Goal: Task Accomplishment & Management: Manage account settings

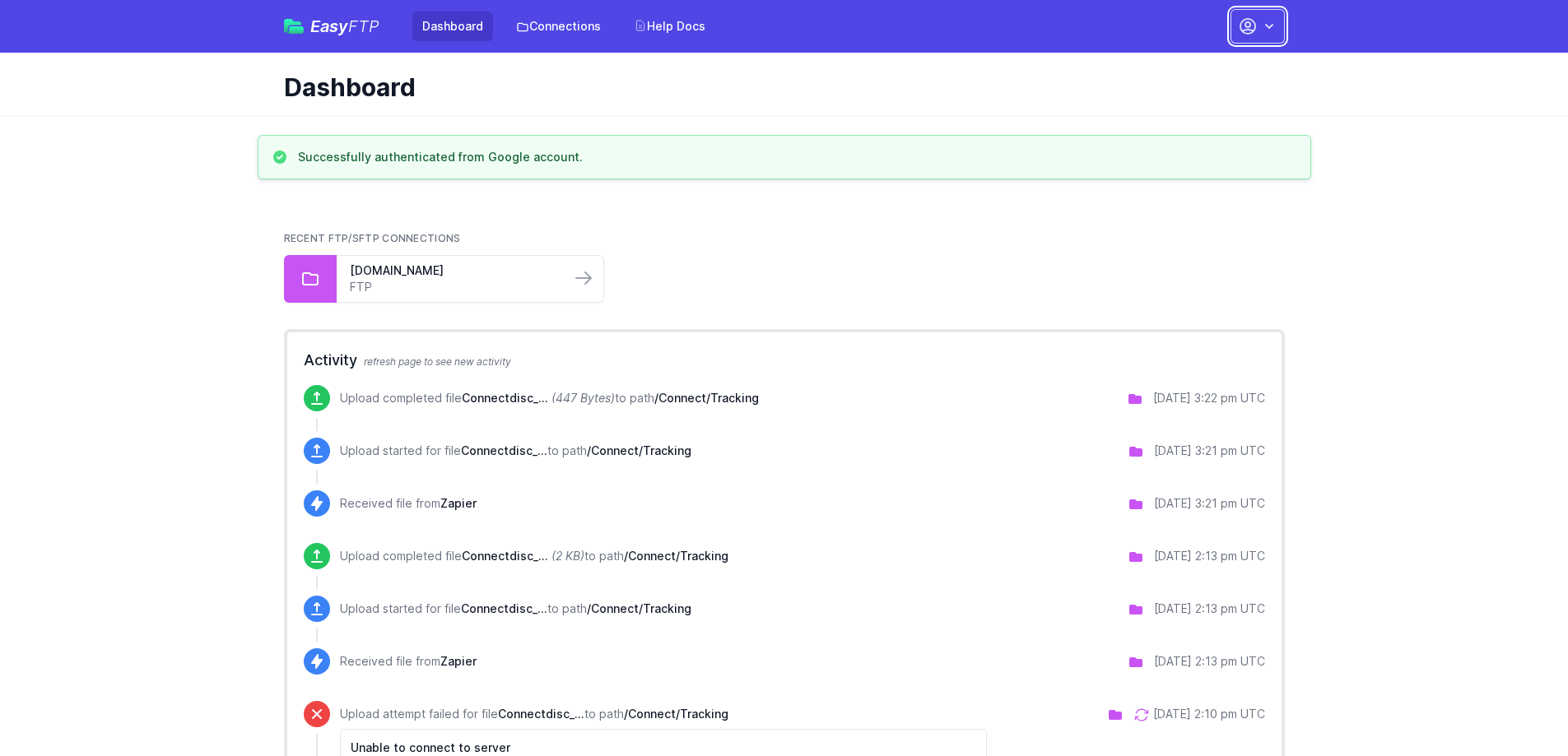
click at [1256, 25] on icon "button" at bounding box center [1248, 26] width 20 height 20
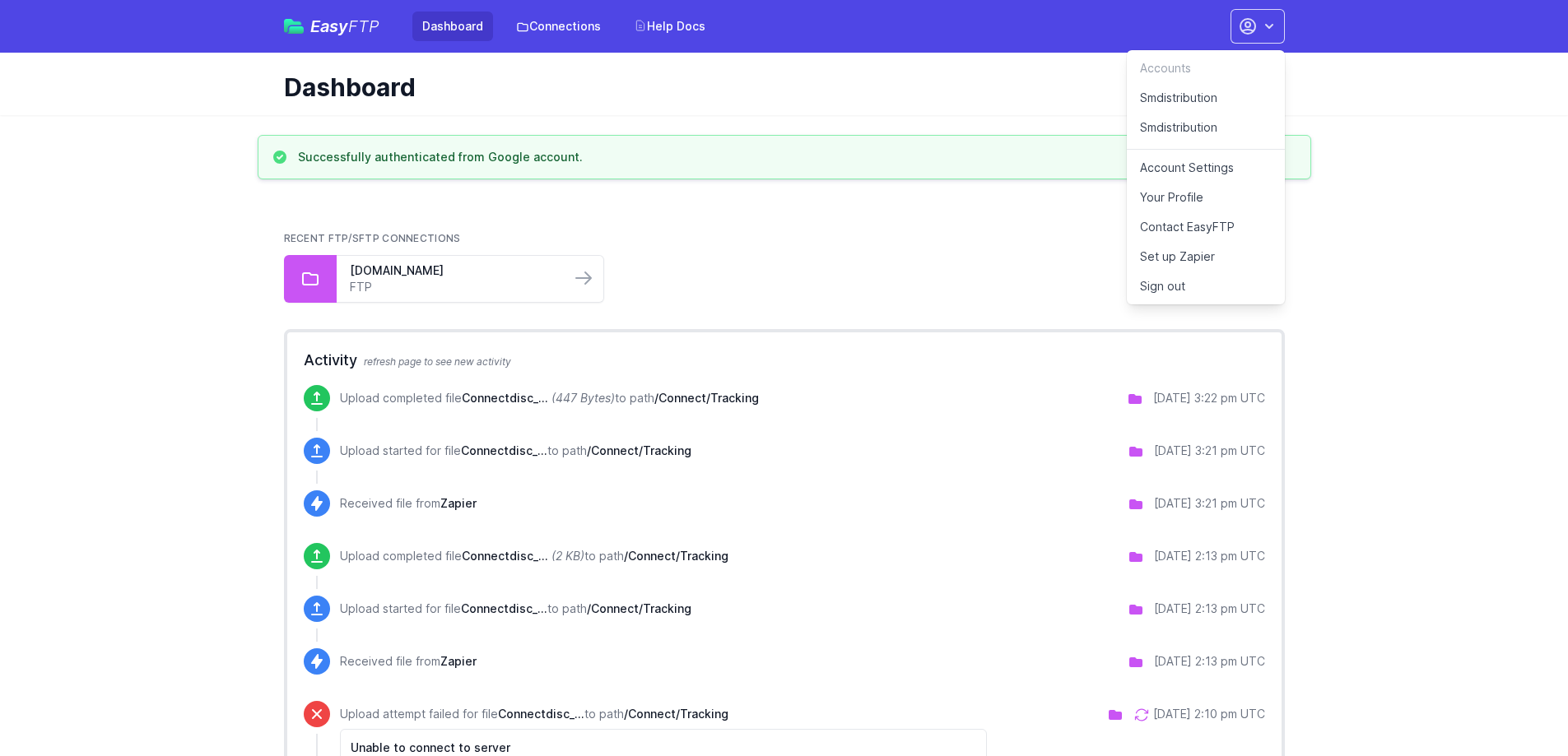
click at [1180, 123] on link "Smdistribution" at bounding box center [1206, 130] width 158 height 37
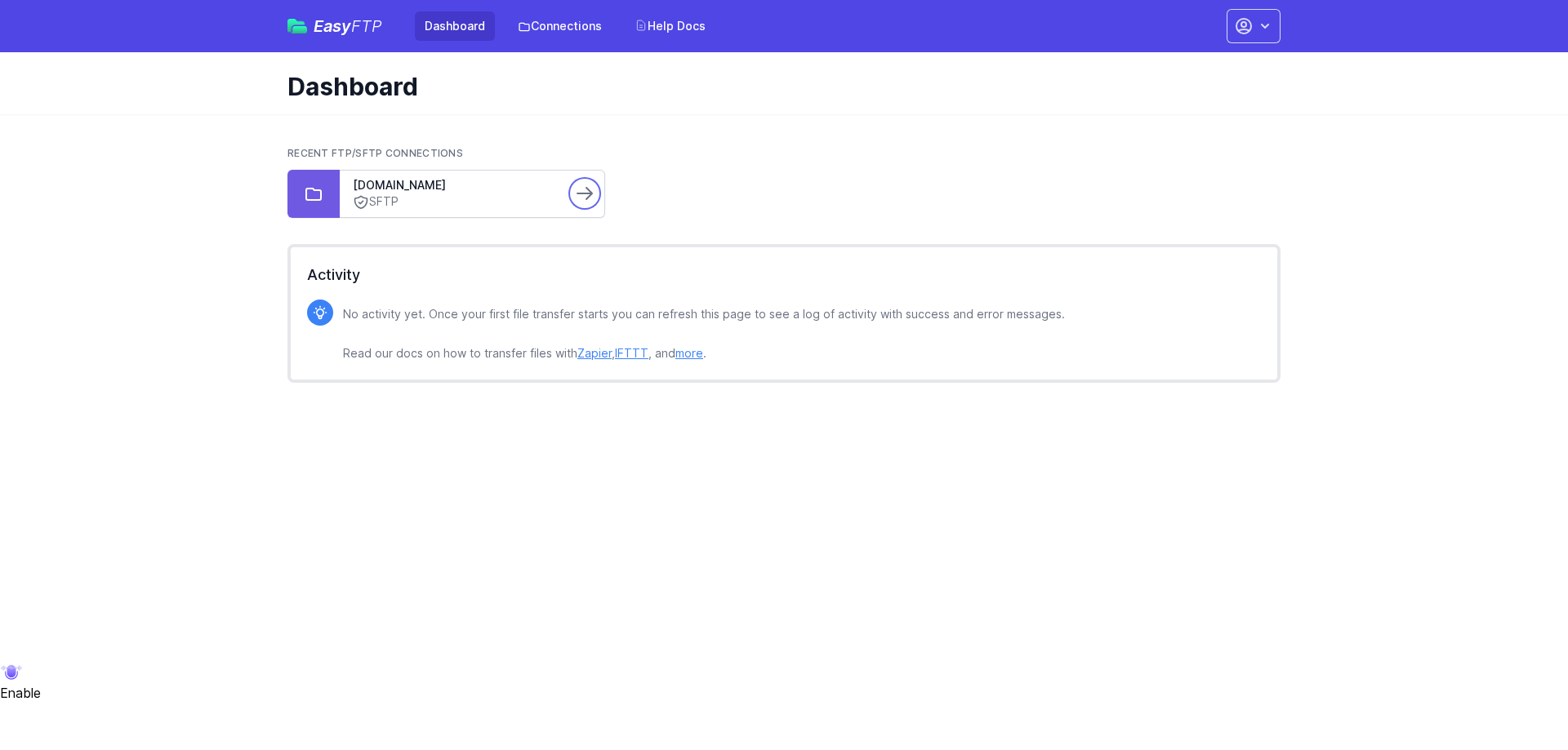
click at [583, 190] on icon at bounding box center [584, 193] width 20 height 20
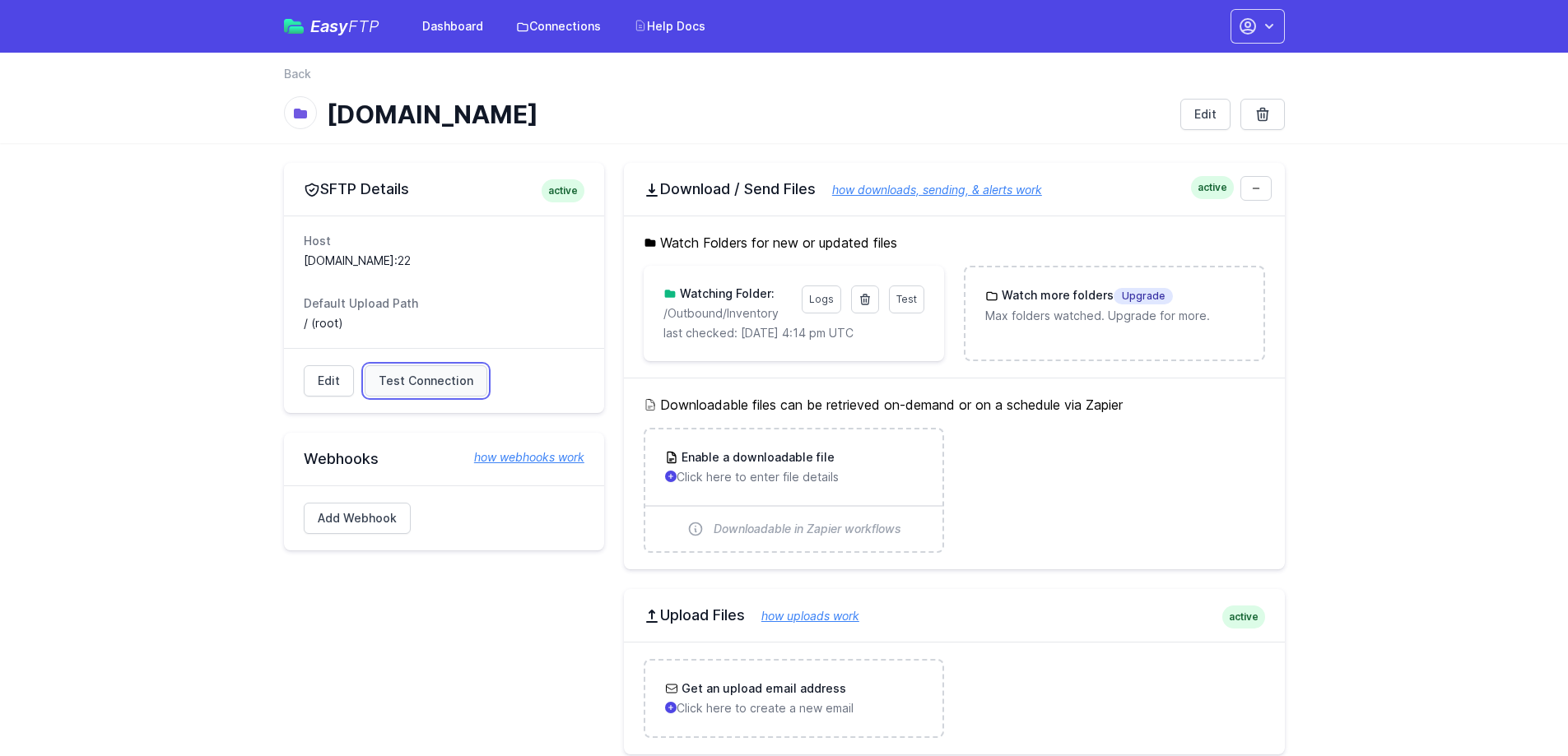
click at [447, 374] on span "Test Connection" at bounding box center [426, 381] width 95 height 17
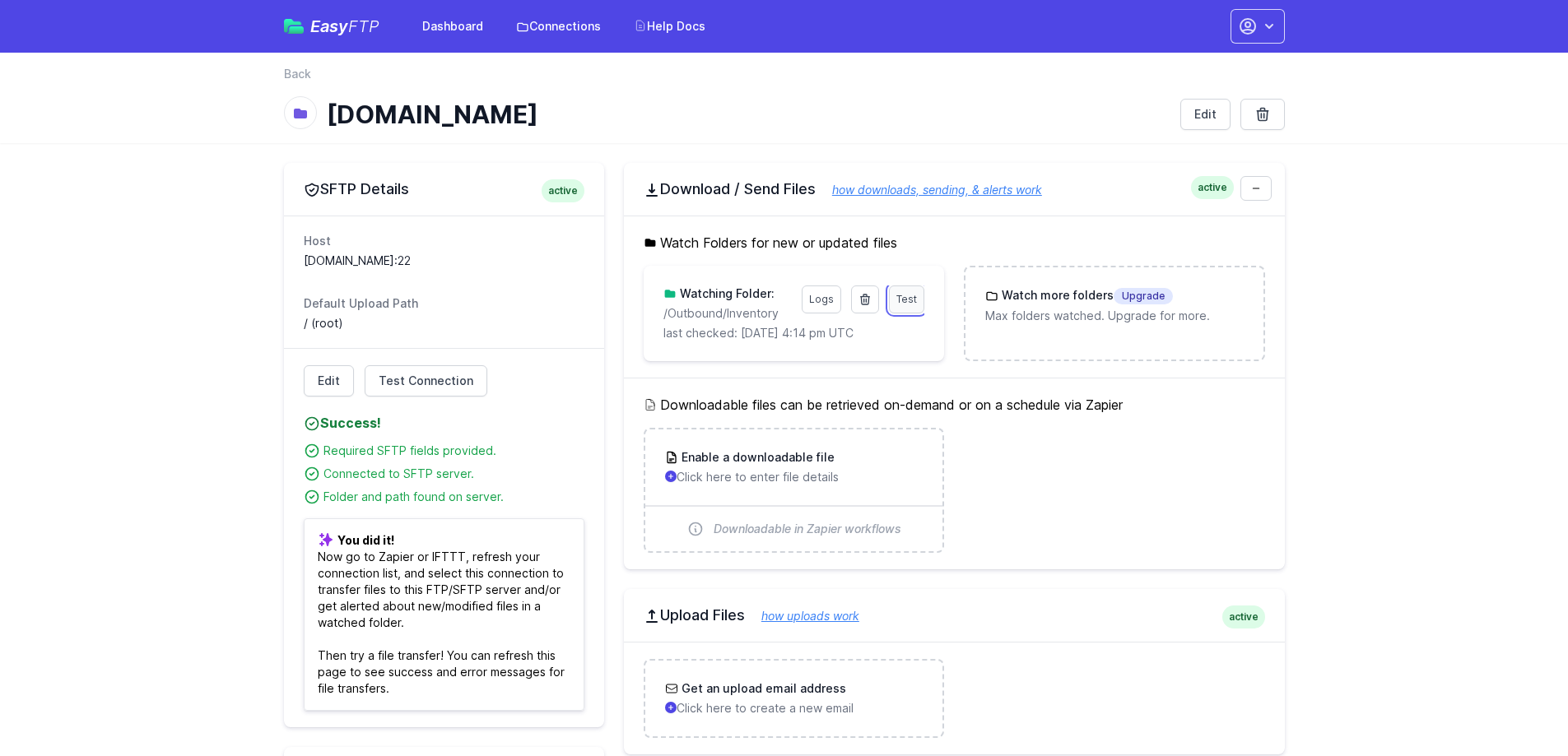
click at [909, 306] on link "Test" at bounding box center [907, 299] width 36 height 28
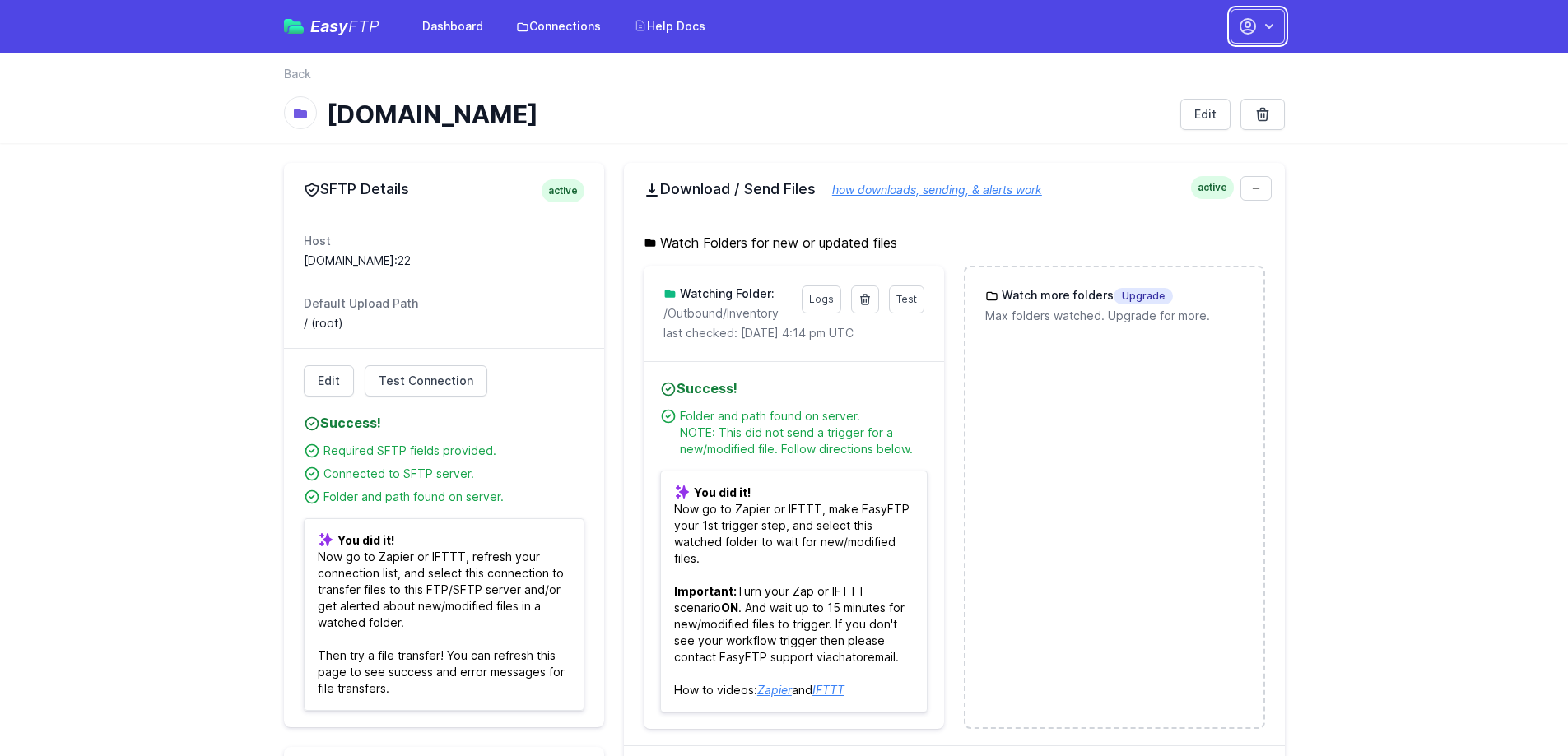
click at [1263, 37] on button "button" at bounding box center [1258, 26] width 54 height 35
click at [1196, 98] on link "Smdistribution" at bounding box center [1206, 98] width 158 height 30
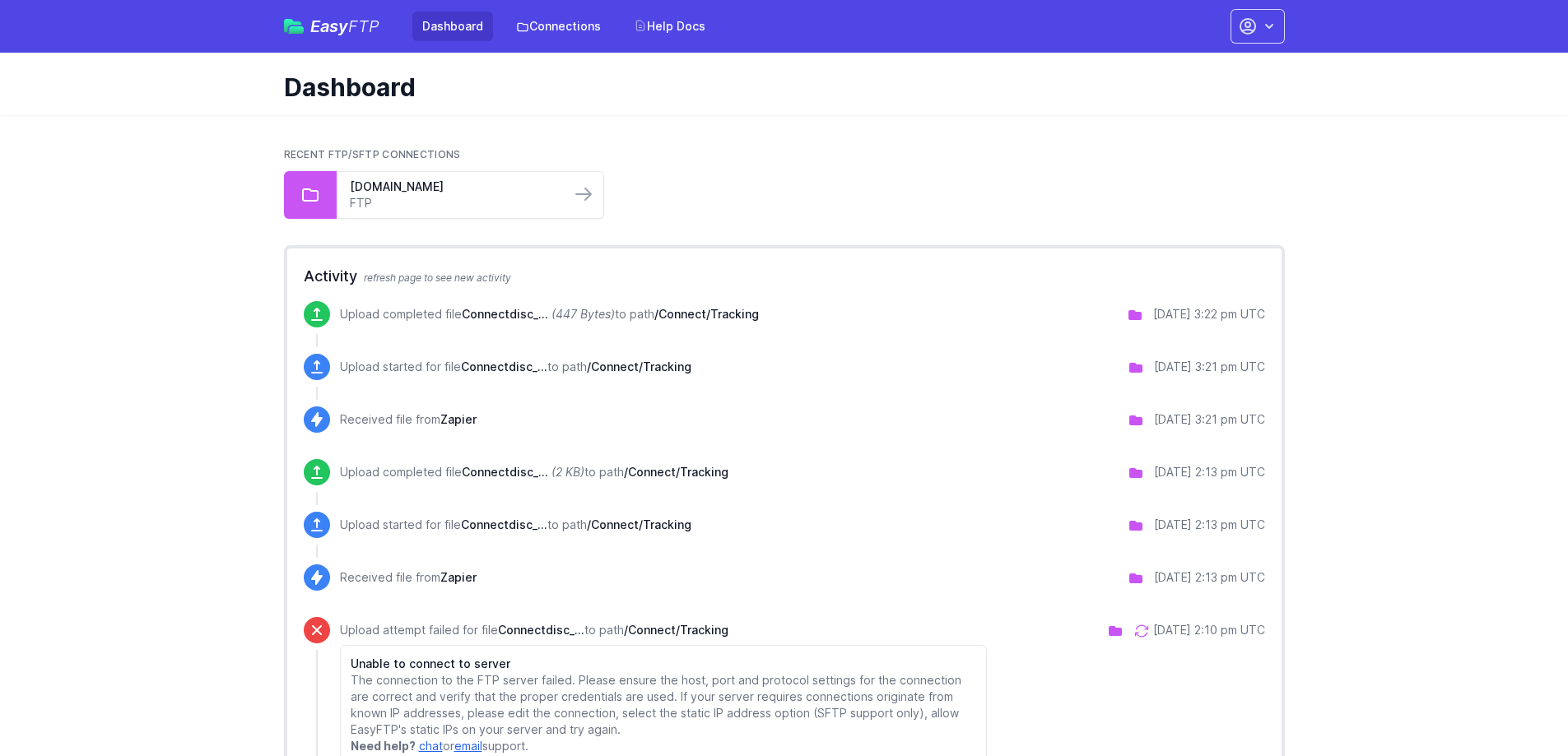
click at [1286, 14] on div "Easy FTP Dashboard Connections Help Docs Accounts Smdistribution Smdistribution…" at bounding box center [784, 26] width 1054 height 53
click at [1273, 24] on icon "button" at bounding box center [1270, 26] width 17 height 17
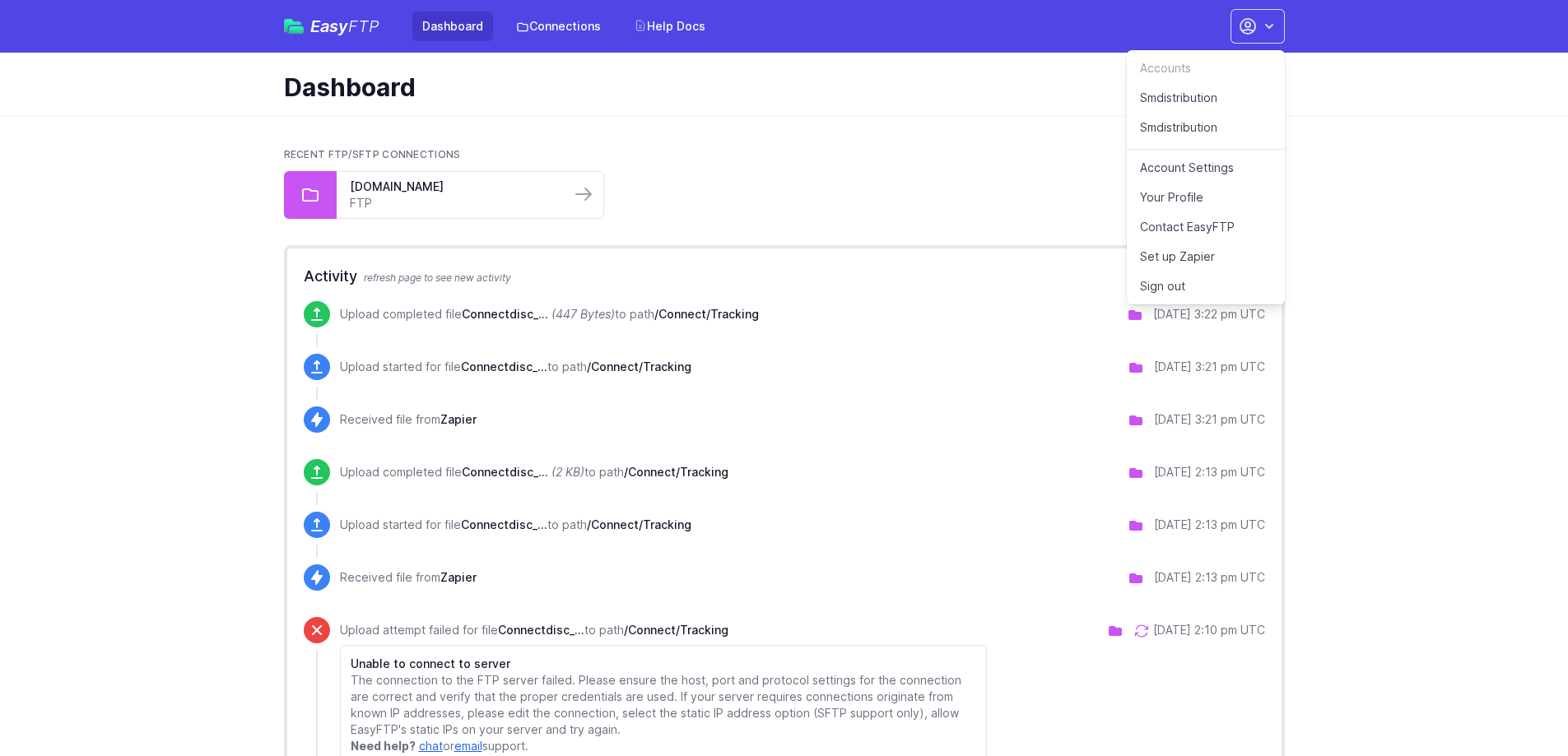
click at [1188, 124] on link "Smdistribution" at bounding box center [1206, 130] width 158 height 37
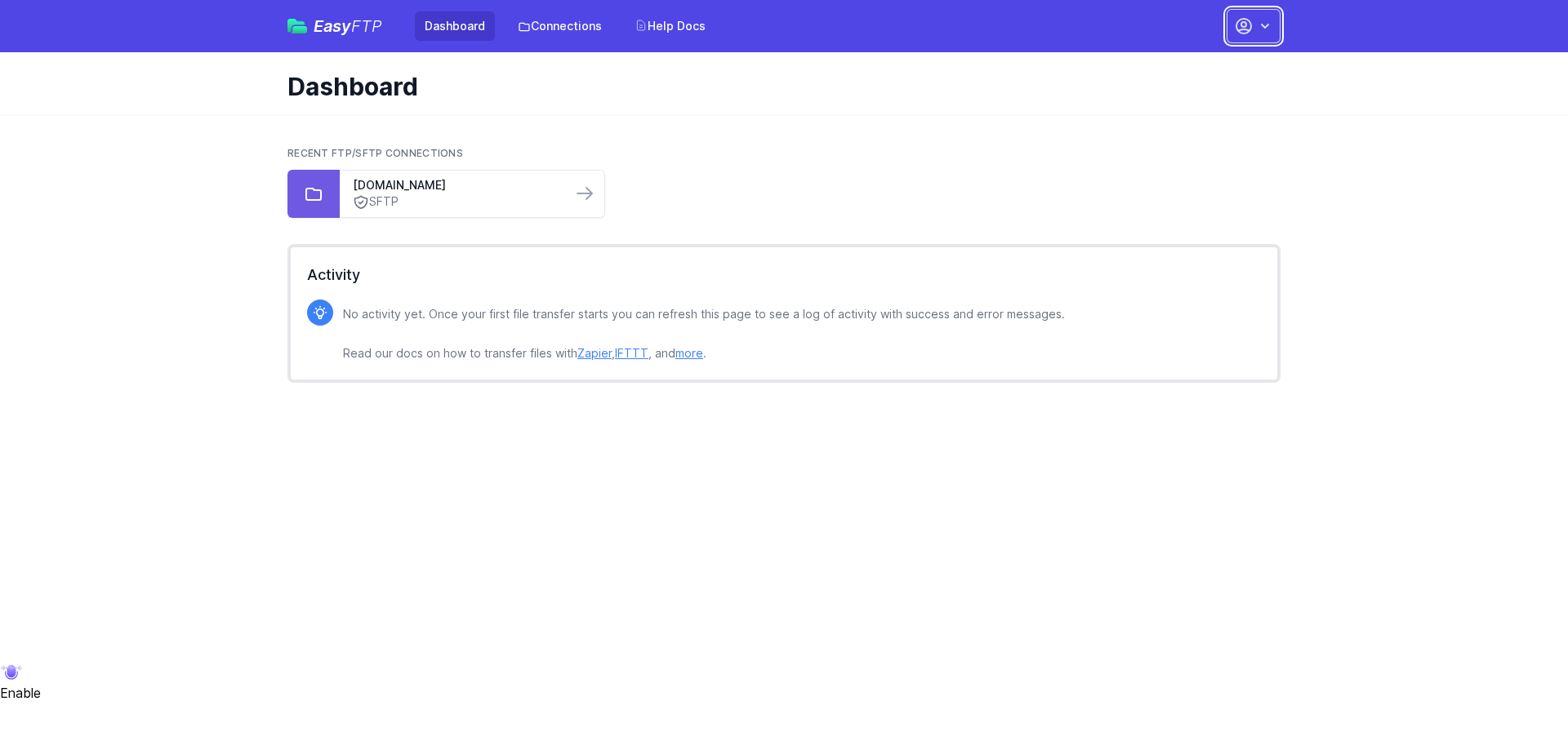
click at [1261, 22] on icon "button" at bounding box center [1265, 26] width 17 height 17
click at [1201, 92] on link "Smdistribution" at bounding box center [1201, 98] width 156 height 30
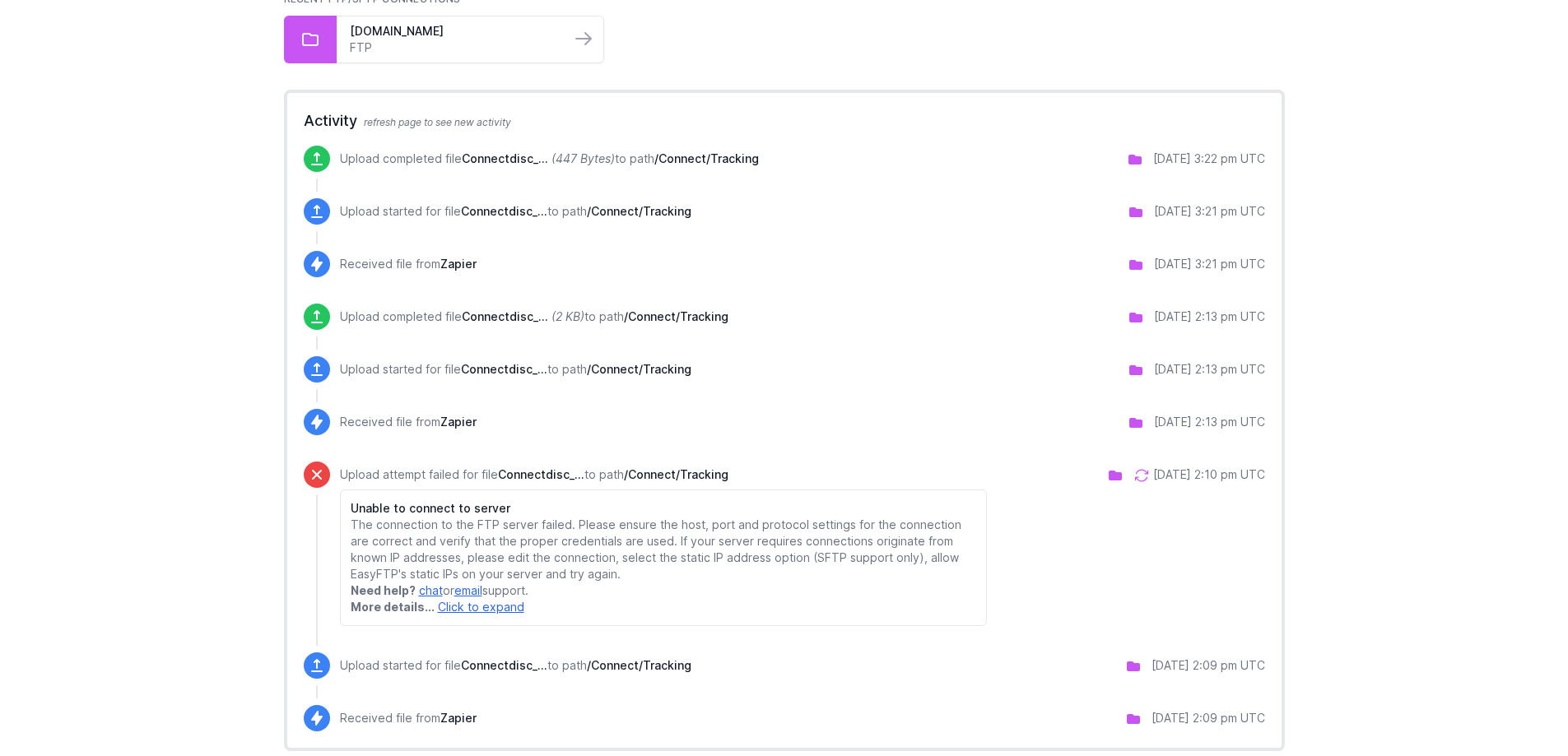
scroll to position [184, 0]
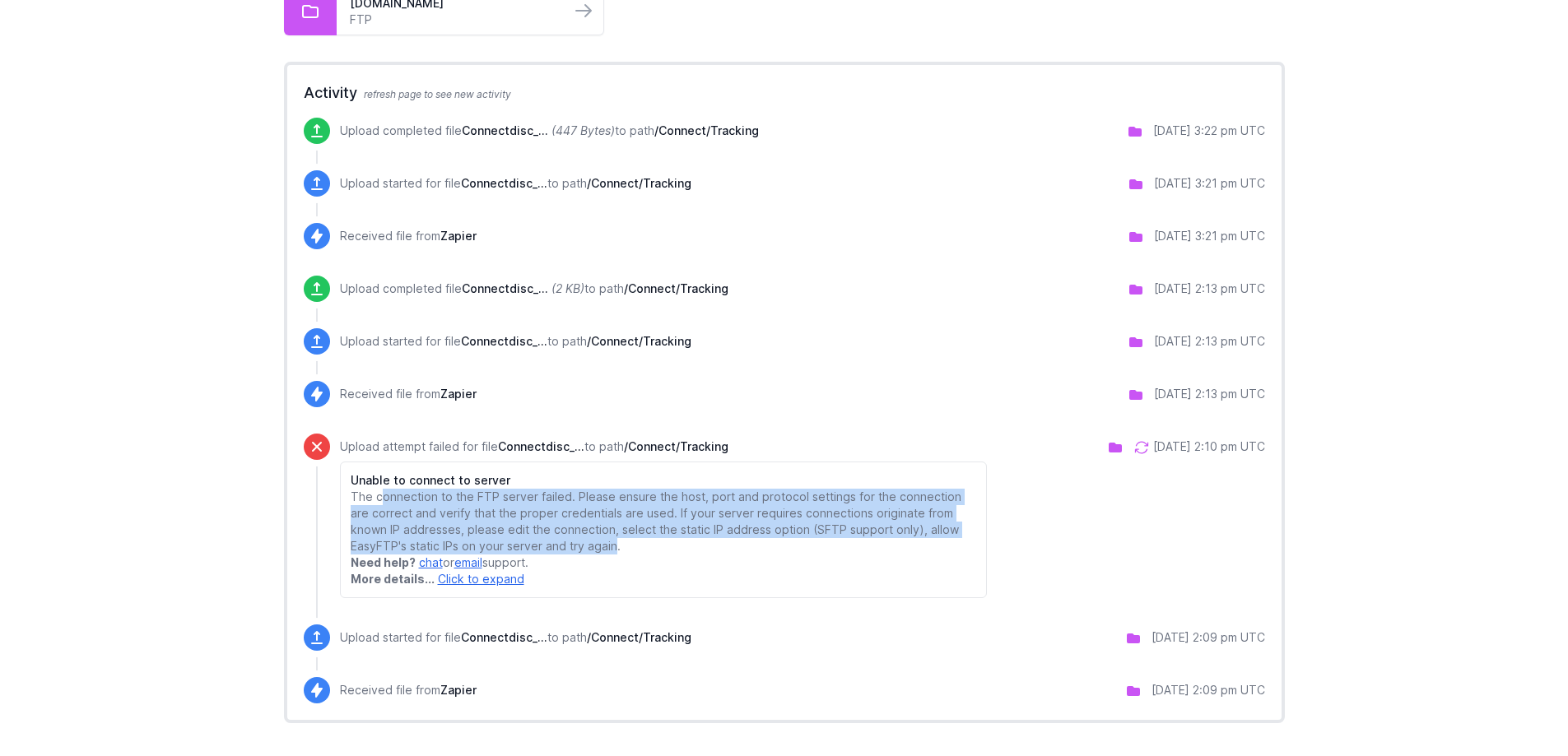
drag, startPoint x: 556, startPoint y: 547, endPoint x: 381, endPoint y: 502, distance: 180.7
click at [381, 502] on p "The connection to the FTP server failed. Please ensure the host, port and proto…" at bounding box center [664, 522] width 627 height 66
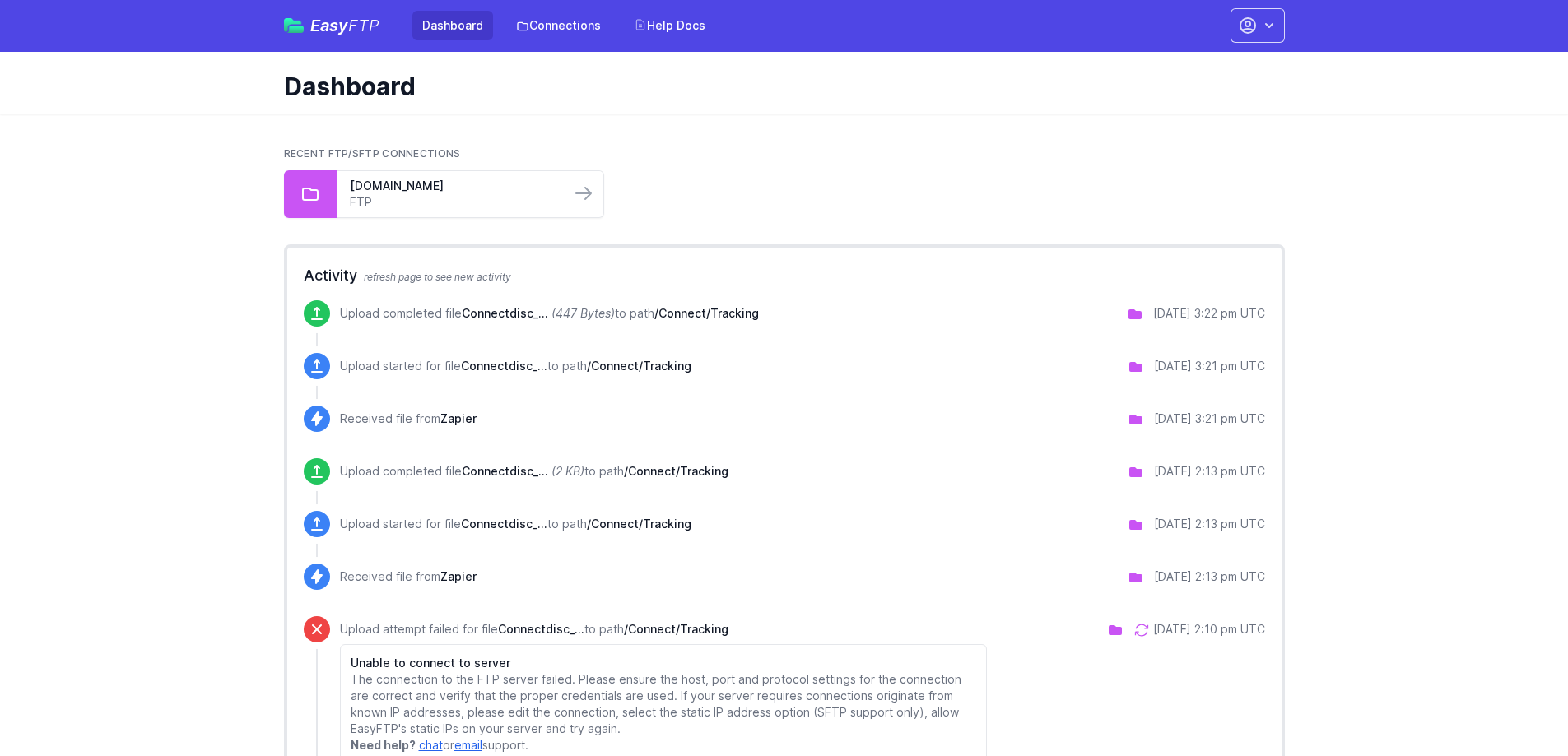
scroll to position [0, 0]
click at [1265, 24] on icon "button" at bounding box center [1270, 26] width 17 height 17
click at [1183, 127] on link "Smdistribution" at bounding box center [1206, 130] width 158 height 37
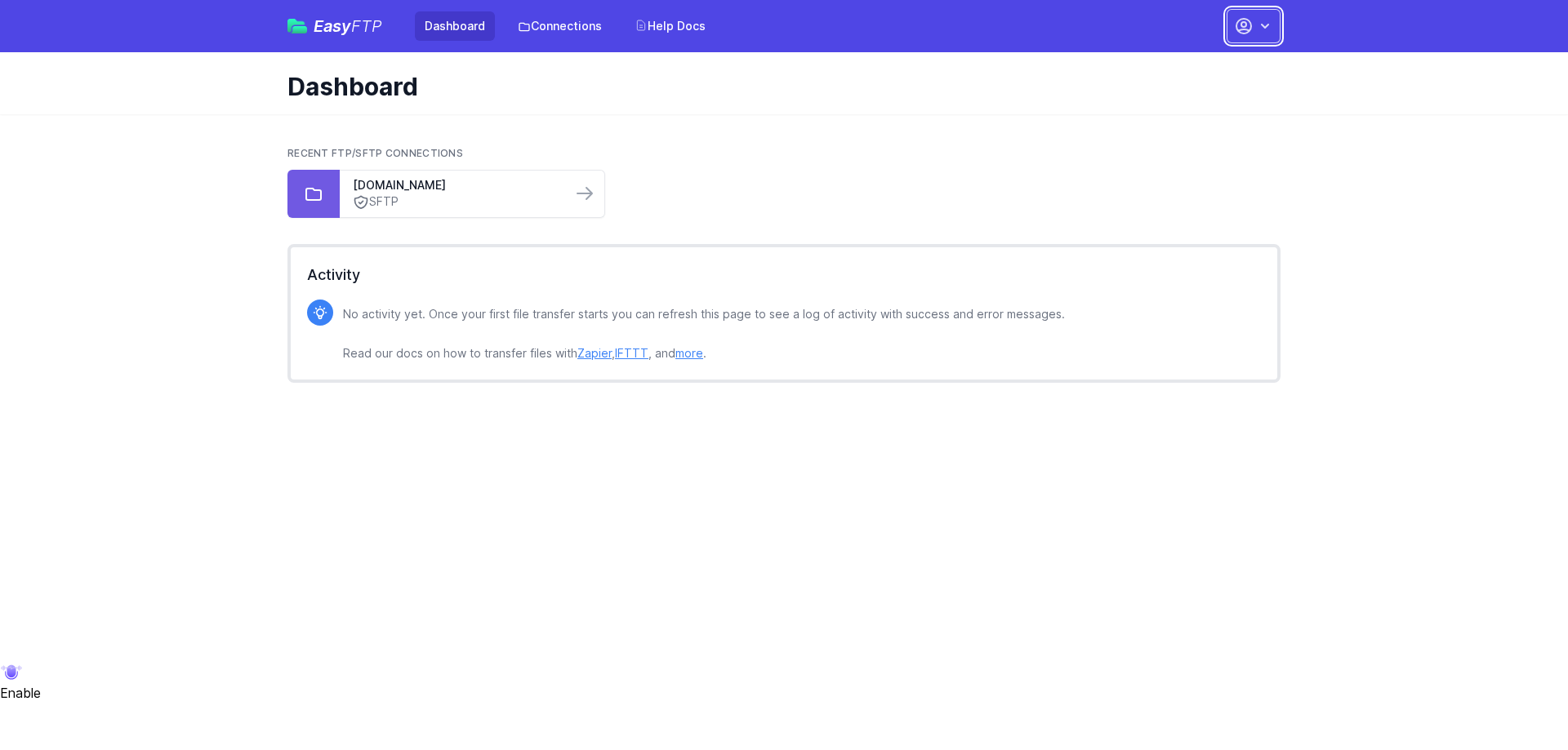
click at [1245, 33] on icon "button" at bounding box center [1243, 26] width 15 height 15
click at [691, 122] on div "Recent FTP/SFTP Connections ftp02.newegg.com SFTP Activity No activity yet. Onc…" at bounding box center [784, 265] width 1045 height 301
click at [599, 153] on h2 "Recent FTP/SFTP Connections" at bounding box center [784, 154] width 993 height 13
click at [1200, 163] on link "Your Profile" at bounding box center [1201, 167] width 156 height 30
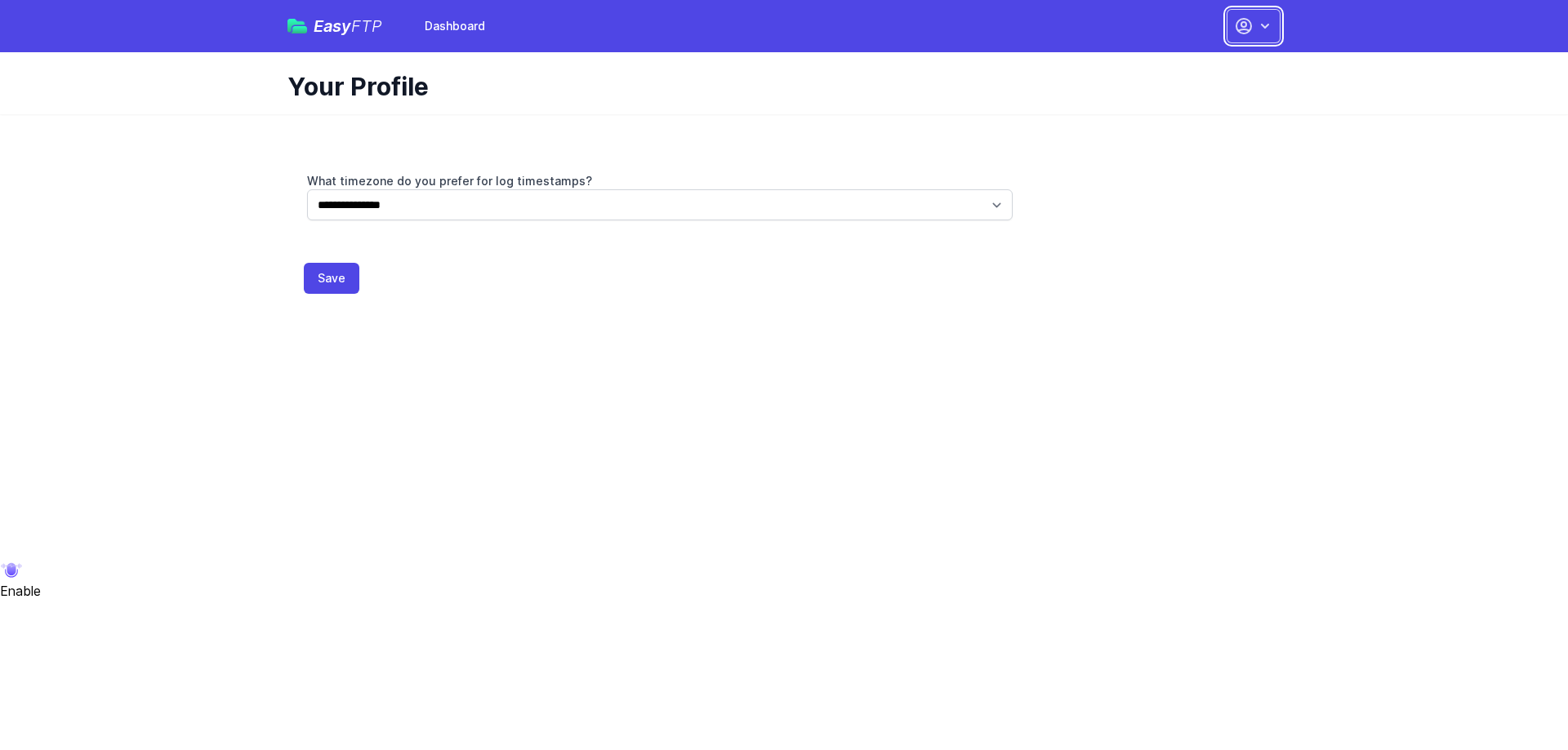
click at [1271, 33] on icon "button" at bounding box center [1265, 26] width 17 height 17
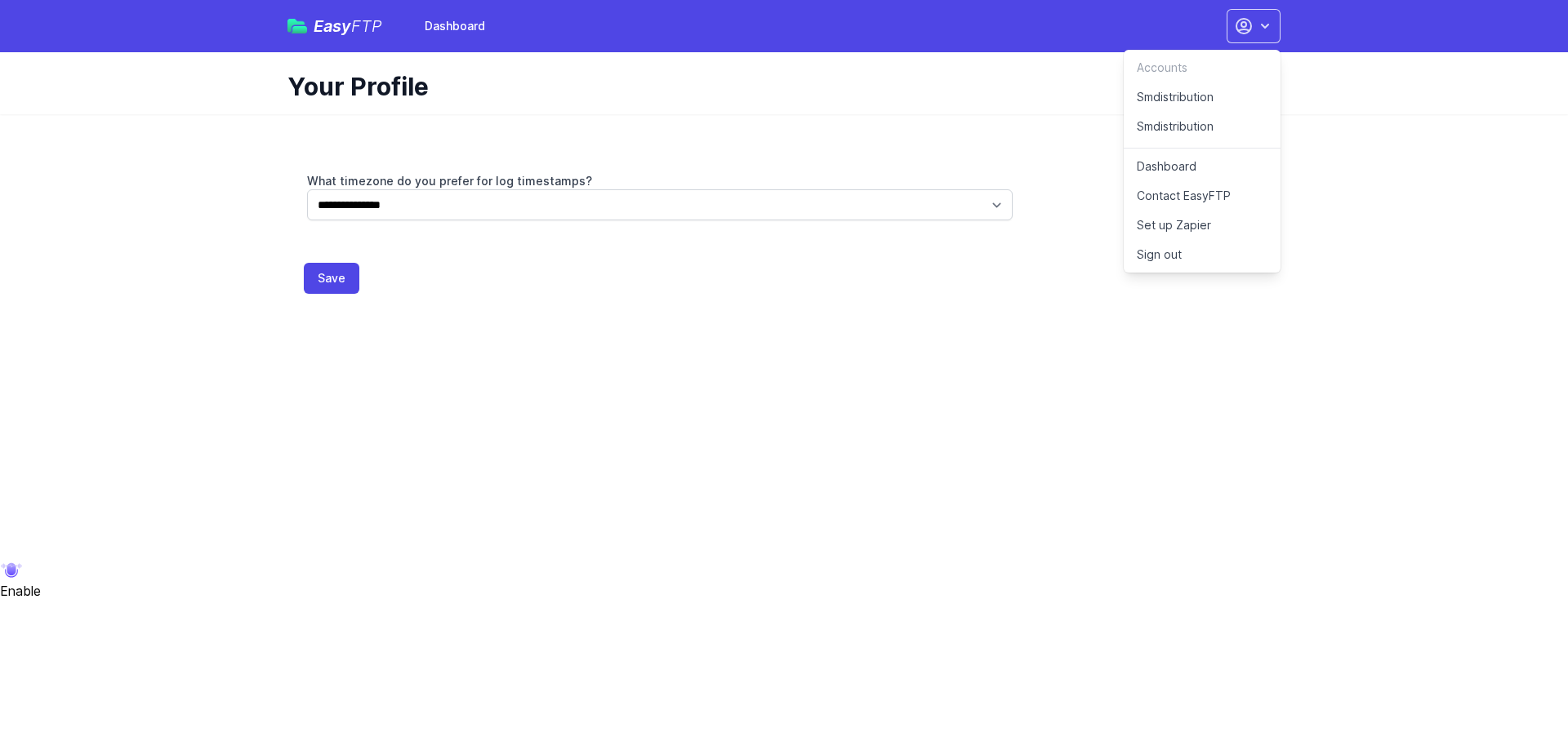
click at [1211, 230] on link "Set up Zapier" at bounding box center [1201, 225] width 156 height 30
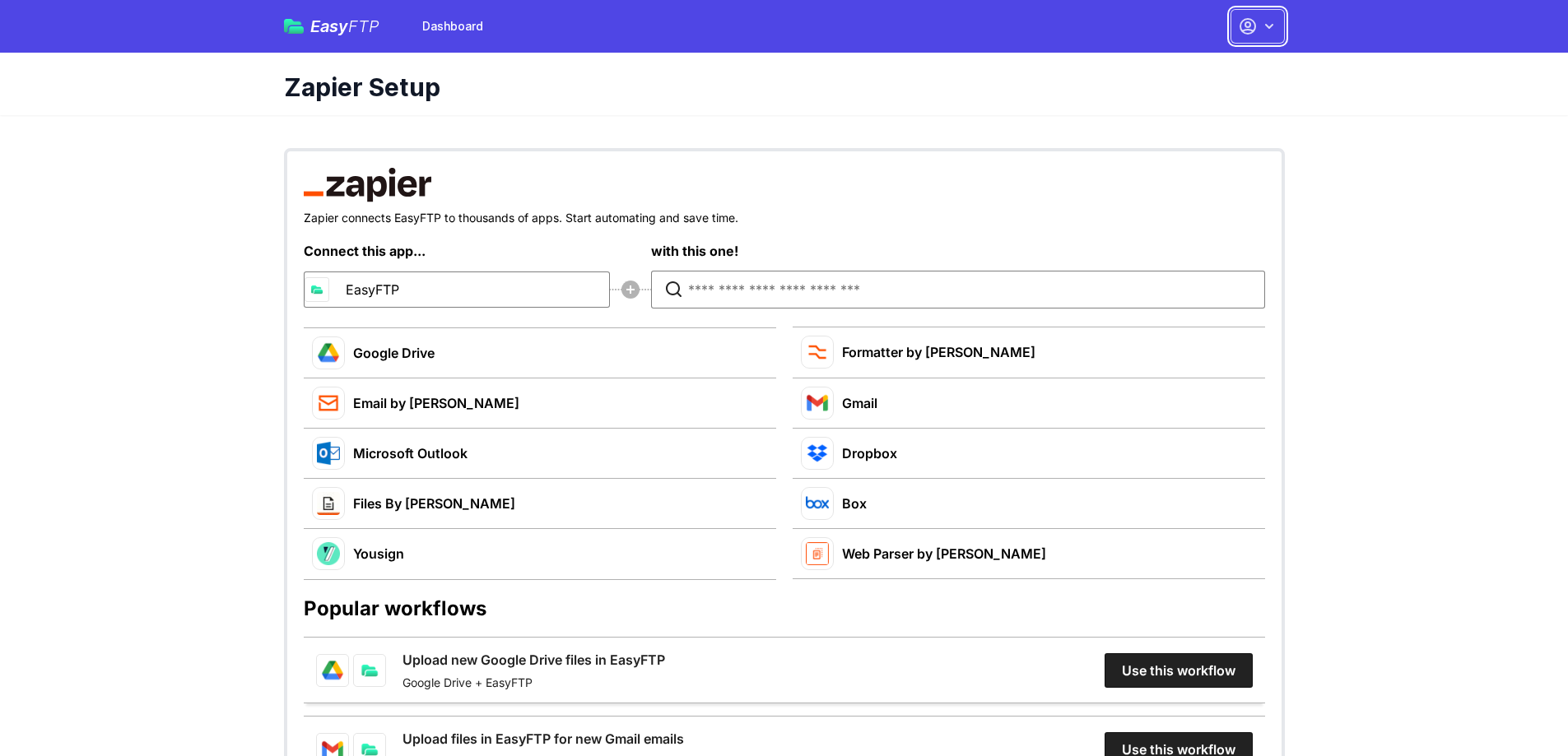
click at [1251, 23] on icon "button" at bounding box center [1248, 26] width 15 height 15
click at [1180, 126] on link "Smdistribution" at bounding box center [1206, 130] width 158 height 37
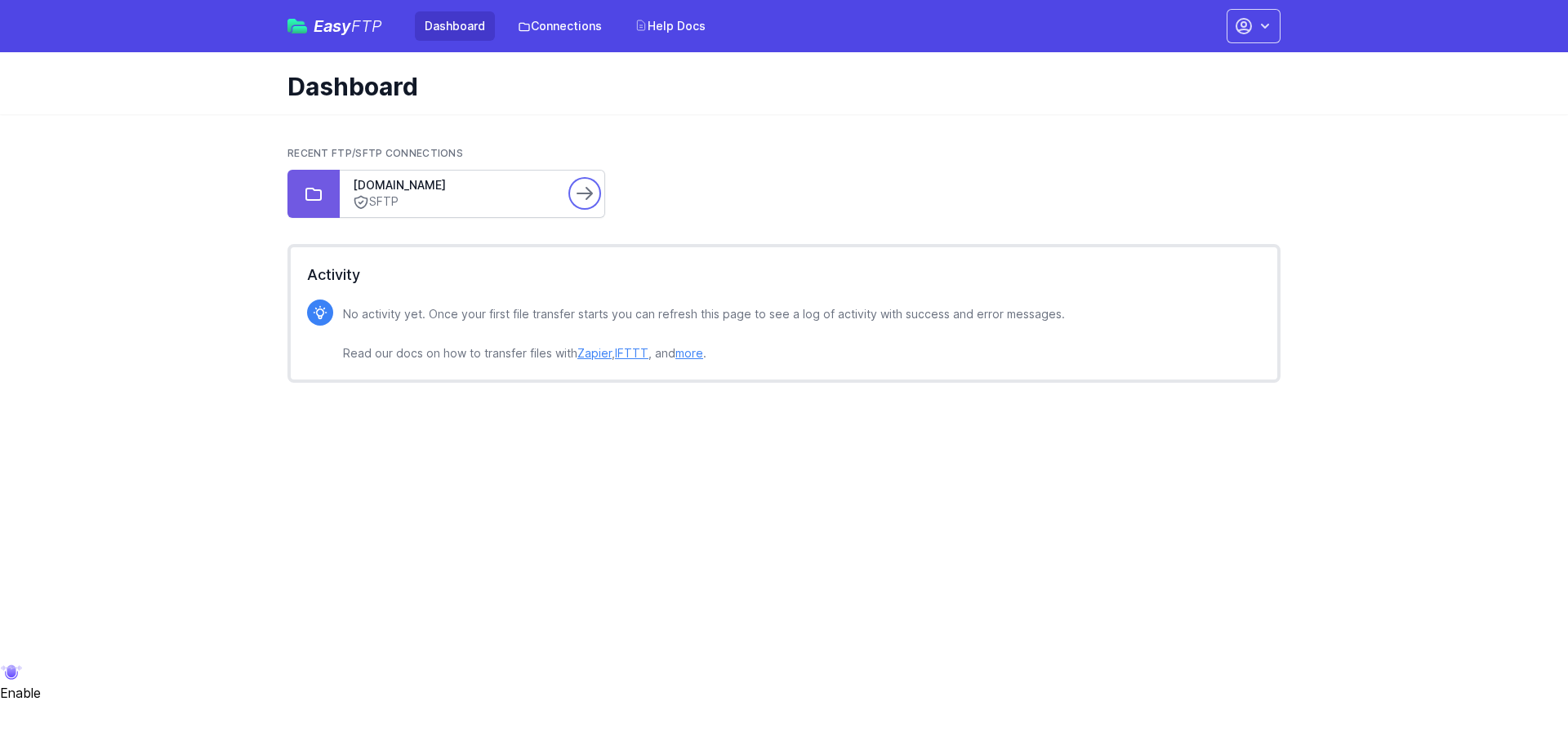
click at [586, 192] on icon at bounding box center [584, 193] width 20 height 20
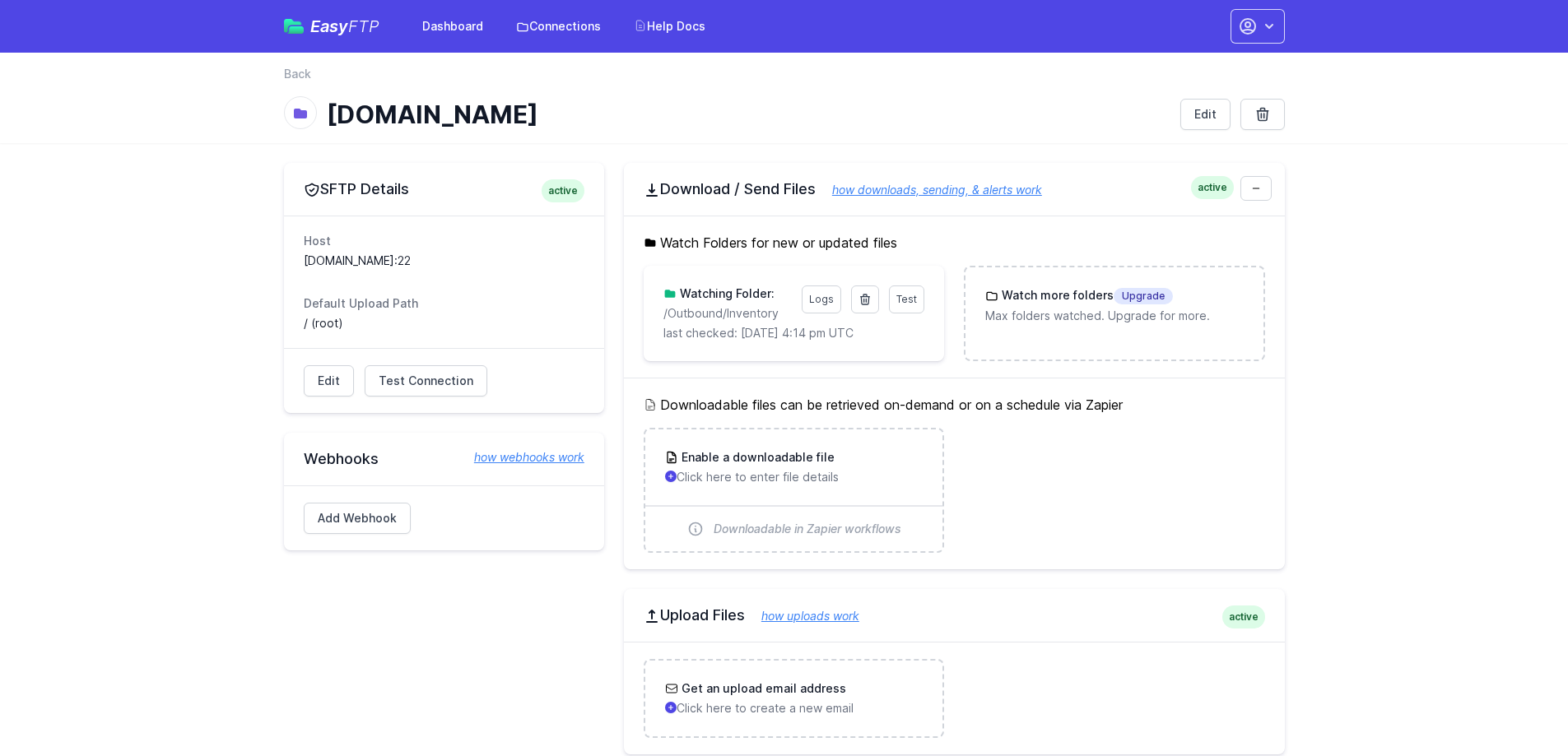
drag, startPoint x: 594, startPoint y: 111, endPoint x: 318, endPoint y: 121, distance: 276.2
click at [318, 121] on div "[DOMAIN_NAME]" at bounding box center [725, 114] width 883 height 30
click at [917, 305] on span "Test" at bounding box center [907, 298] width 21 height 12
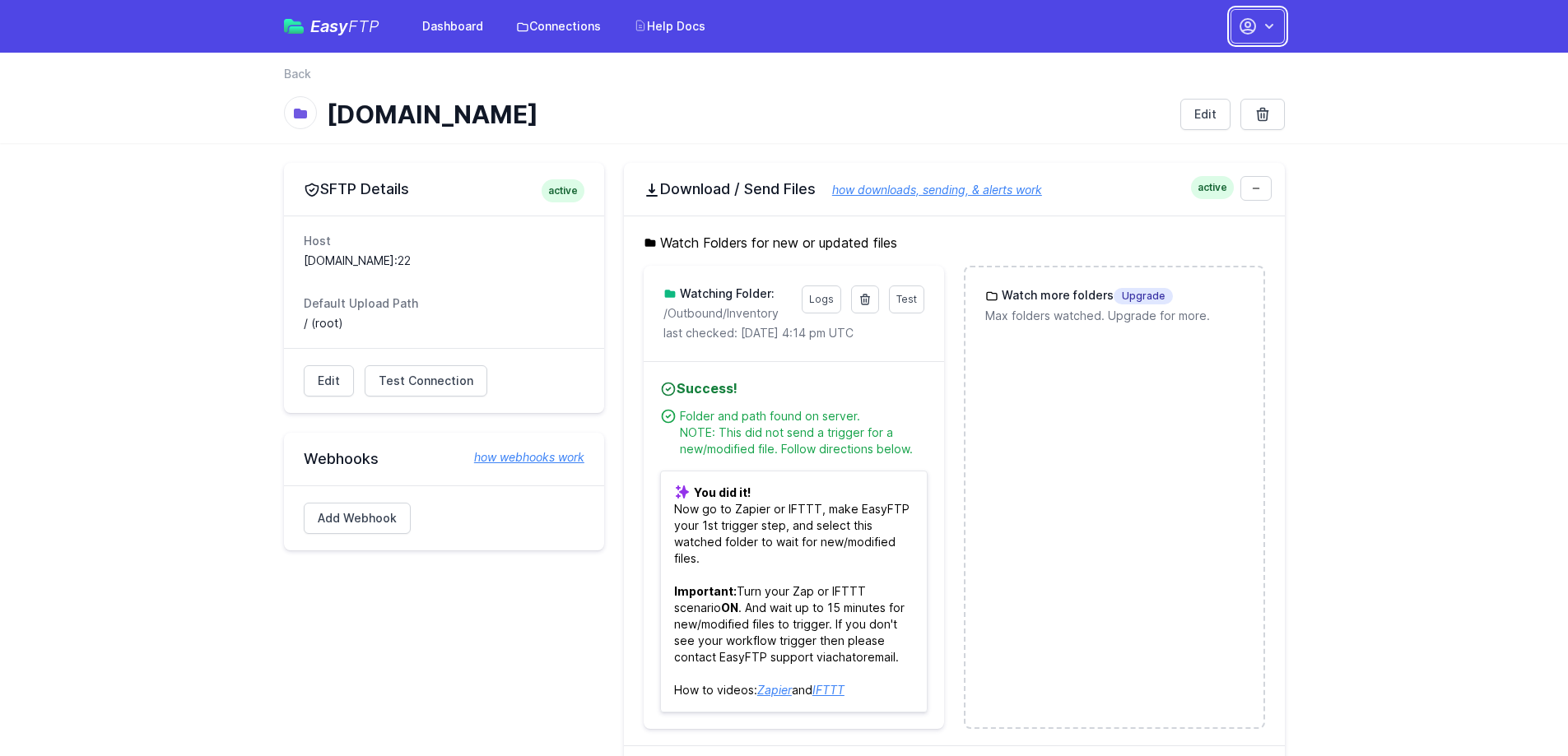
click at [1244, 39] on button "button" at bounding box center [1258, 26] width 54 height 35
click at [1165, 131] on link "Smdistribution" at bounding box center [1206, 130] width 158 height 37
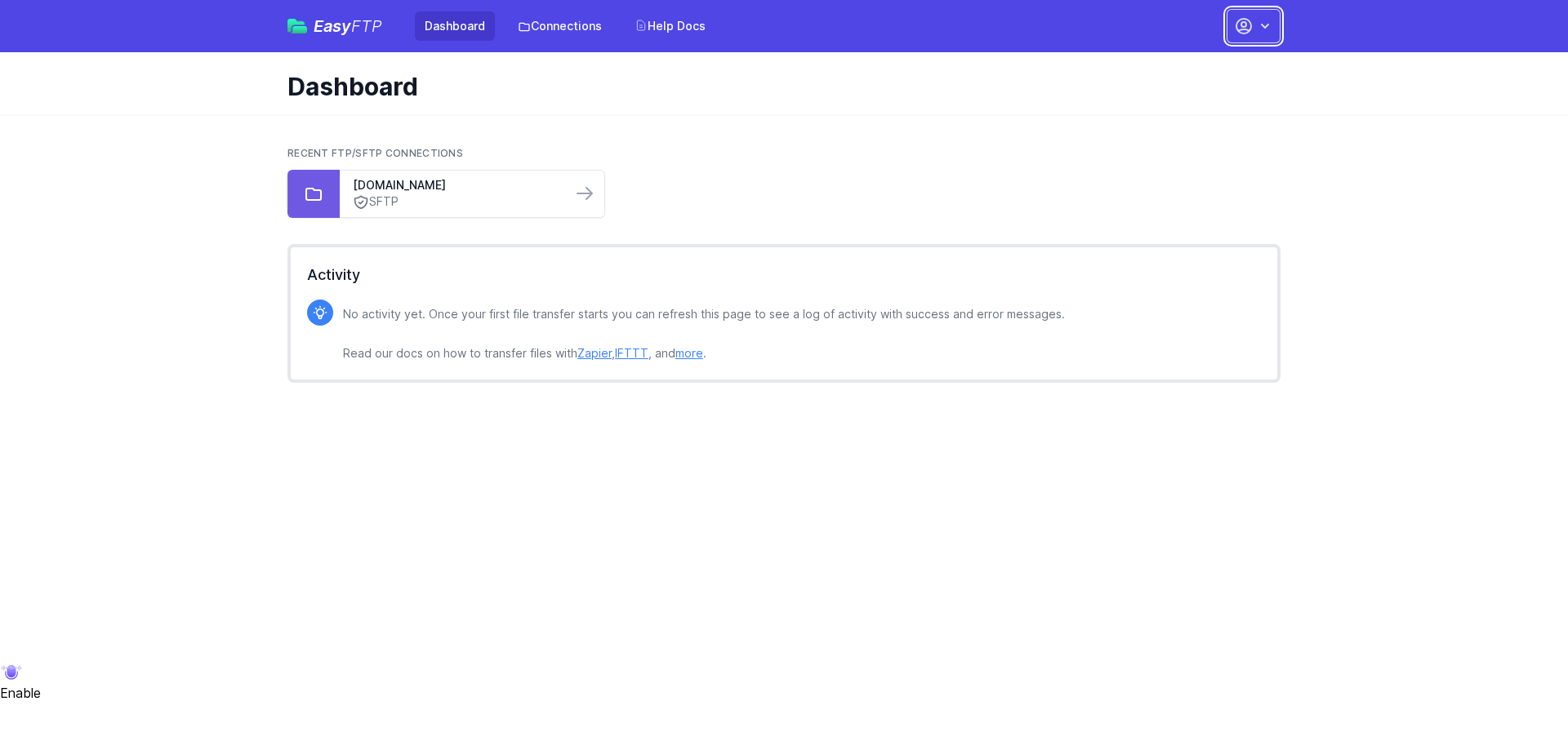
click at [1235, 30] on icon "button" at bounding box center [1243, 26] width 20 height 20
click at [868, 144] on div "Recent FTP/SFTP Connections ftp02.newegg.com SFTP" at bounding box center [784, 182] width 993 height 97
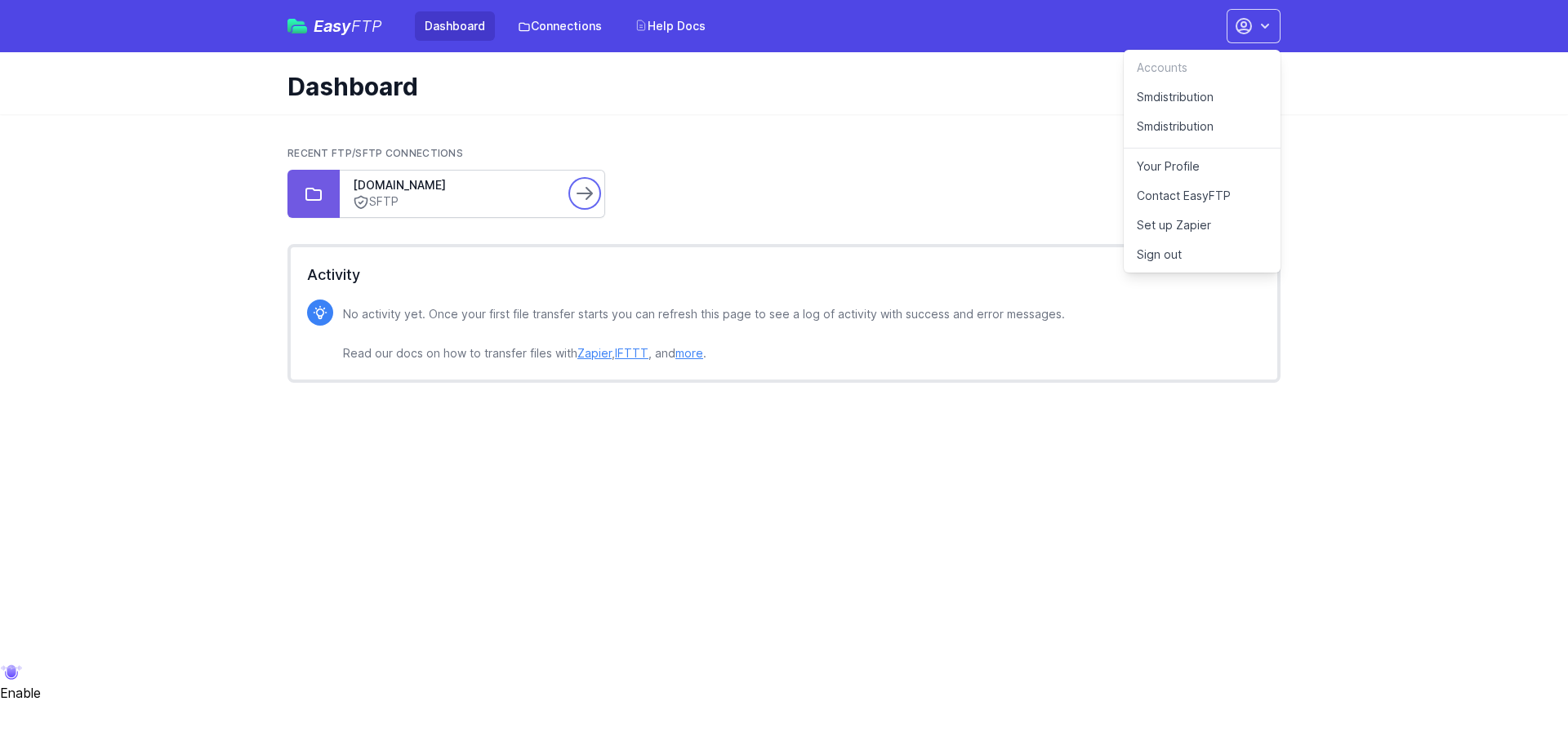
click at [581, 190] on icon at bounding box center [584, 193] width 20 height 20
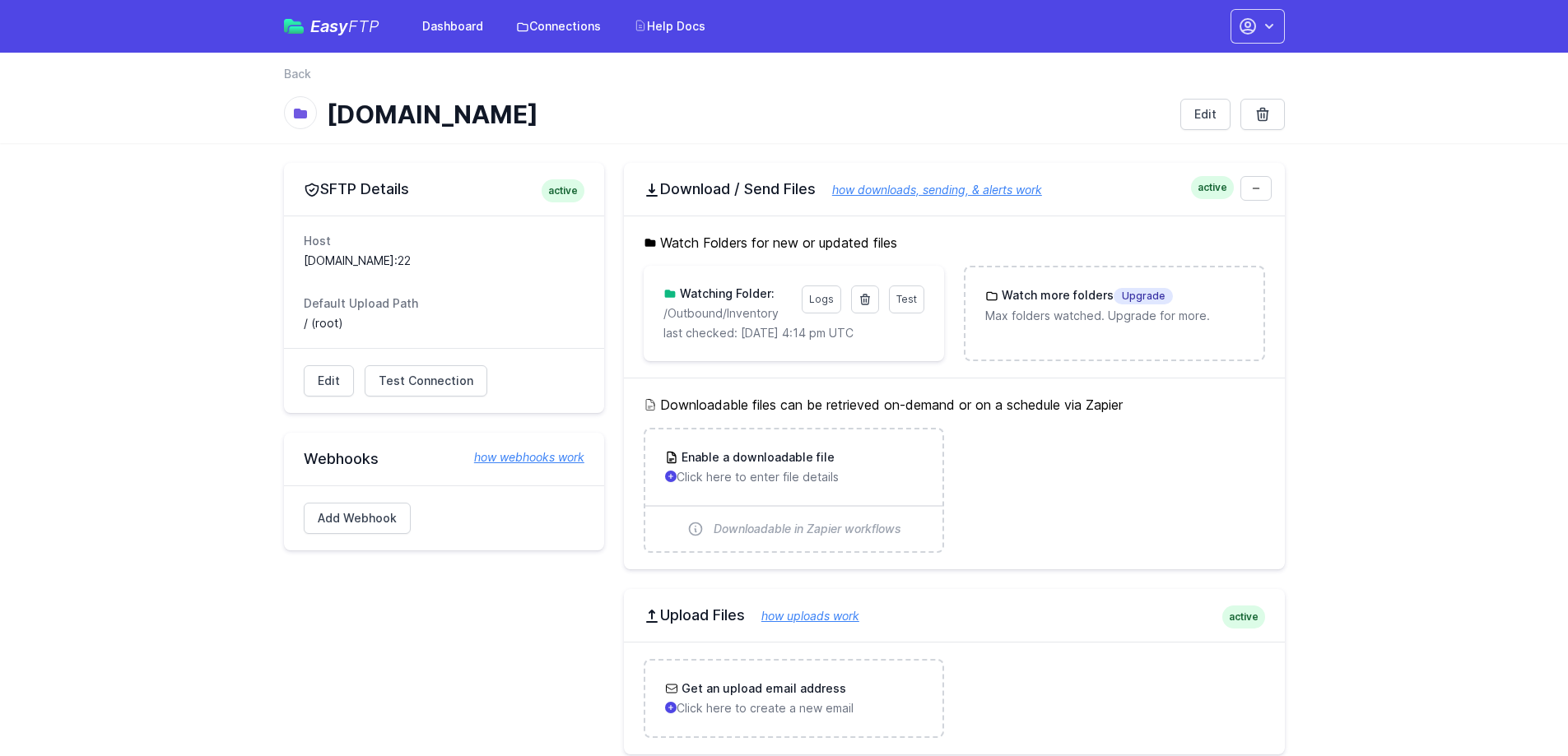
click at [640, 114] on h1 "[DOMAIN_NAME]" at bounding box center [747, 114] width 841 height 30
click at [1268, 20] on icon "button" at bounding box center [1270, 26] width 17 height 17
click at [1192, 127] on link "Smdistribution" at bounding box center [1206, 130] width 158 height 37
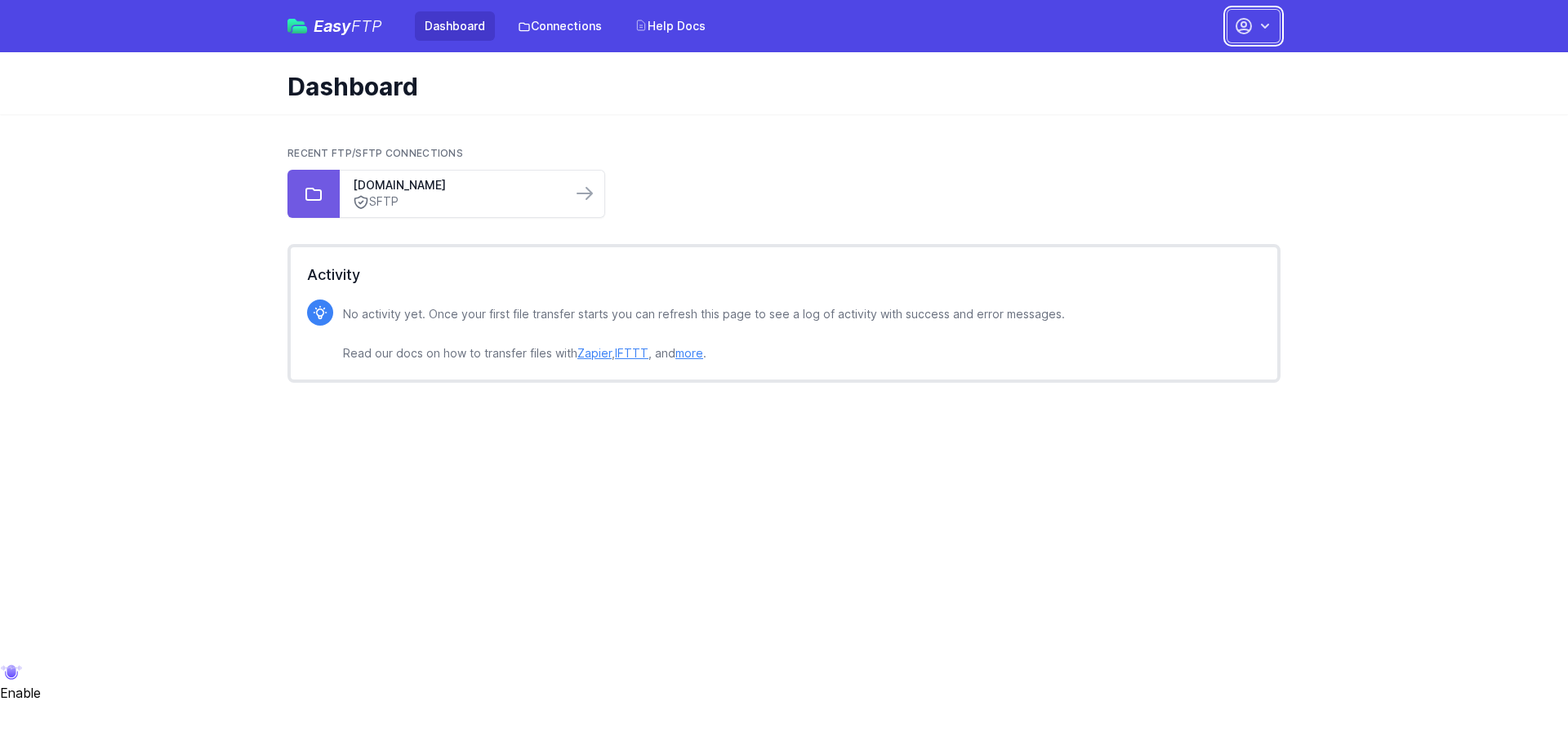
click at [1243, 23] on icon "button" at bounding box center [1243, 26] width 15 height 15
click at [1195, 92] on link "Smdistribution" at bounding box center [1201, 98] width 156 height 30
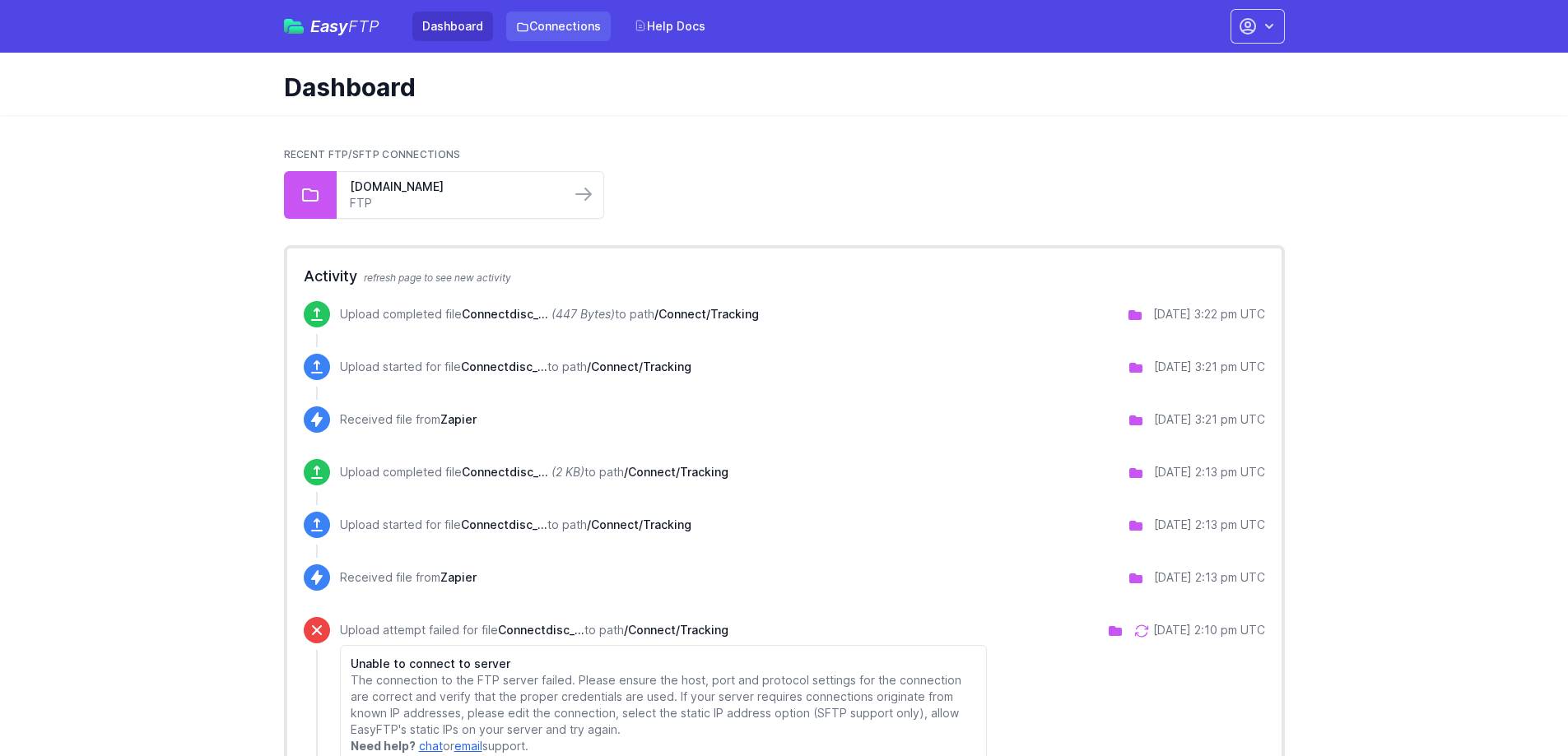
click at [551, 26] on link "Connections" at bounding box center [558, 26] width 104 height 30
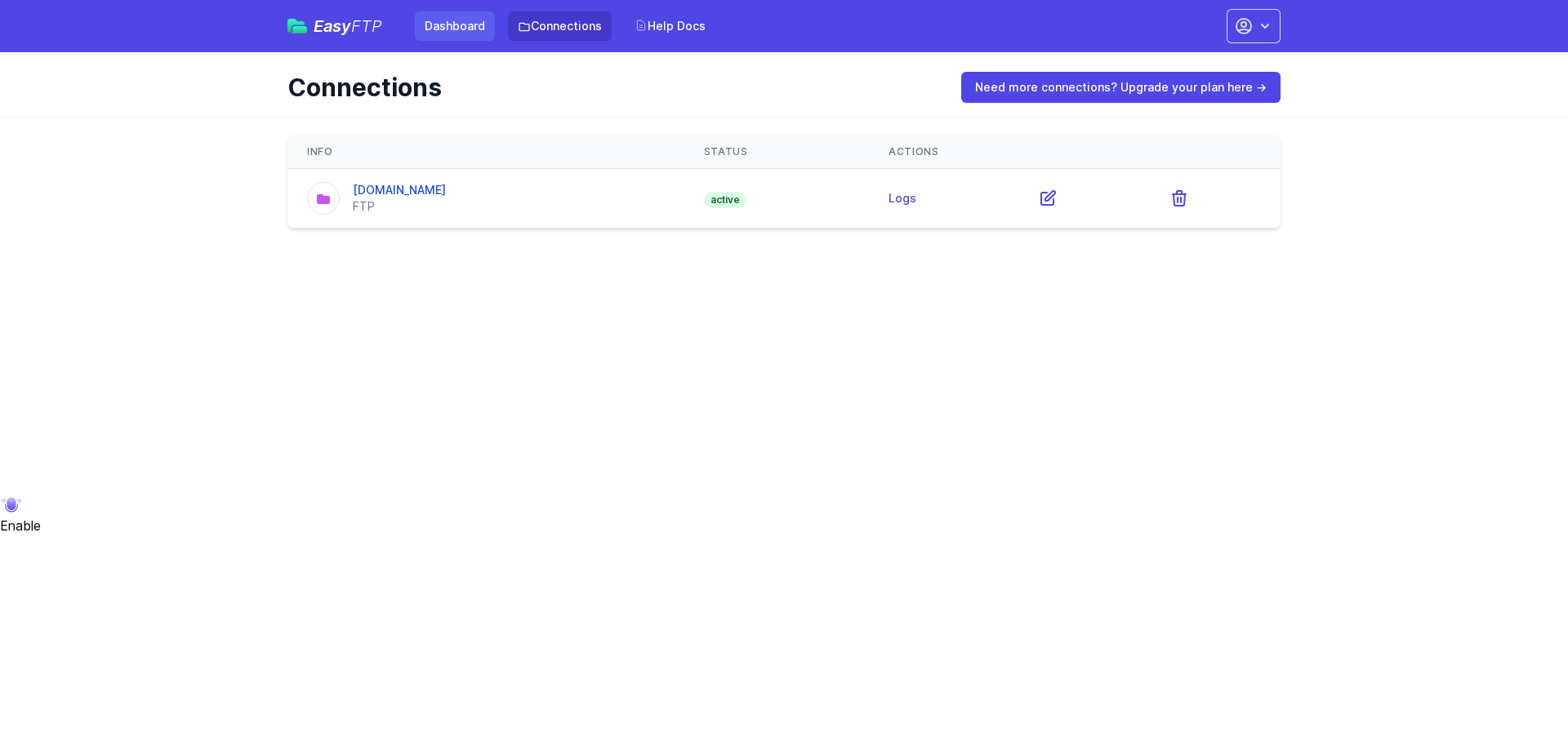
click at [470, 23] on link "Dashboard" at bounding box center [455, 26] width 80 height 30
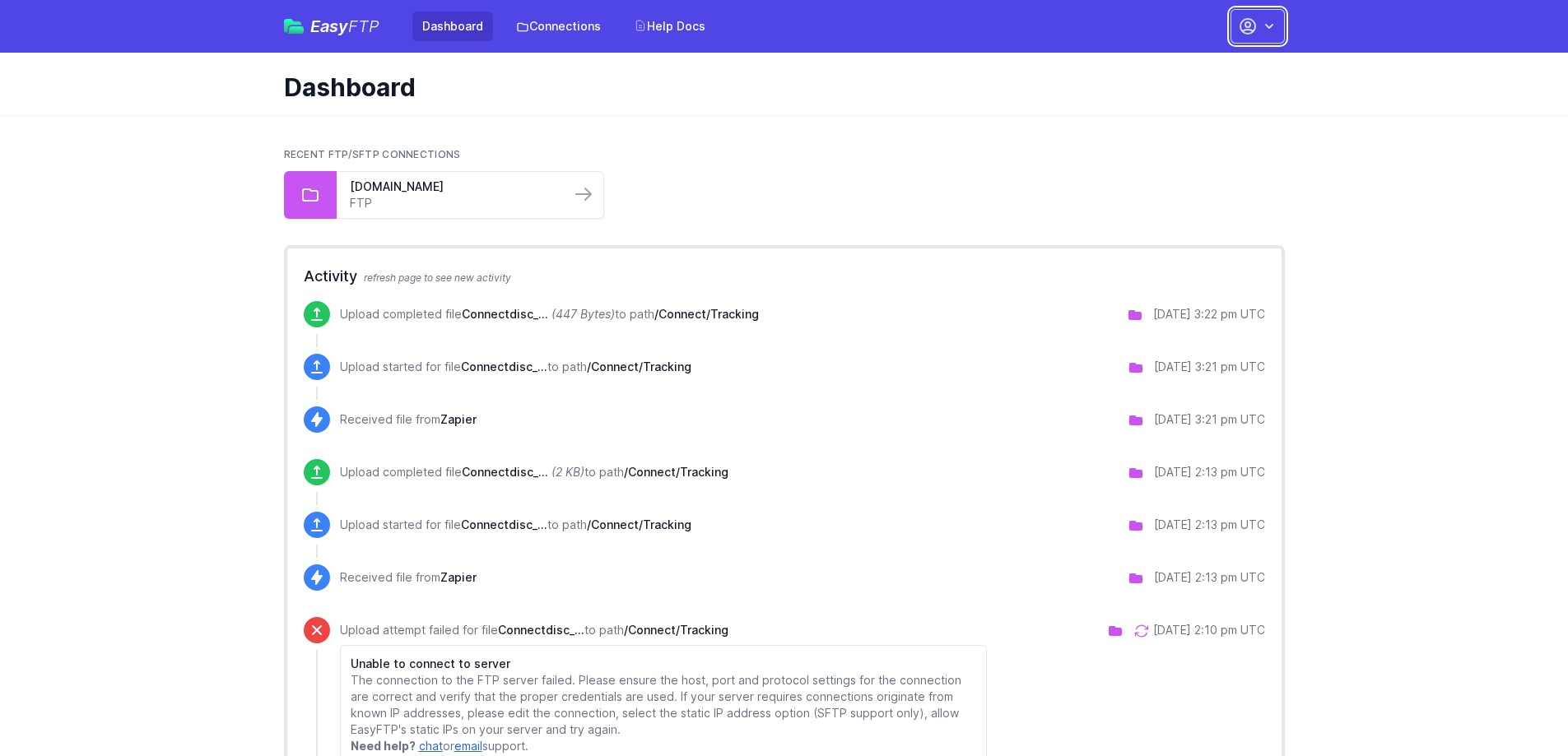
click at [1241, 24] on icon "button" at bounding box center [1248, 26] width 15 height 15
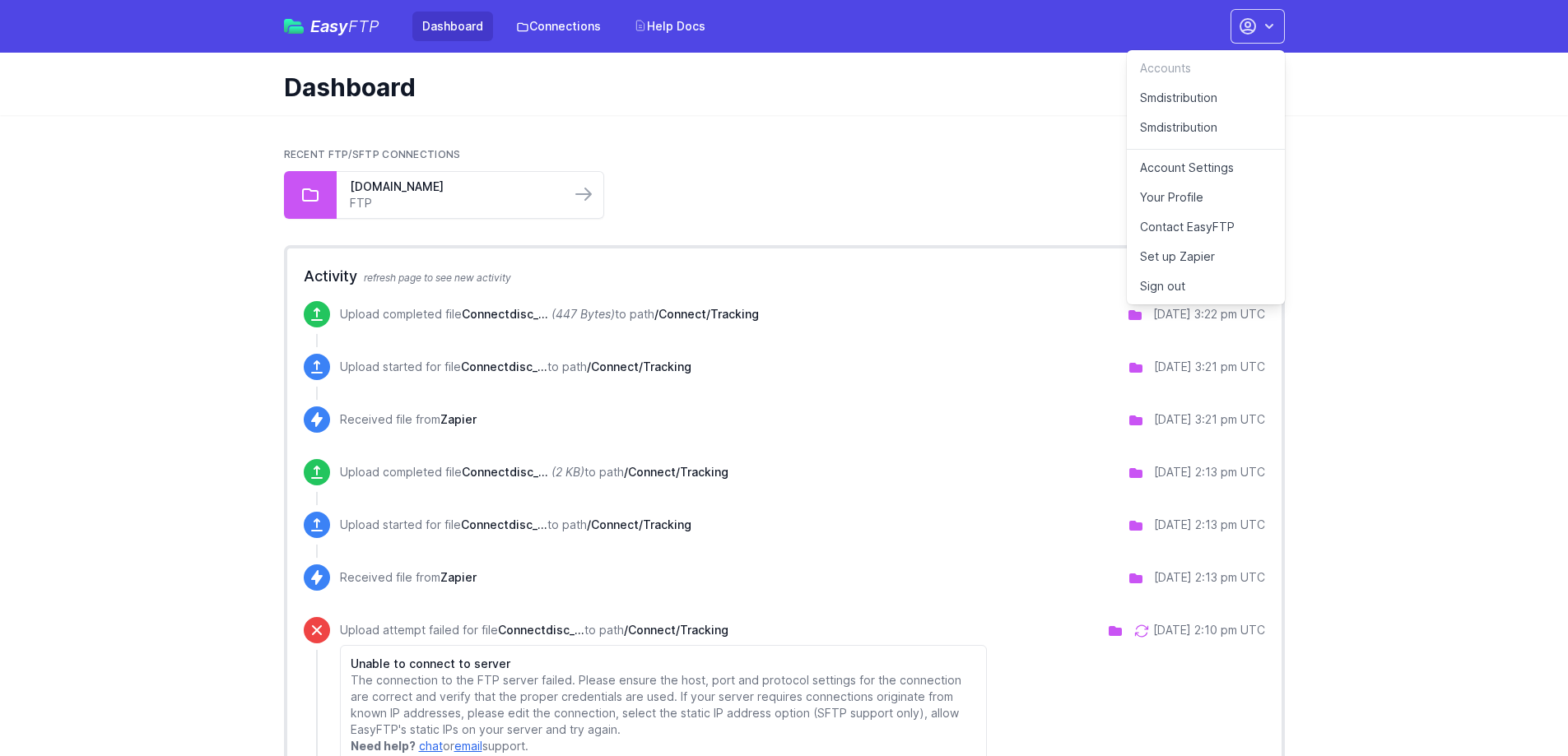
click at [1212, 226] on link "Contact EasyFTP" at bounding box center [1206, 227] width 158 height 30
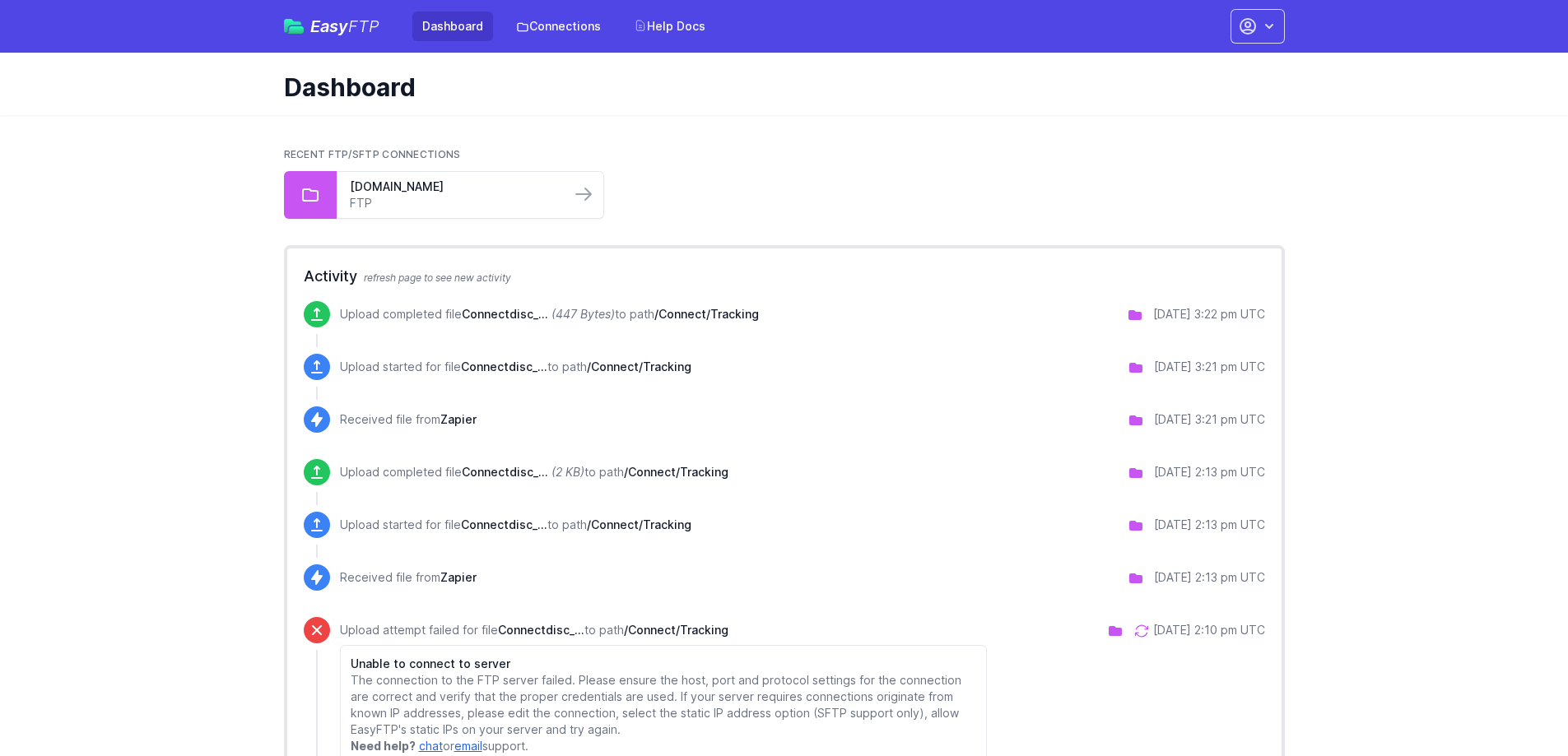
click at [825, 169] on div "Recent FTP/SFTP Connections stor.realhost.pro FTP" at bounding box center [784, 183] width 1001 height 70
click at [1264, 38] on button "button" at bounding box center [1258, 26] width 54 height 35
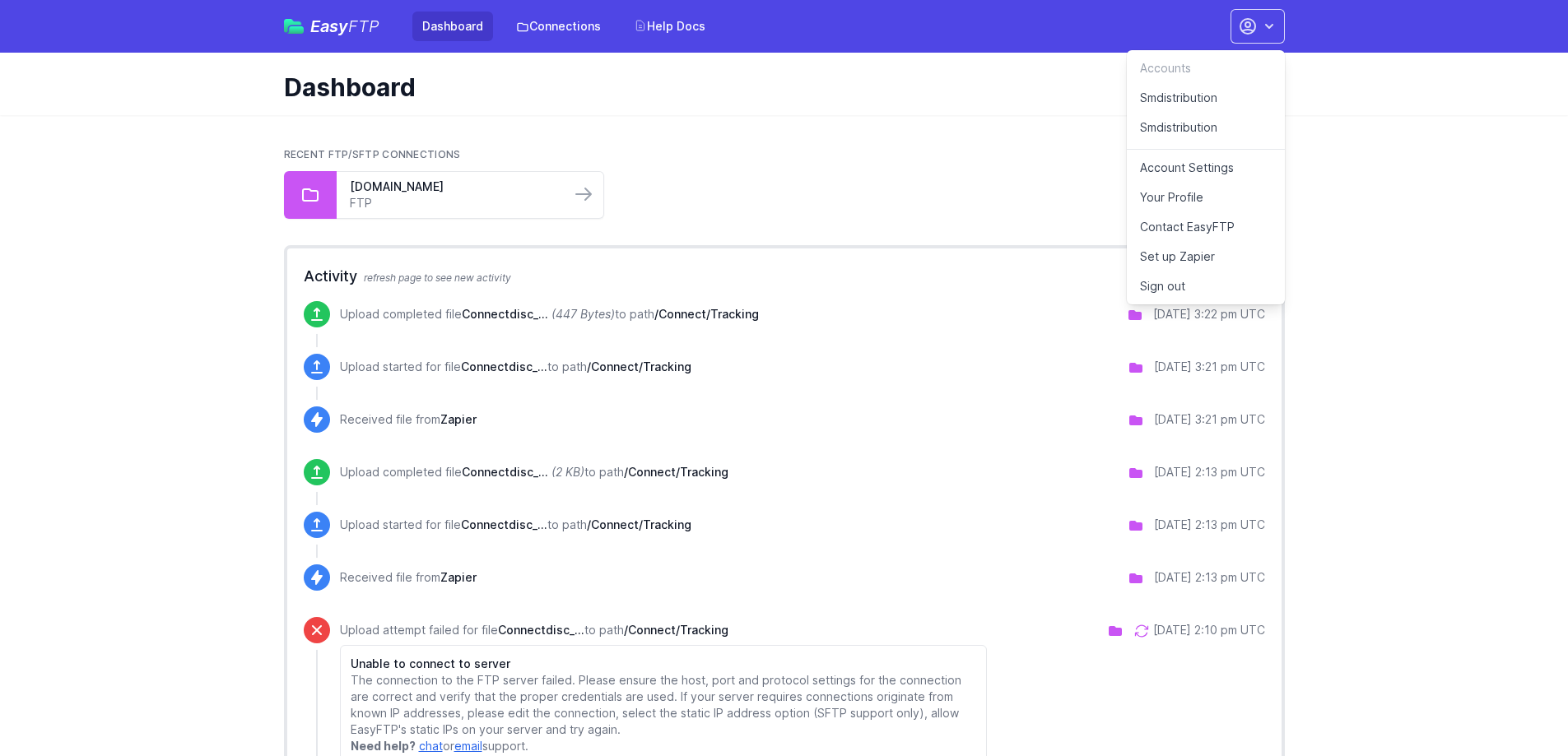
click at [1180, 284] on link "Sign out" at bounding box center [1206, 287] width 158 height 30
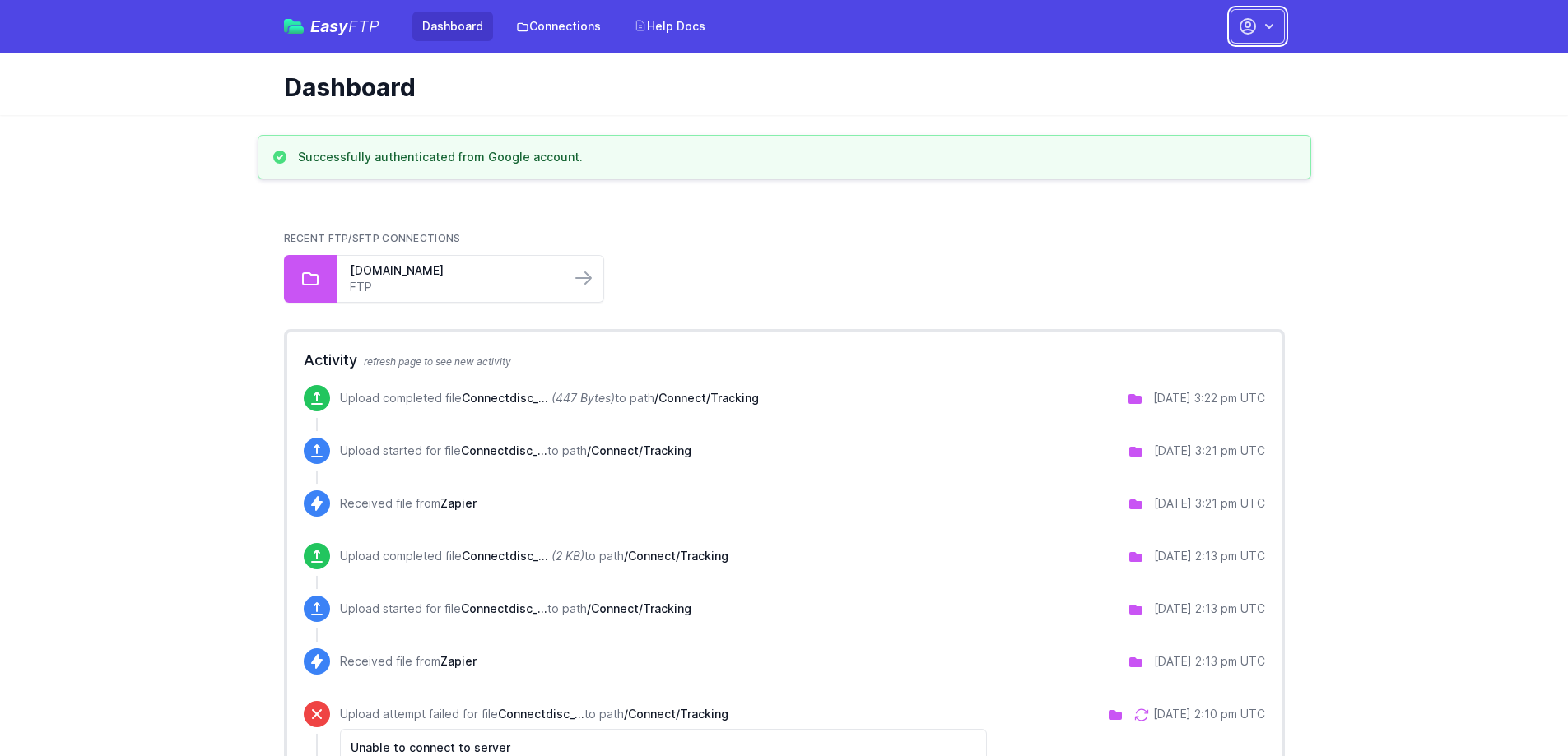
click at [1273, 30] on icon "button" at bounding box center [1270, 26] width 17 height 17
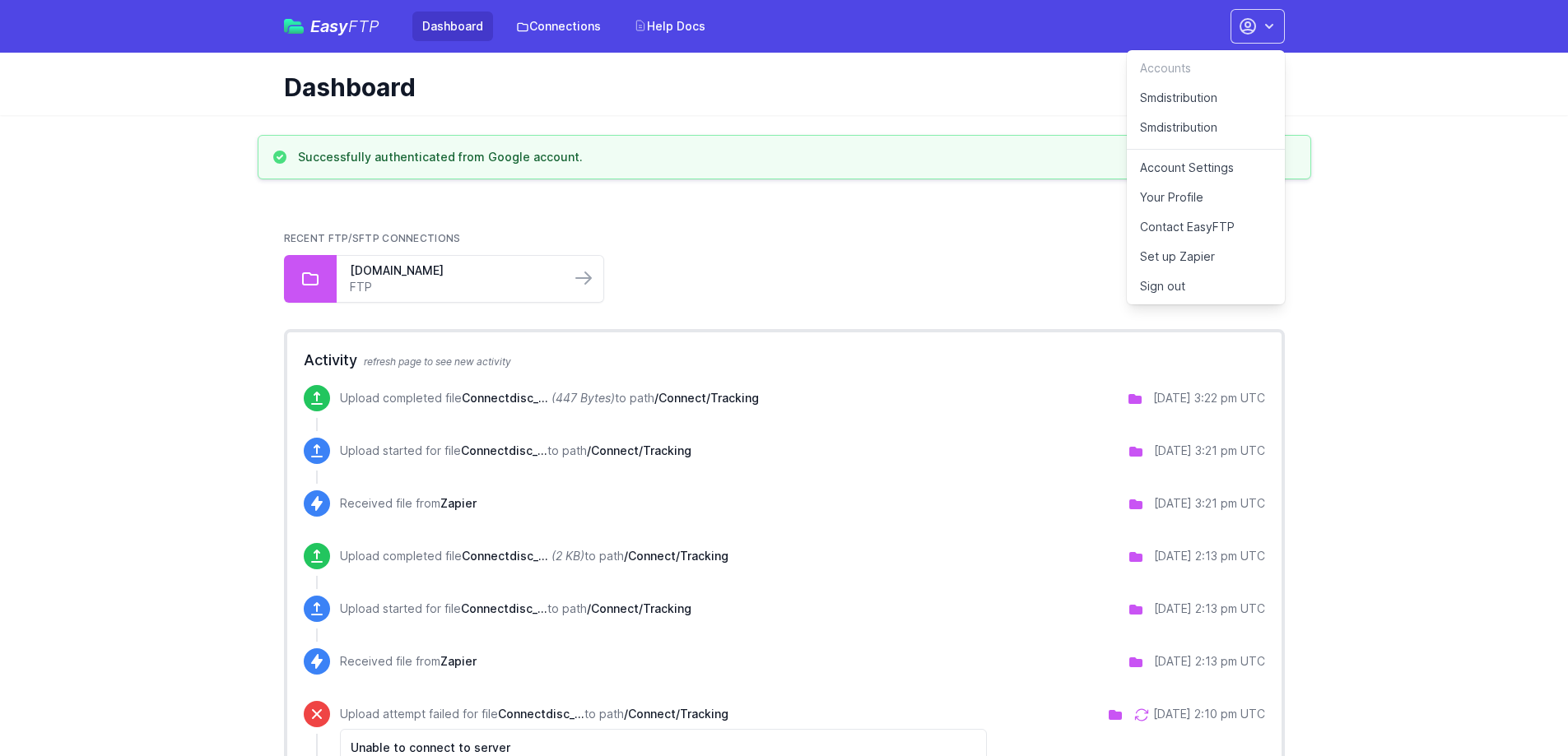
click at [1182, 117] on link "Smdistribution" at bounding box center [1206, 130] width 158 height 37
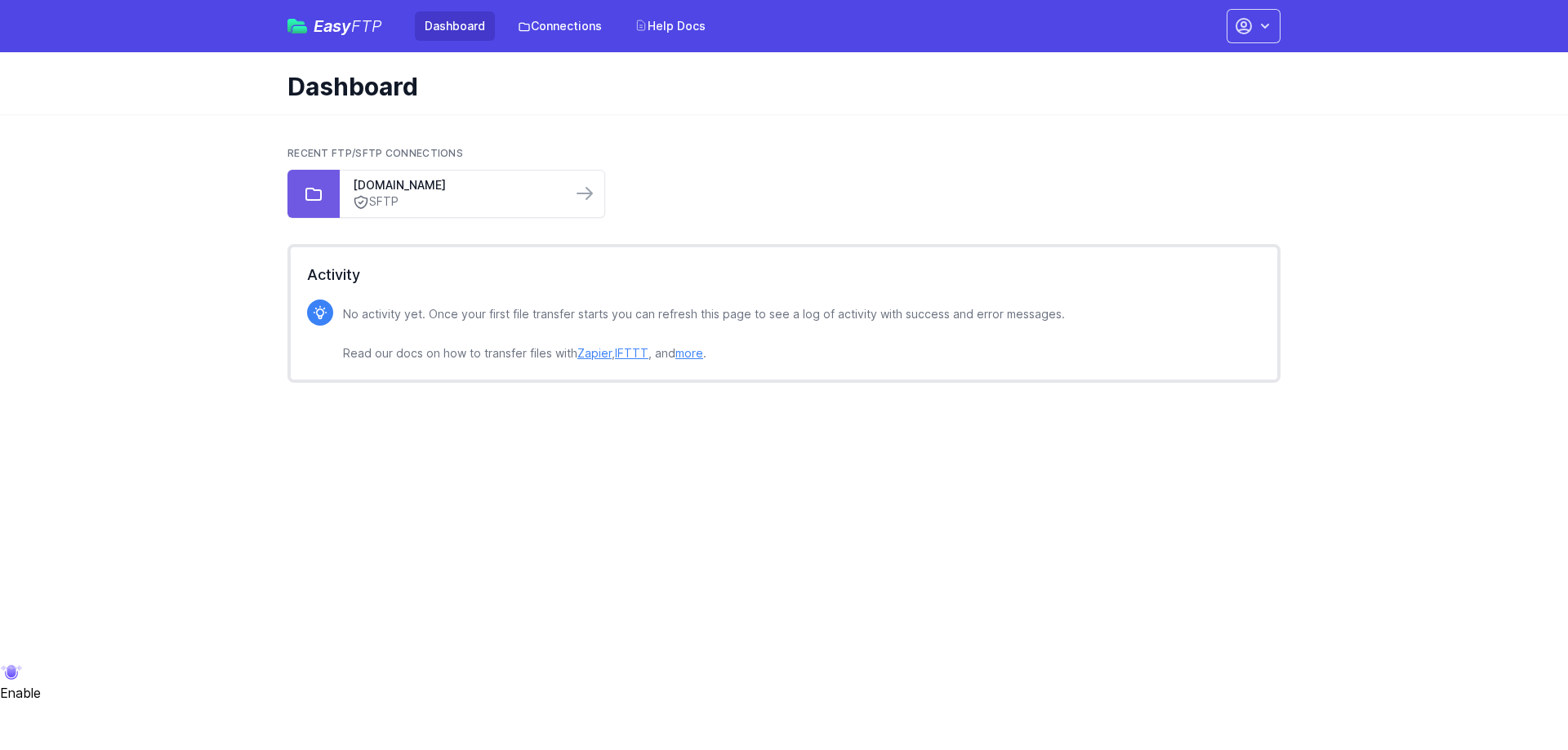
click at [593, 354] on link "Zapier" at bounding box center [594, 353] width 34 height 14
click at [1251, 33] on icon "button" at bounding box center [1243, 26] width 20 height 20
click at [1222, 192] on link "Contact EasyFTP" at bounding box center [1201, 196] width 156 height 30
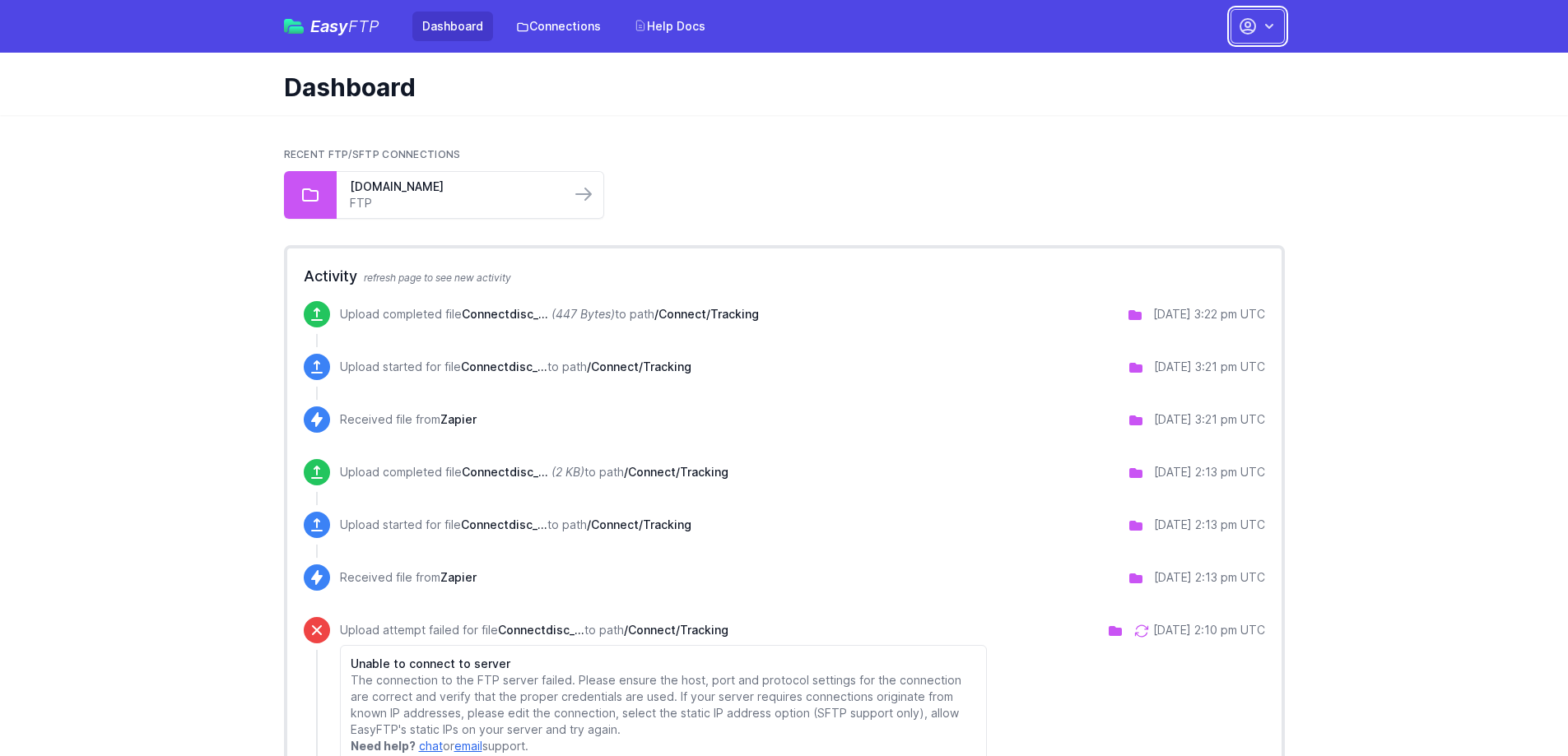
click at [1277, 35] on button "button" at bounding box center [1258, 26] width 54 height 35
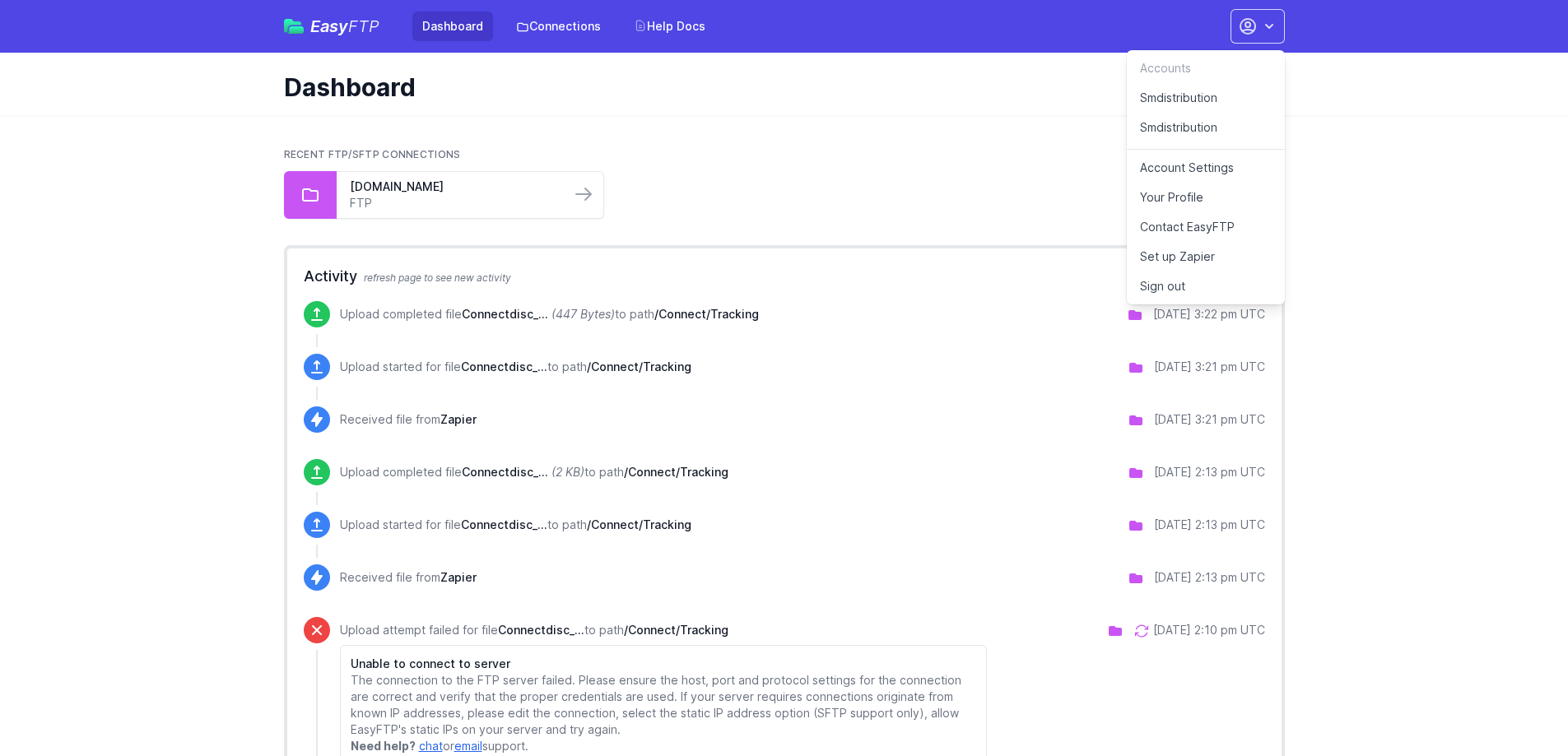
click at [1186, 128] on link "Smdistribution" at bounding box center [1206, 130] width 158 height 37
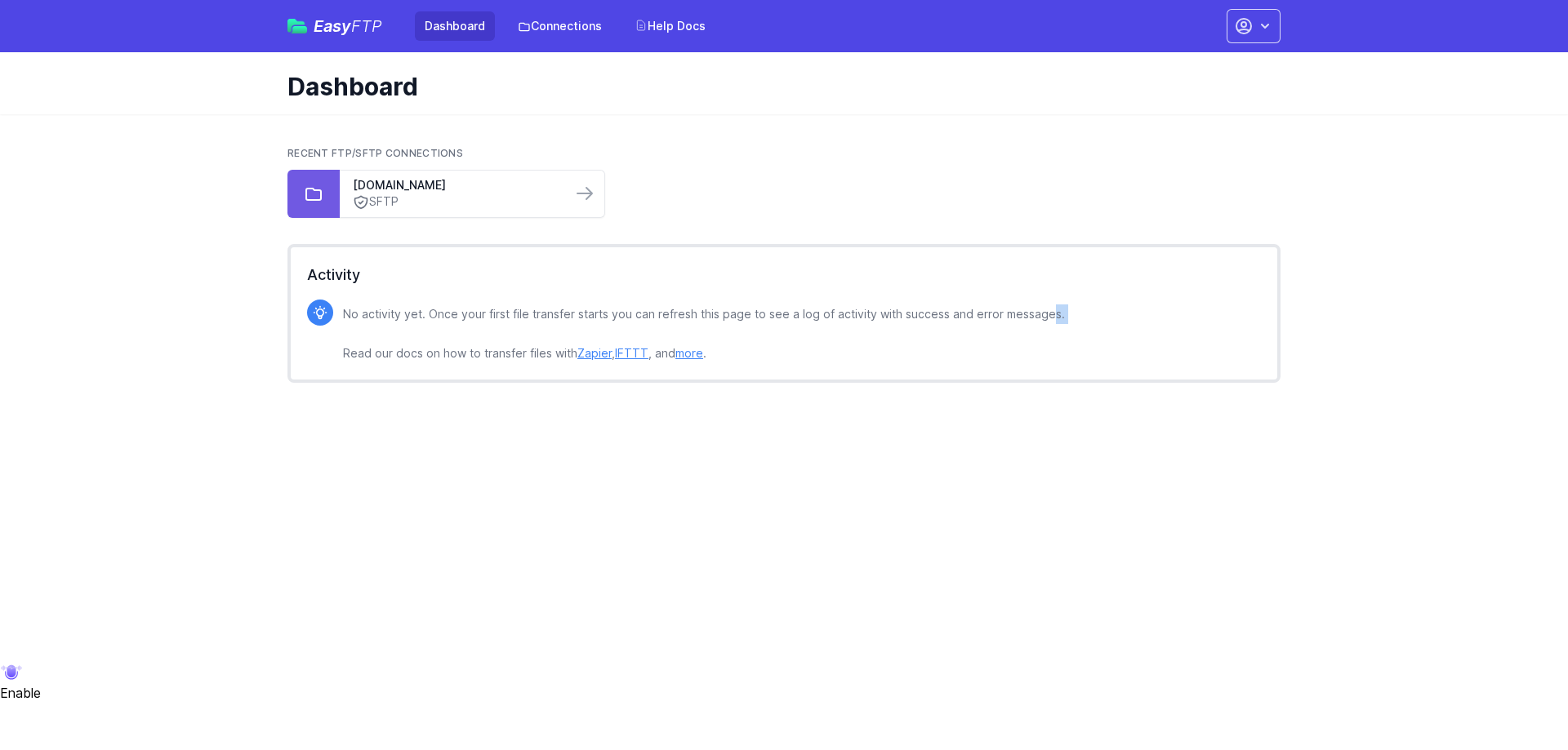
drag, startPoint x: 993, startPoint y: 318, endPoint x: 462, endPoint y: 331, distance: 531.2
click at [462, 331] on div "No activity yet. Once your first file transfer starts you can refresh this page…" at bounding box center [802, 331] width 918 height 63
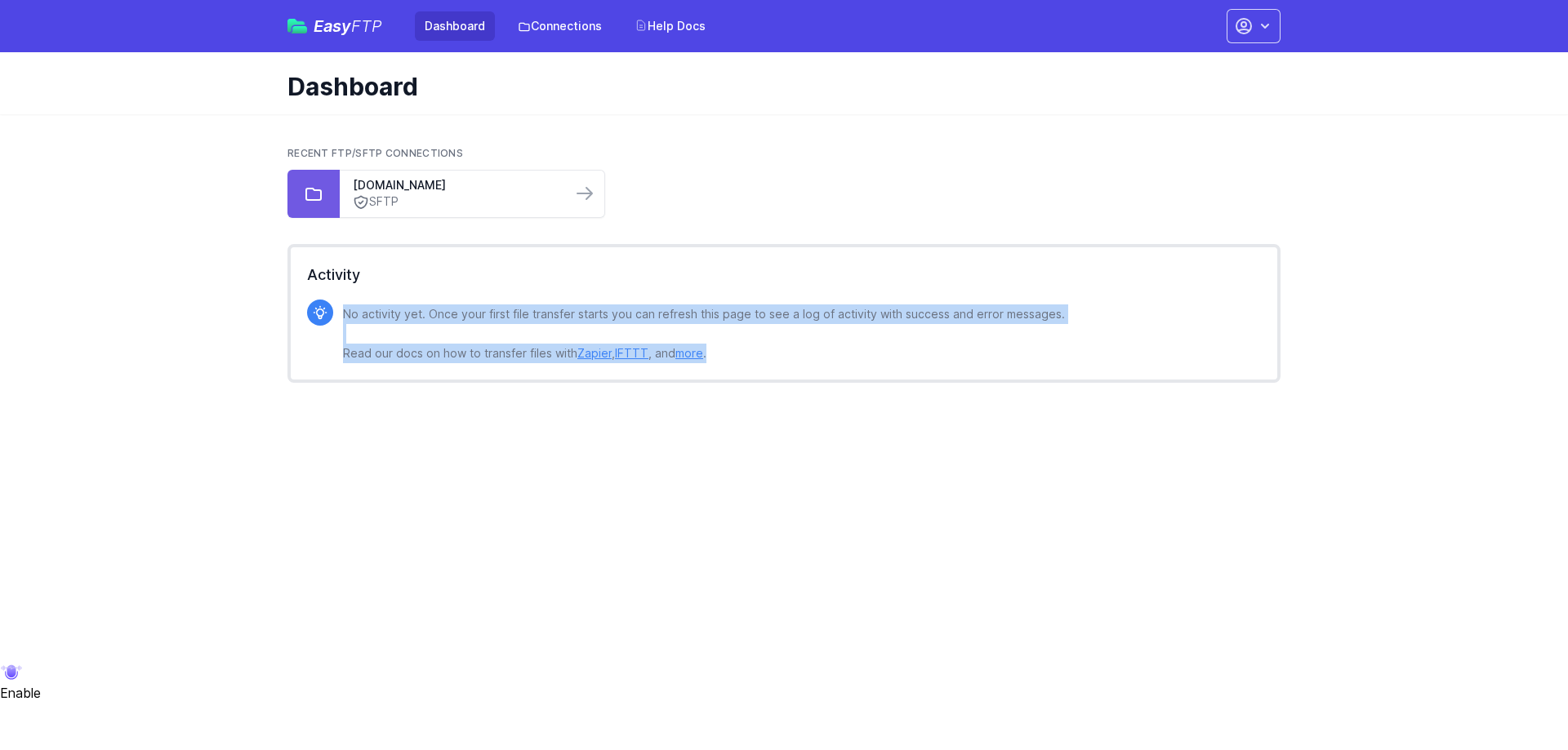
drag, startPoint x: 736, startPoint y: 363, endPoint x: 338, endPoint y: 316, distance: 400.8
click at [338, 316] on div "No activity yet. Once your first file transfer starts you can refresh this page…" at bounding box center [784, 344] width 954 height 90
click at [720, 353] on p "No activity yet. Once your first file transfer starts you can refresh this page…" at bounding box center [704, 333] width 722 height 59
click at [716, 355] on p "No activity yet. Once your first file transfer starts you can refresh this page…" at bounding box center [704, 333] width 722 height 59
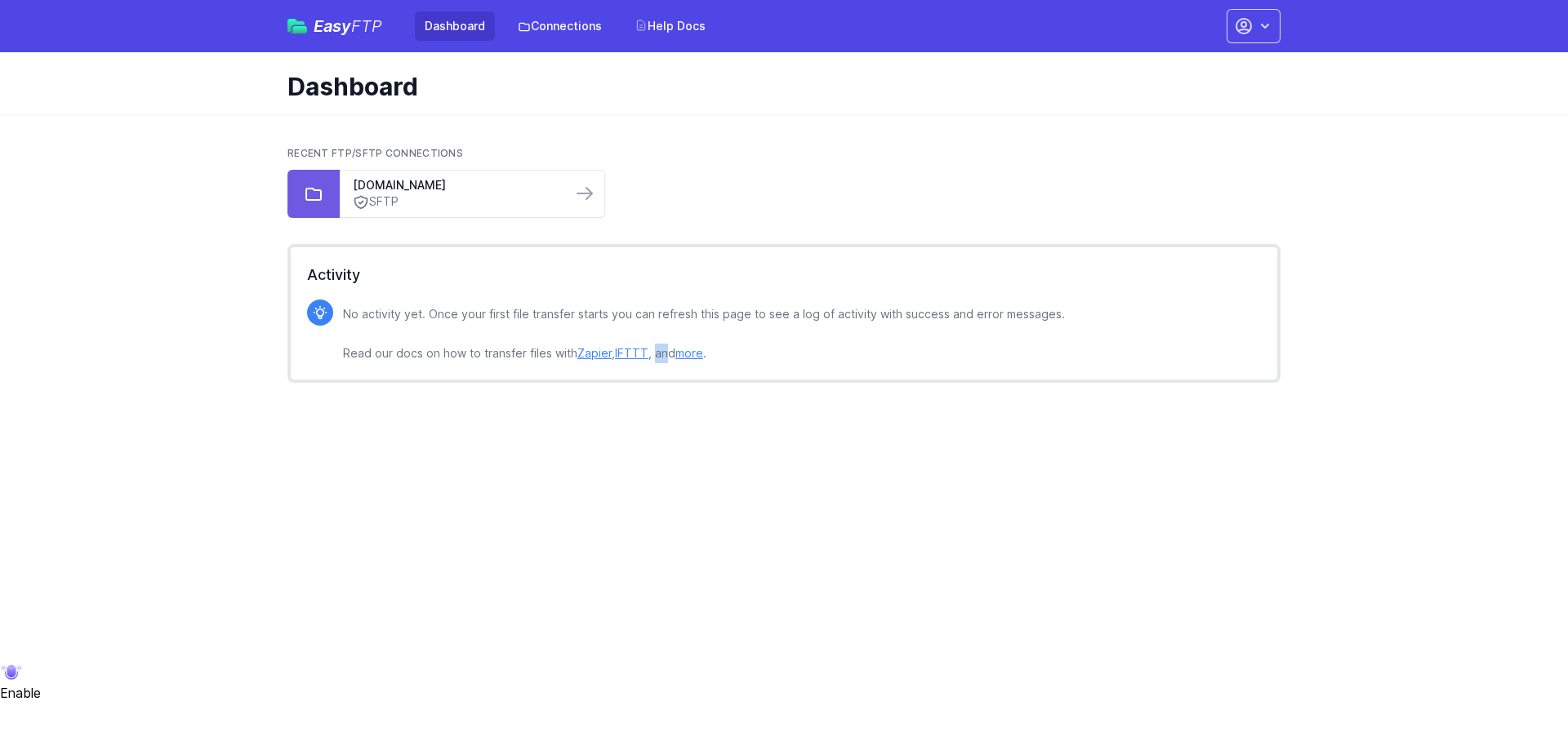
drag, startPoint x: 654, startPoint y: 353, endPoint x: 669, endPoint y: 354, distance: 15.0
click at [669, 354] on p "No activity yet. Once your first file transfer starts you can refresh this page…" at bounding box center [704, 333] width 722 height 59
click at [749, 350] on p "No activity yet. Once your first file transfer starts you can refresh this page…" at bounding box center [704, 333] width 722 height 59
drag, startPoint x: 576, startPoint y: 355, endPoint x: 342, endPoint y: 355, distance: 234.0
click at [342, 355] on div "No activity yet. Once your first file transfer starts you can refresh this page…" at bounding box center [784, 331] width 954 height 63
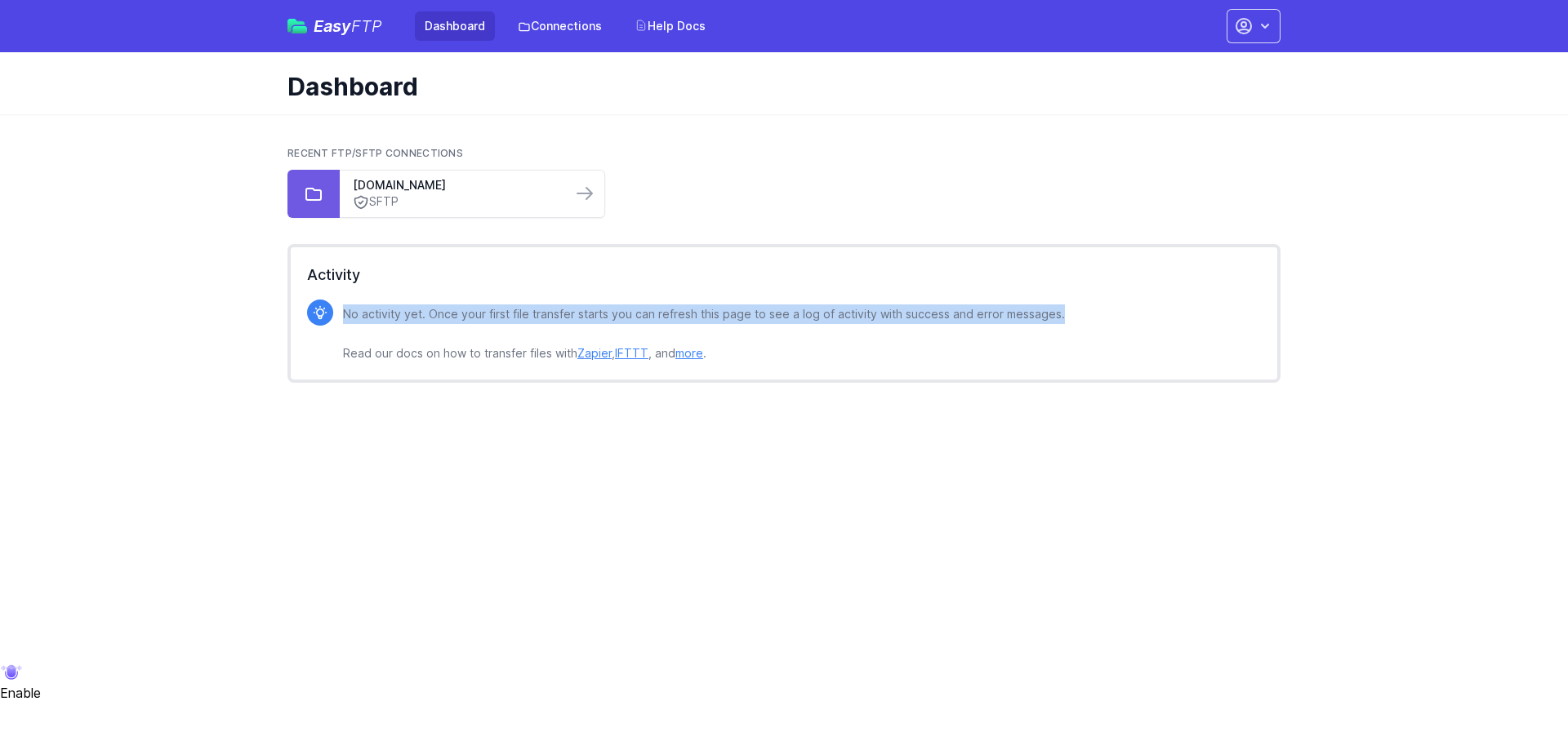
drag, startPoint x: 1076, startPoint y: 307, endPoint x: 343, endPoint y: 321, distance: 733.1
click at [343, 321] on div "No activity yet. Once your first file transfer starts you can refresh this page…" at bounding box center [802, 331] width 918 height 63
click at [343, 321] on p "No activity yet. Once your first file transfer starts you can refresh this page…" at bounding box center [704, 333] width 722 height 59
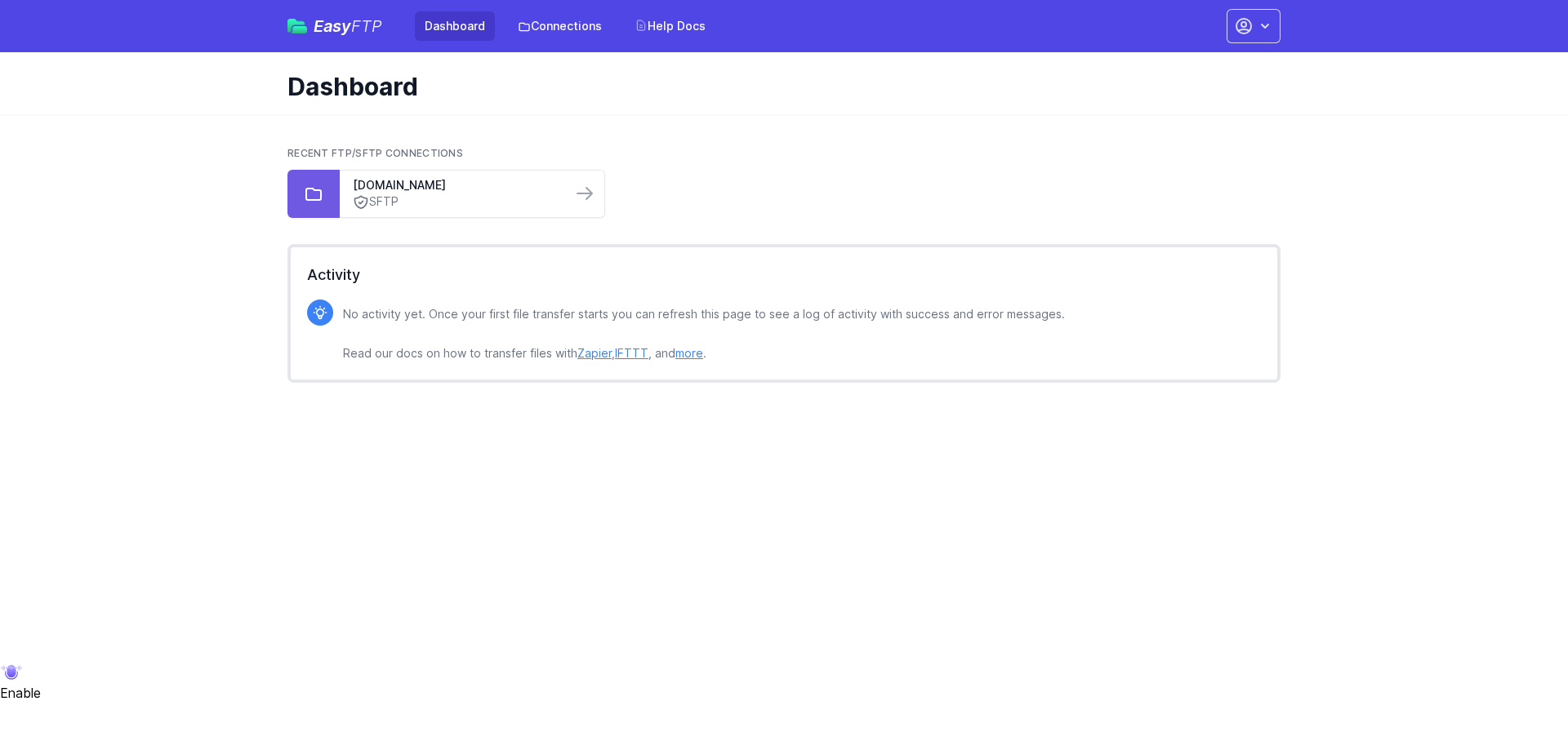
click at [637, 356] on link "IFTTT" at bounding box center [632, 353] width 34 height 14
click at [1233, 25] on button "button" at bounding box center [1253, 26] width 54 height 34
click at [875, 156] on h2 "Recent FTP/SFTP Connections" at bounding box center [784, 154] width 993 height 13
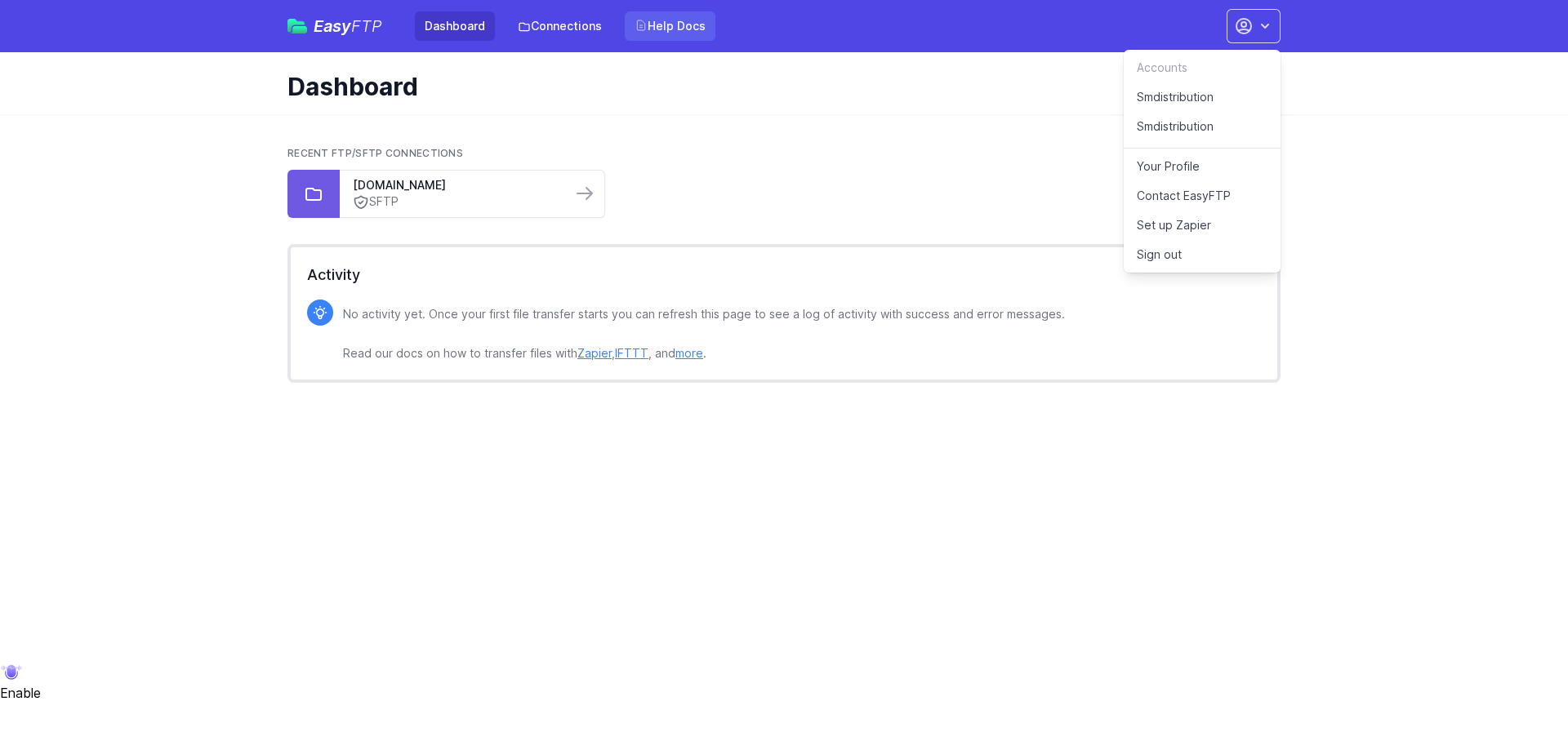
click at [670, 29] on link "Help Docs" at bounding box center [669, 26] width 90 height 30
click at [1178, 116] on link "Smdistribution" at bounding box center [1201, 129] width 156 height 36
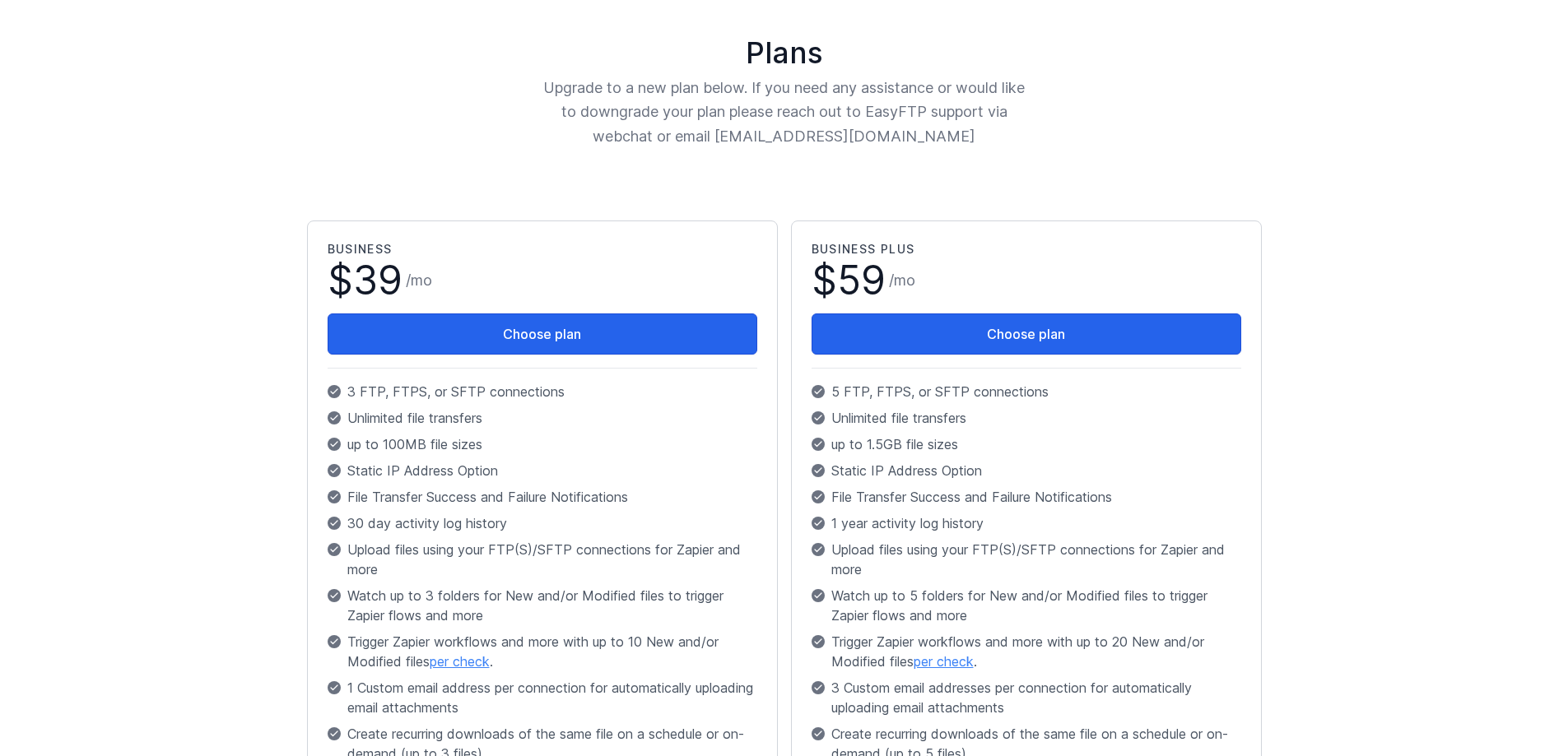
drag, startPoint x: 306, startPoint y: 98, endPoint x: 255, endPoint y: 93, distance: 51.2
click at [254, 93] on main "Plans Upgrade to a new plan below. If you need any assistance or would like to …" at bounding box center [784, 767] width 1568 height 1635
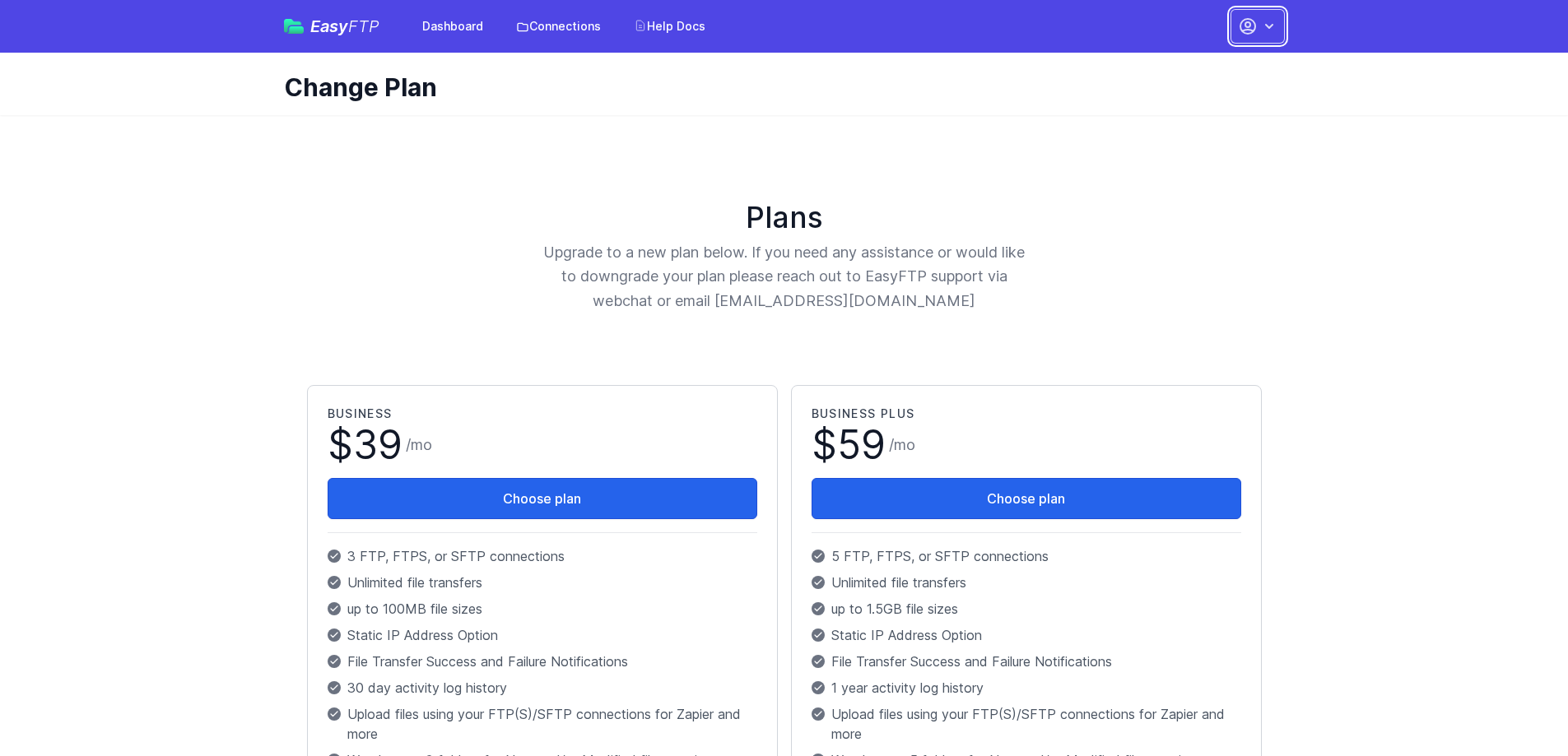
click at [1270, 16] on button "button" at bounding box center [1258, 26] width 54 height 35
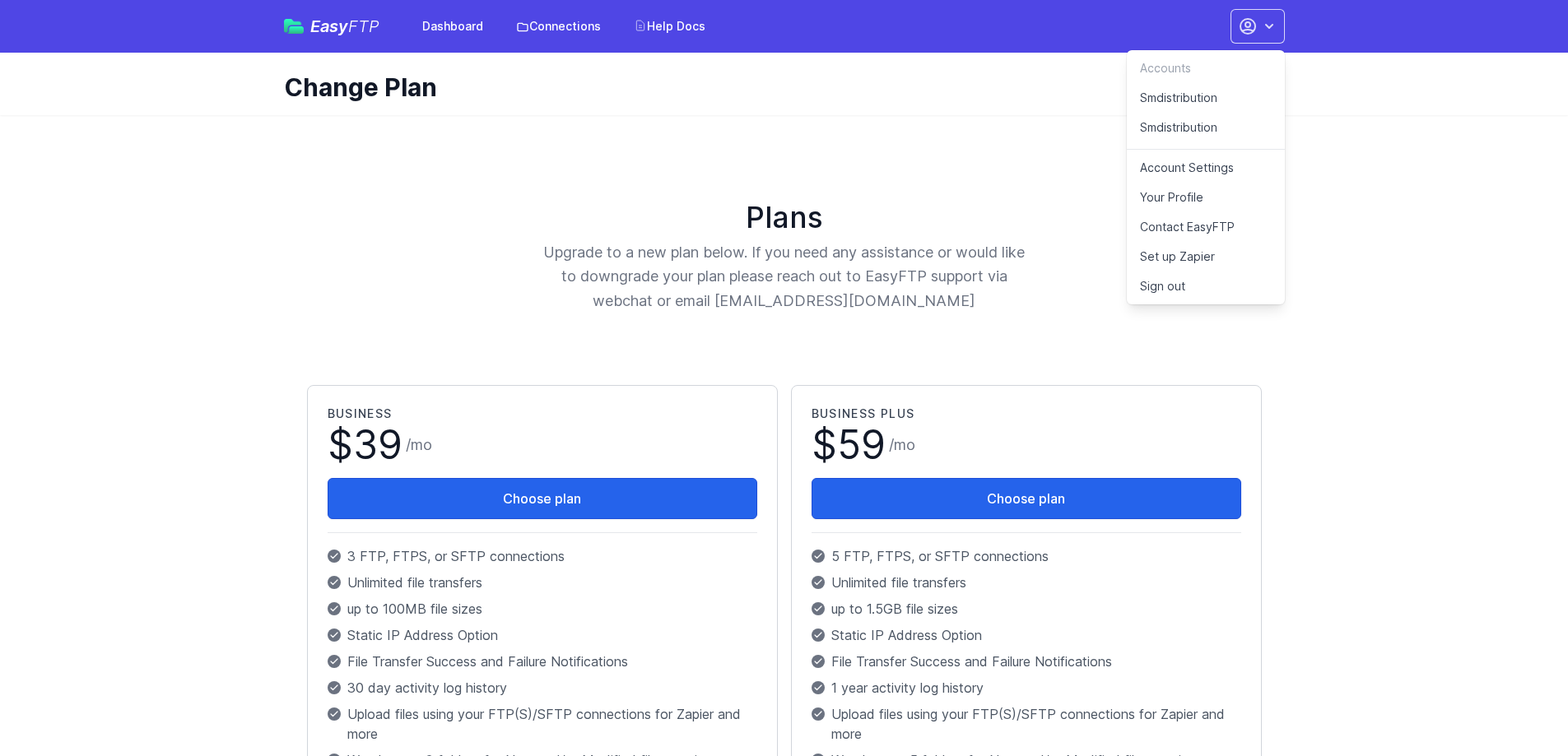
click at [1189, 122] on link "Smdistribution" at bounding box center [1206, 130] width 158 height 37
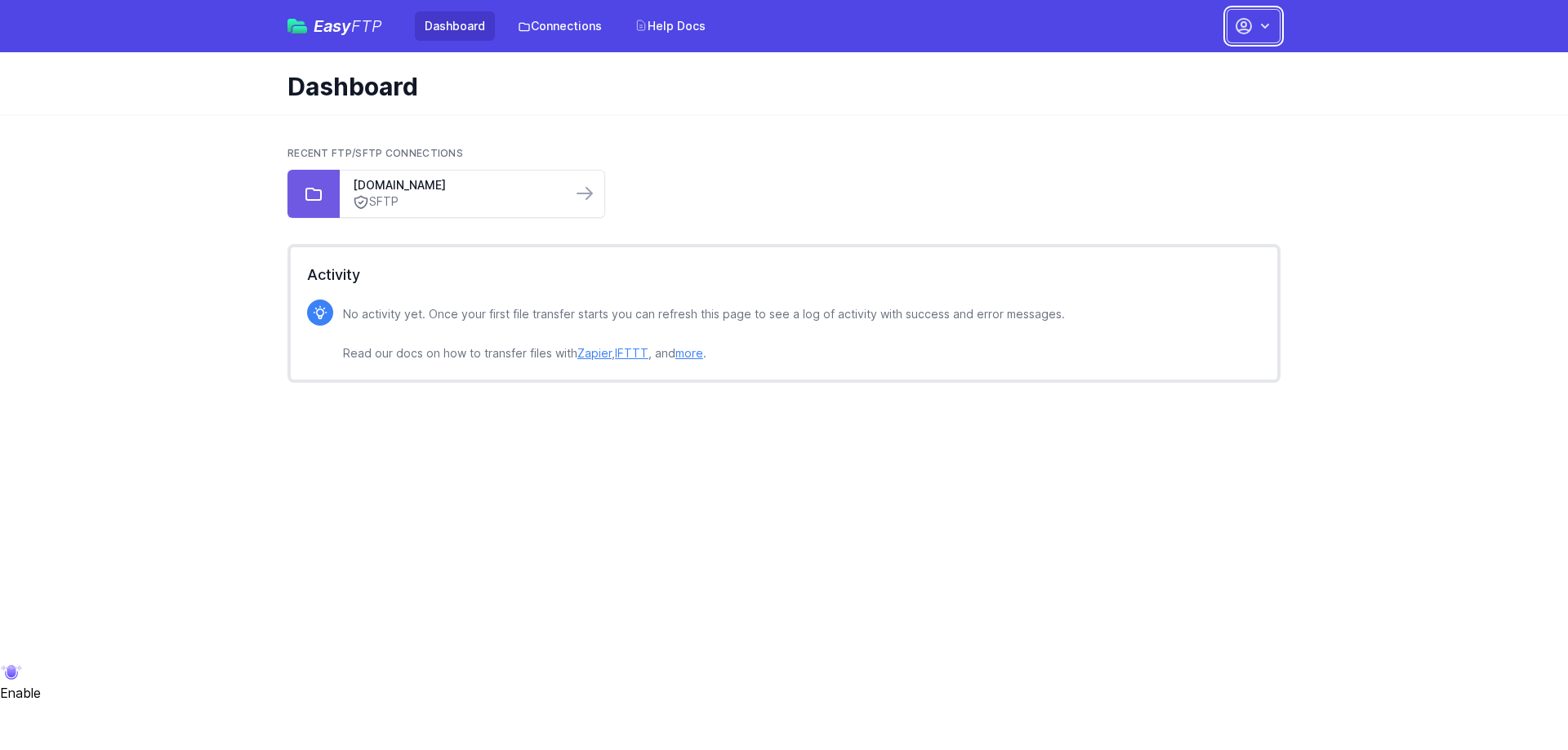
click at [1253, 33] on button "button" at bounding box center [1253, 26] width 54 height 34
click at [1174, 164] on link "Your Profile" at bounding box center [1201, 167] width 156 height 30
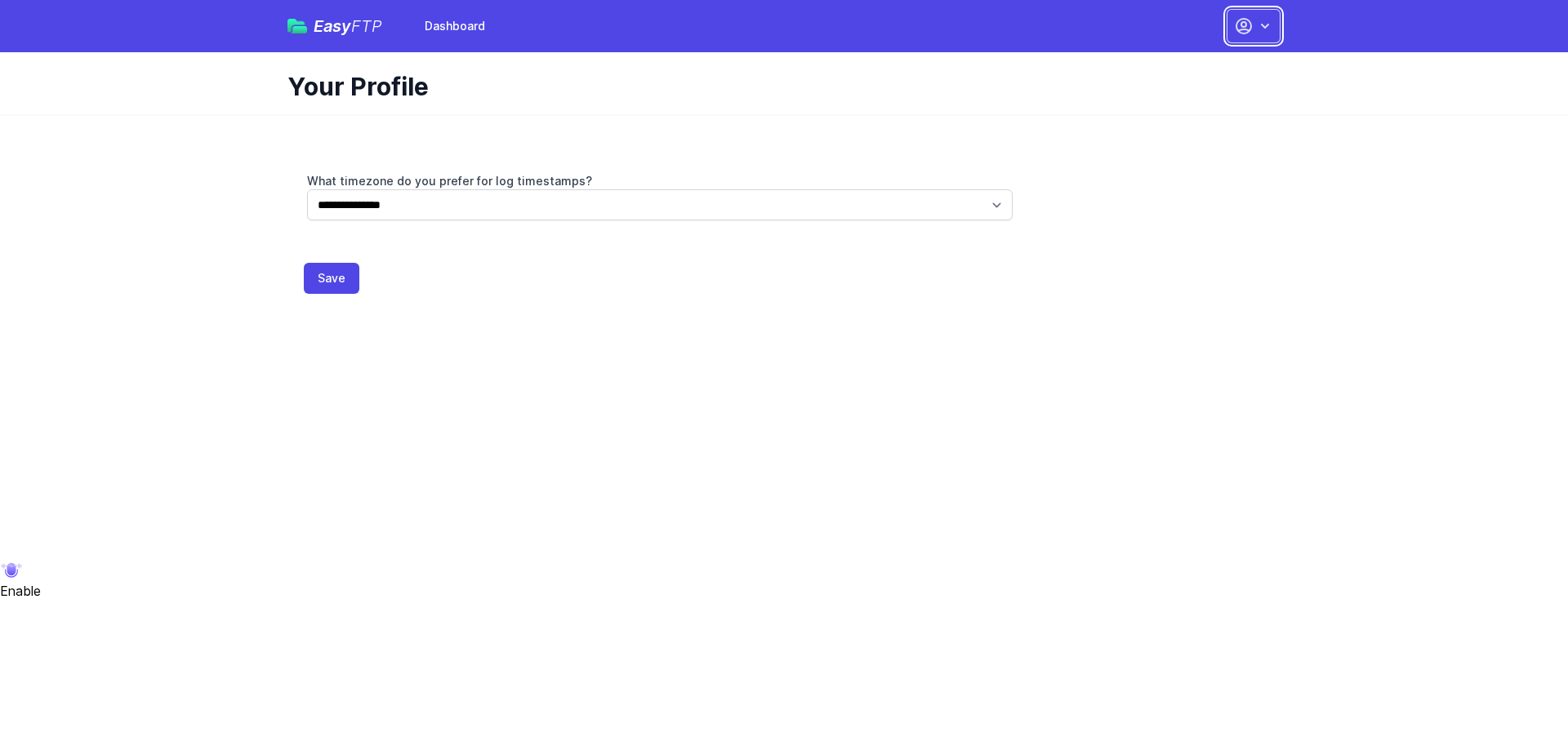
click at [1251, 31] on icon "button" at bounding box center [1243, 26] width 20 height 20
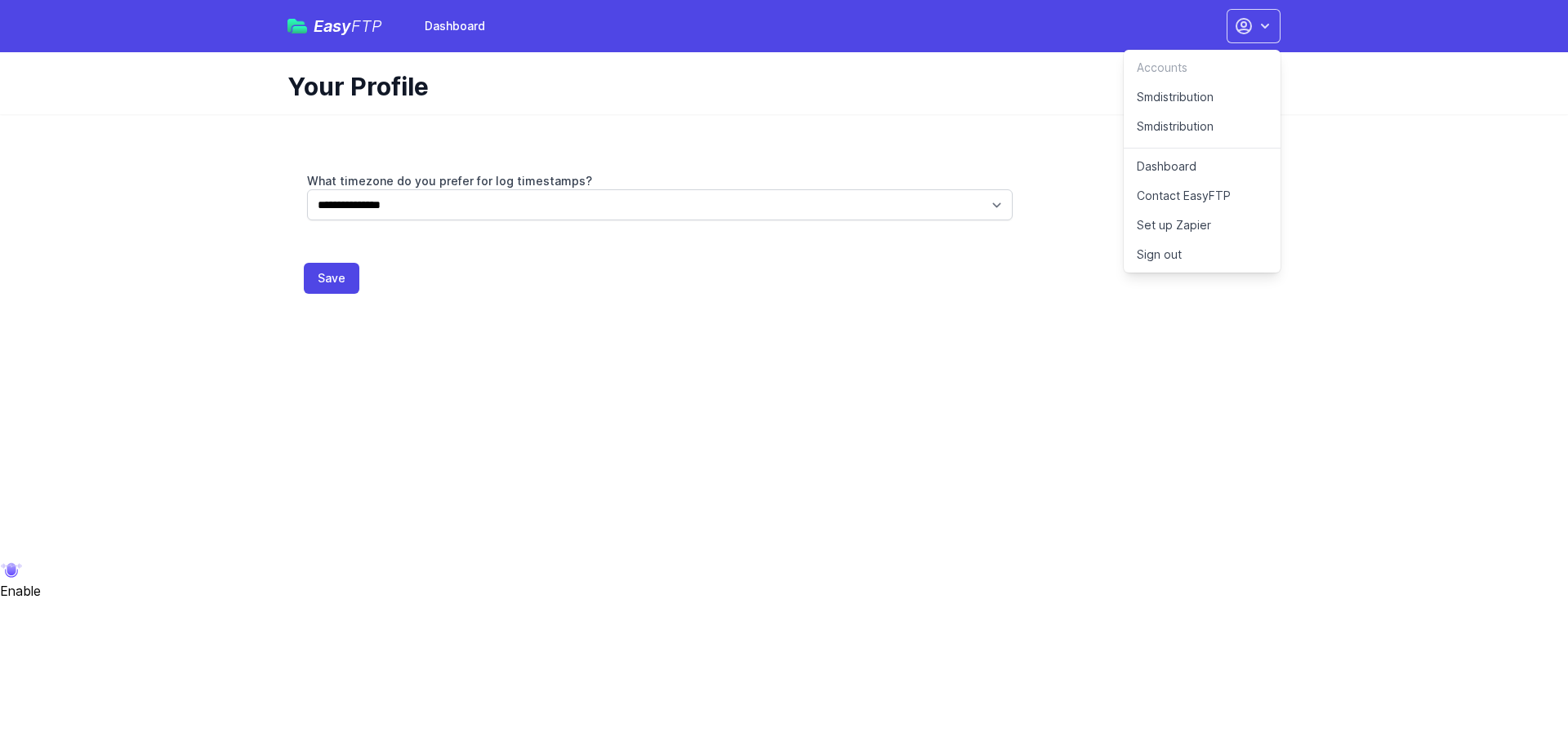
click at [1218, 166] on link "Dashboard" at bounding box center [1201, 167] width 156 height 30
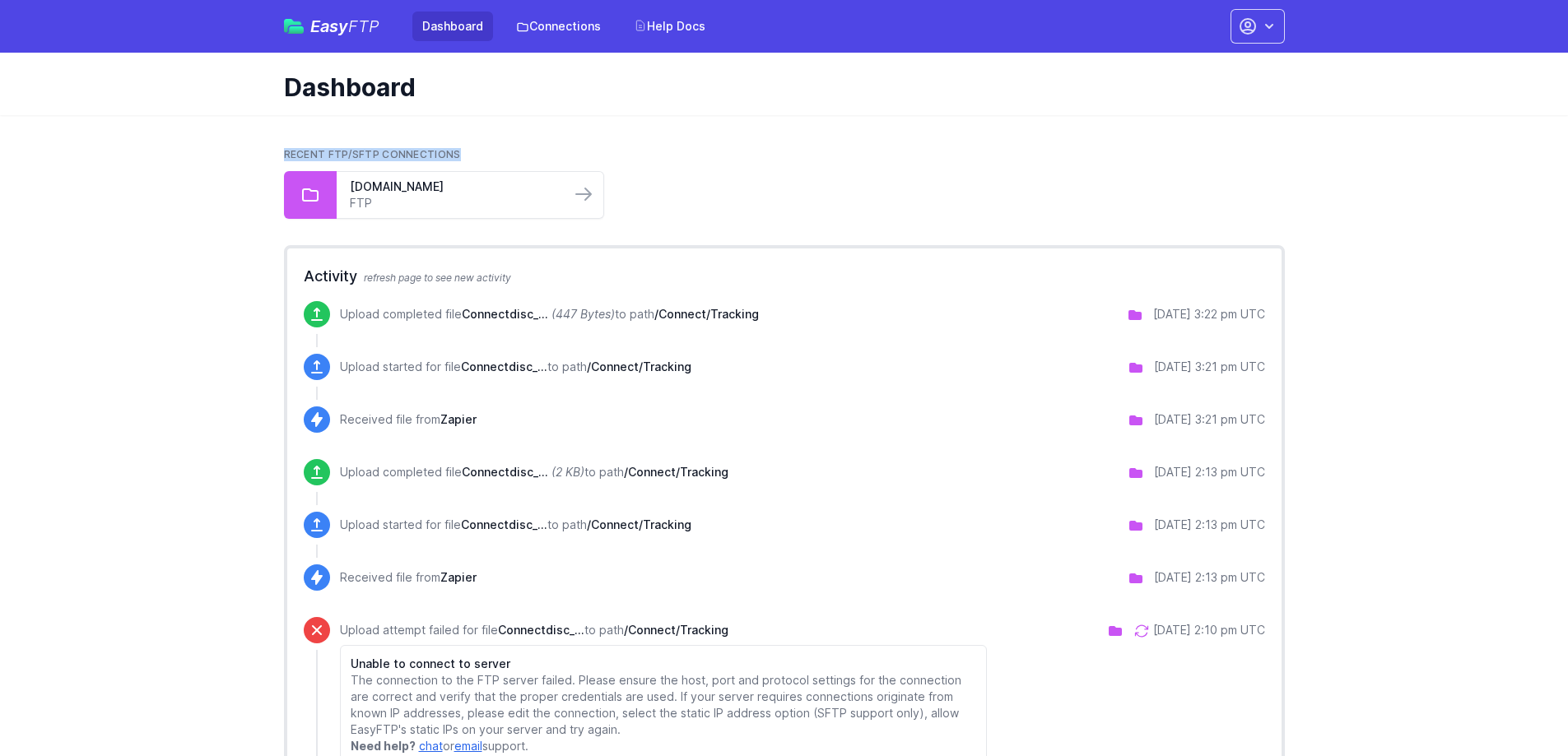
drag, startPoint x: 551, startPoint y: 153, endPoint x: 242, endPoint y: 150, distance: 309.0
click at [242, 150] on main "Recent FTP/SFTP Connections [DOMAIN_NAME] FTP Activity refresh page to see new …" at bounding box center [784, 527] width 1568 height 824
drag, startPoint x: 770, startPoint y: 312, endPoint x: 334, endPoint y: 324, distance: 436.2
click at [334, 324] on div "Upload completed file Connectdisc_... (447 Bytes) to path /Connect/Tracking 9/0…" at bounding box center [784, 314] width 962 height 26
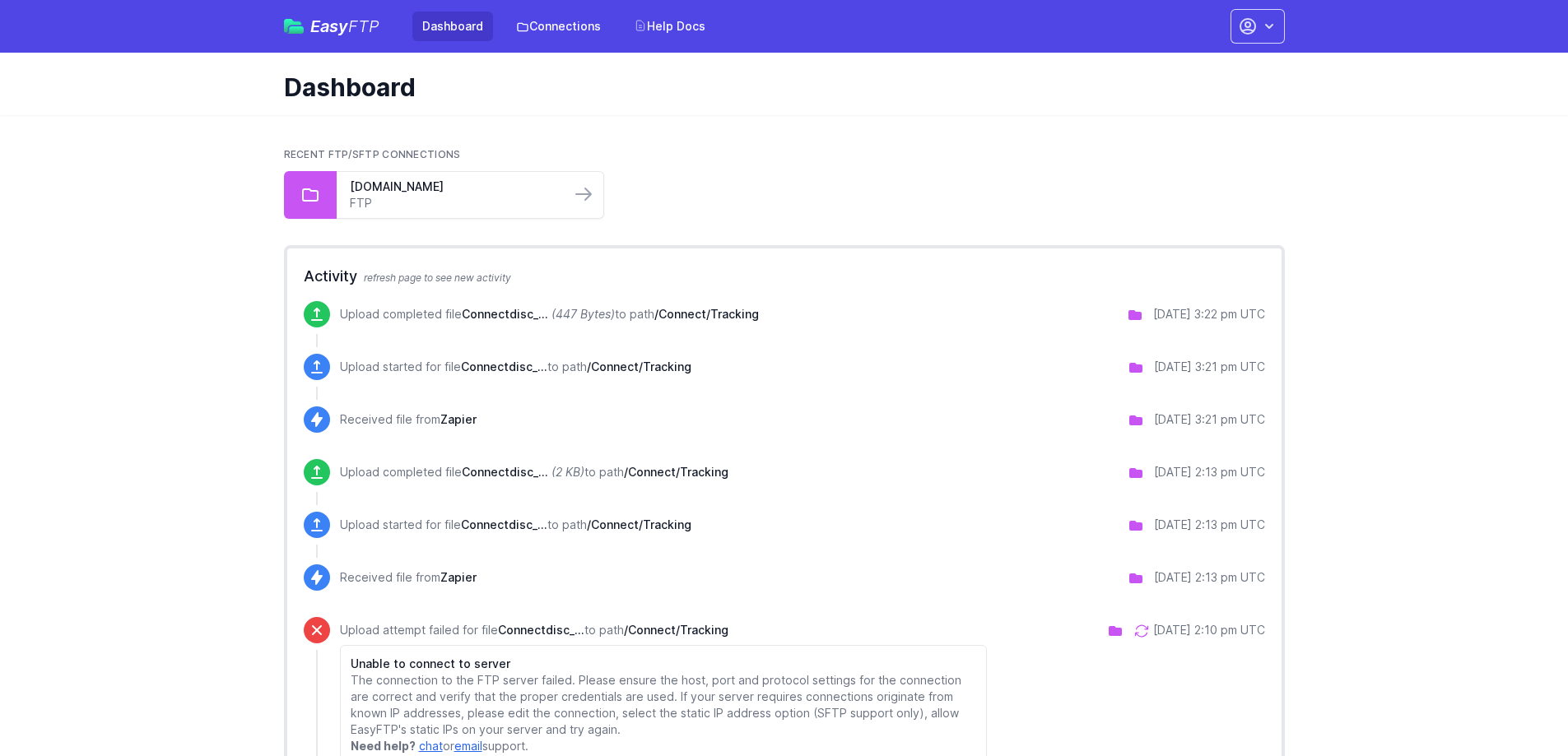
click at [334, 324] on div "Upload completed file Connectdisc_... (447 Bytes) to path /Connect/Tracking 9/0…" at bounding box center [784, 314] width 962 height 26
drag, startPoint x: 776, startPoint y: 327, endPoint x: 493, endPoint y: 319, distance: 283.1
click at [494, 319] on div "Upload completed file Connectdisc_... (447 Bytes) to path /Connect/Tracking 9/0…" at bounding box center [784, 327] width 962 height 53
click at [492, 319] on span "Connectdisc_..." at bounding box center [505, 313] width 86 height 14
click at [1271, 36] on button "button" at bounding box center [1258, 26] width 54 height 35
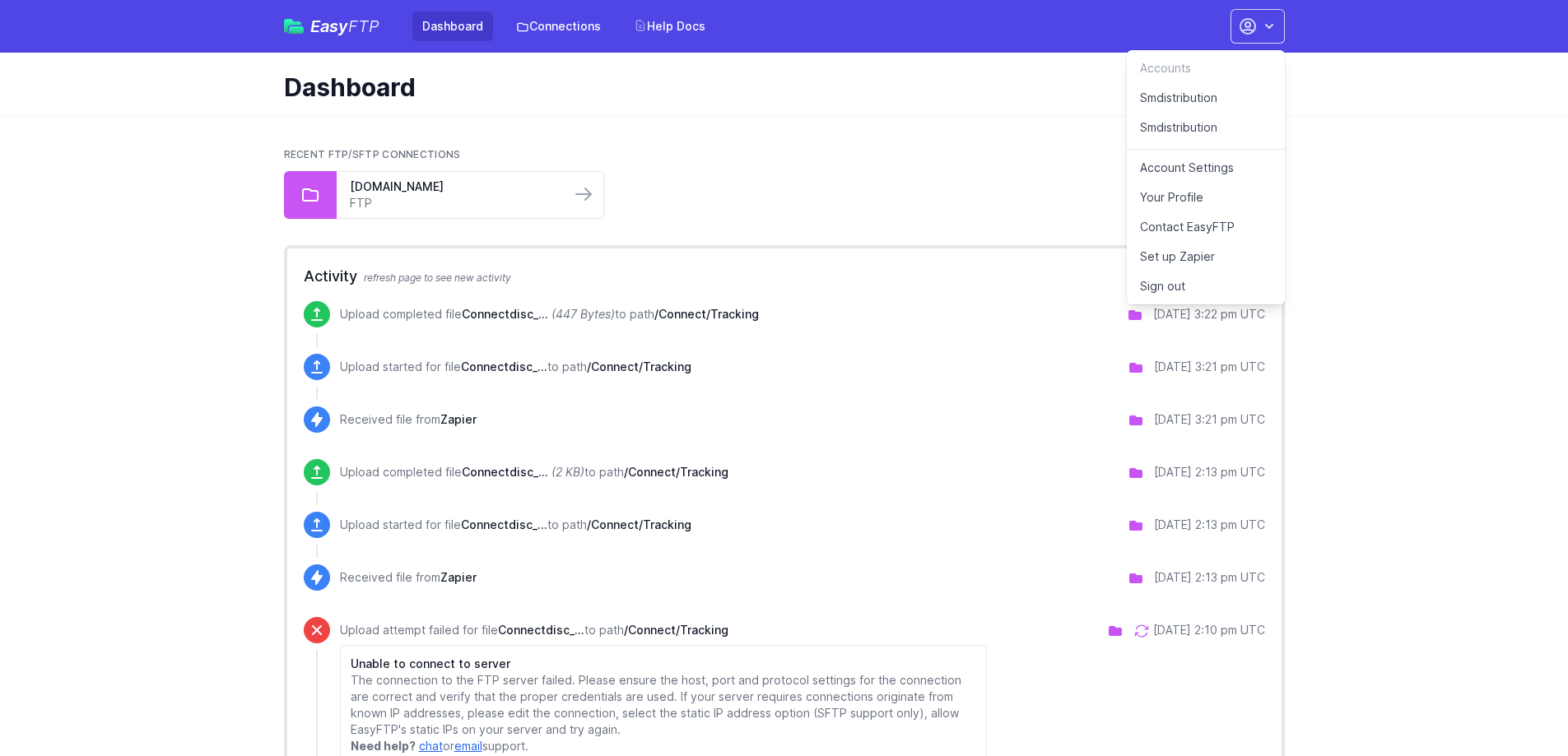
click at [1193, 130] on link "Smdistribution" at bounding box center [1206, 130] width 158 height 37
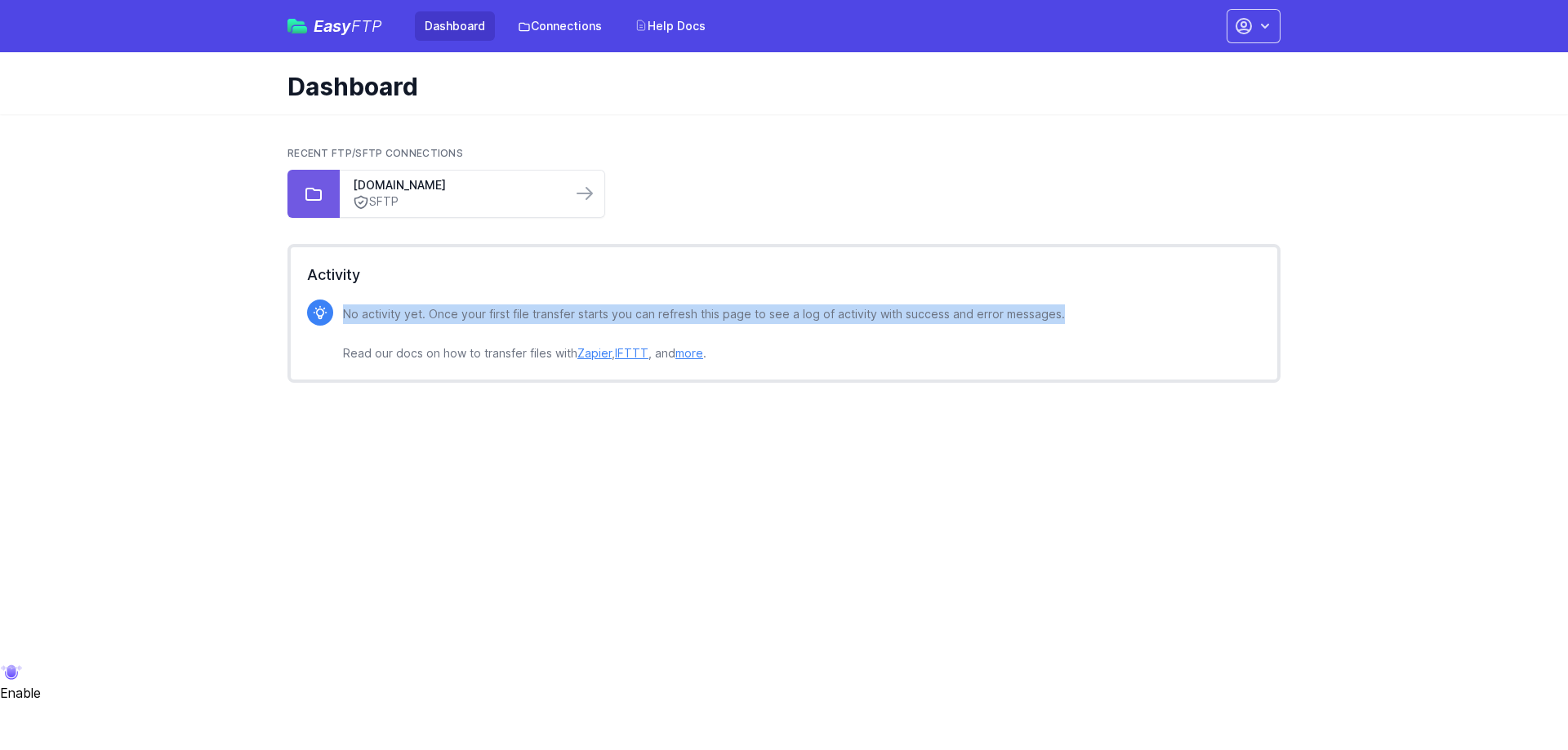
drag, startPoint x: 412, startPoint y: 319, endPoint x: 1082, endPoint y: 308, distance: 670.1
click at [1082, 308] on div "No activity yet. Once your first file transfer starts you can refresh this page…" at bounding box center [802, 331] width 918 height 63
click at [545, 187] on link "[DOMAIN_NAME]" at bounding box center [455, 185] width 206 height 17
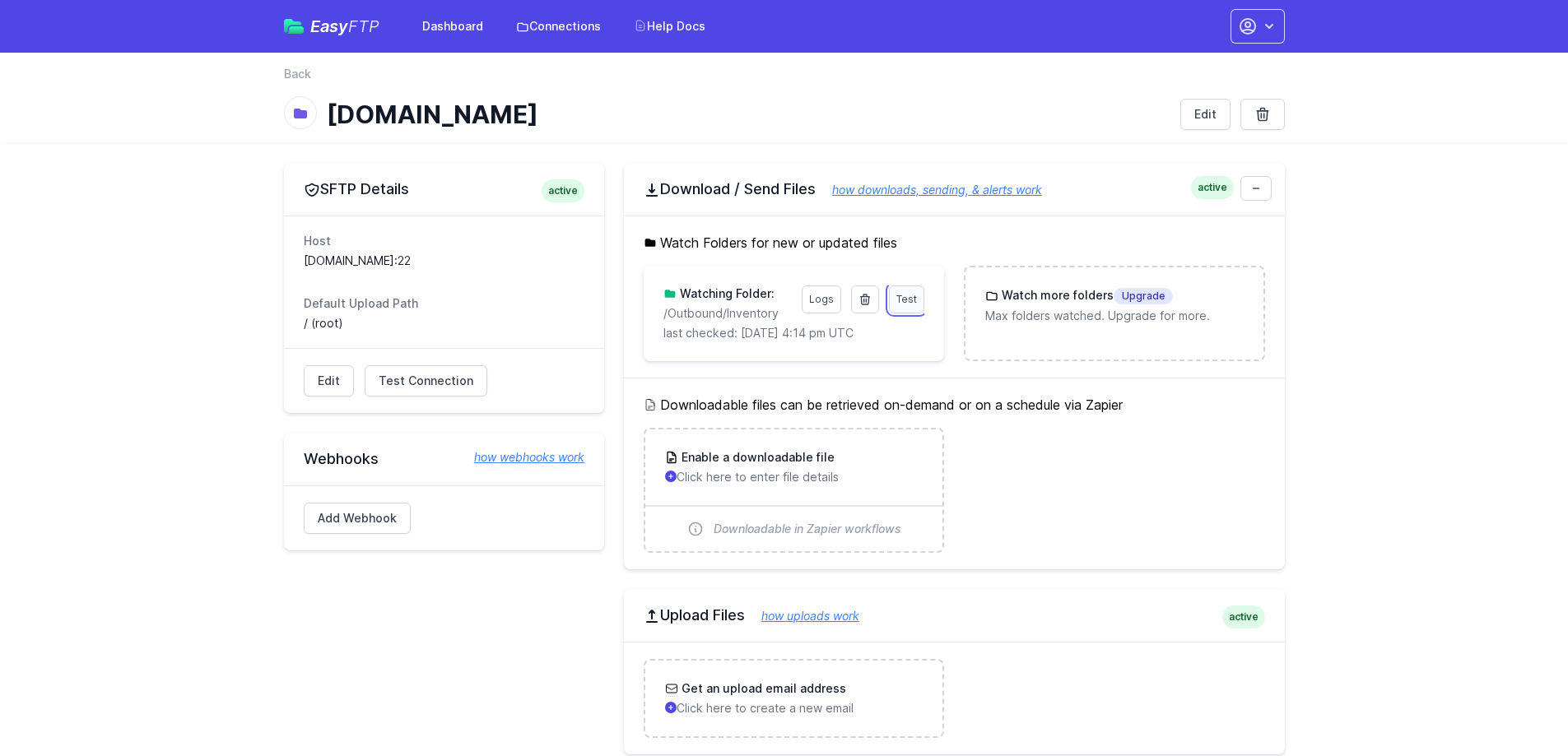
click at [917, 299] on span "Test" at bounding box center [907, 298] width 21 height 12
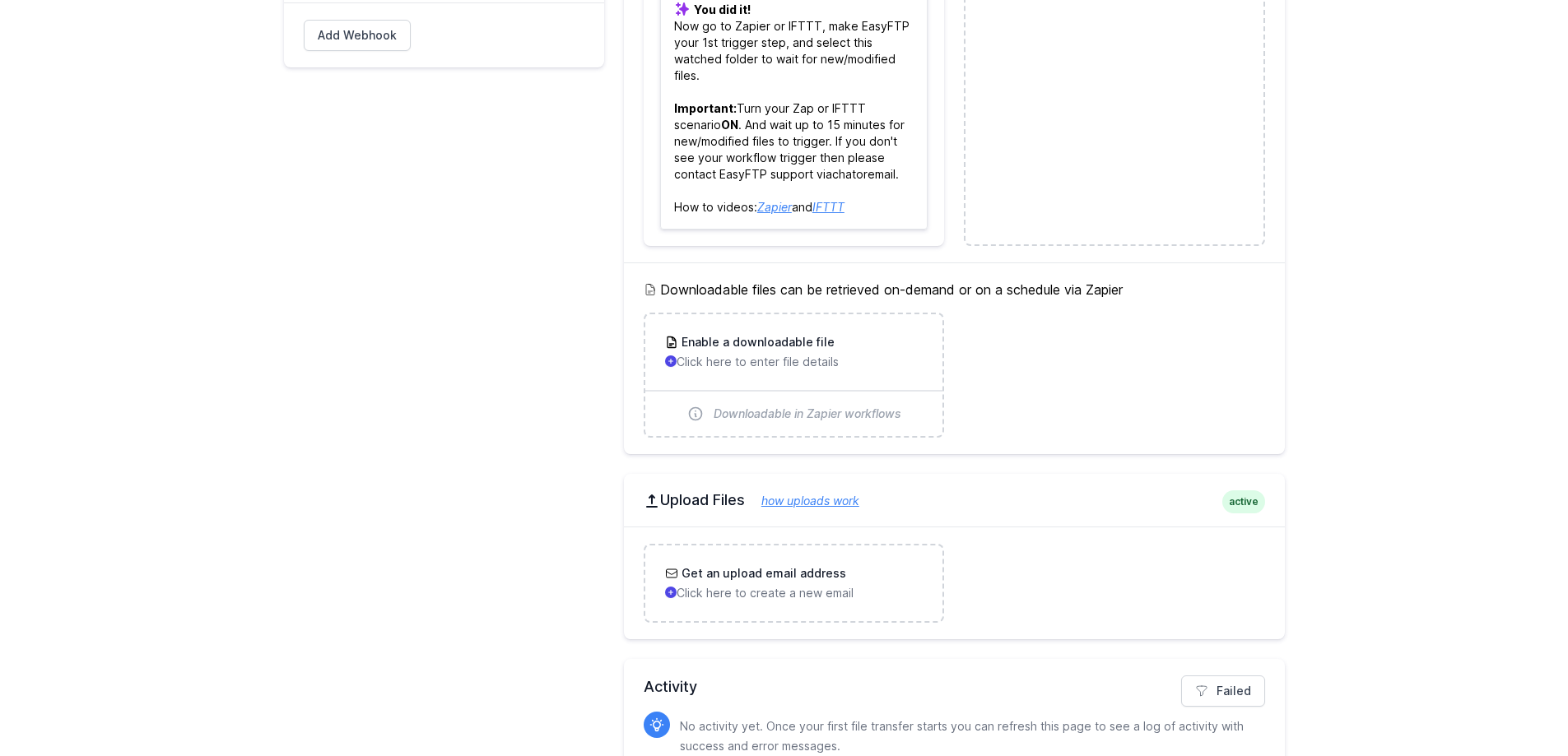
scroll to position [476, 0]
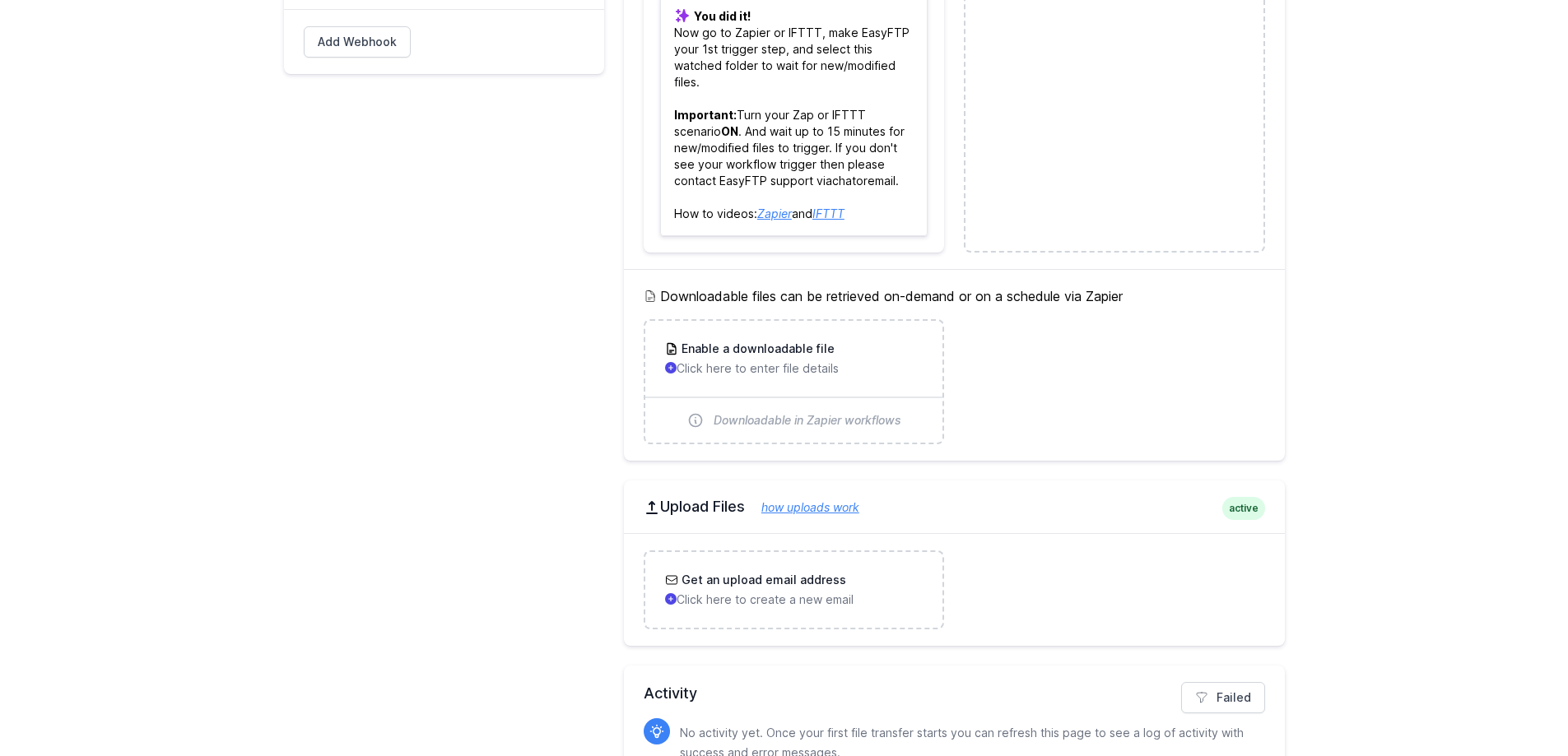
drag, startPoint x: 1150, startPoint y: 293, endPoint x: 647, endPoint y: 302, distance: 503.1
click at [647, 302] on h5 "Downloadable files can be retrieved on-demand or on a schedule via Zapier" at bounding box center [954, 295] width 621 height 20
copy h5 "Downloadable files can be retrieved on-demand or on a schedule via Zapier"
click at [857, 286] on h5 "Downloadable files can be retrieved on-demand or on a schedule via Zapier" at bounding box center [954, 295] width 621 height 20
drag, startPoint x: 653, startPoint y: 296, endPoint x: 1146, endPoint y: 295, distance: 493.0
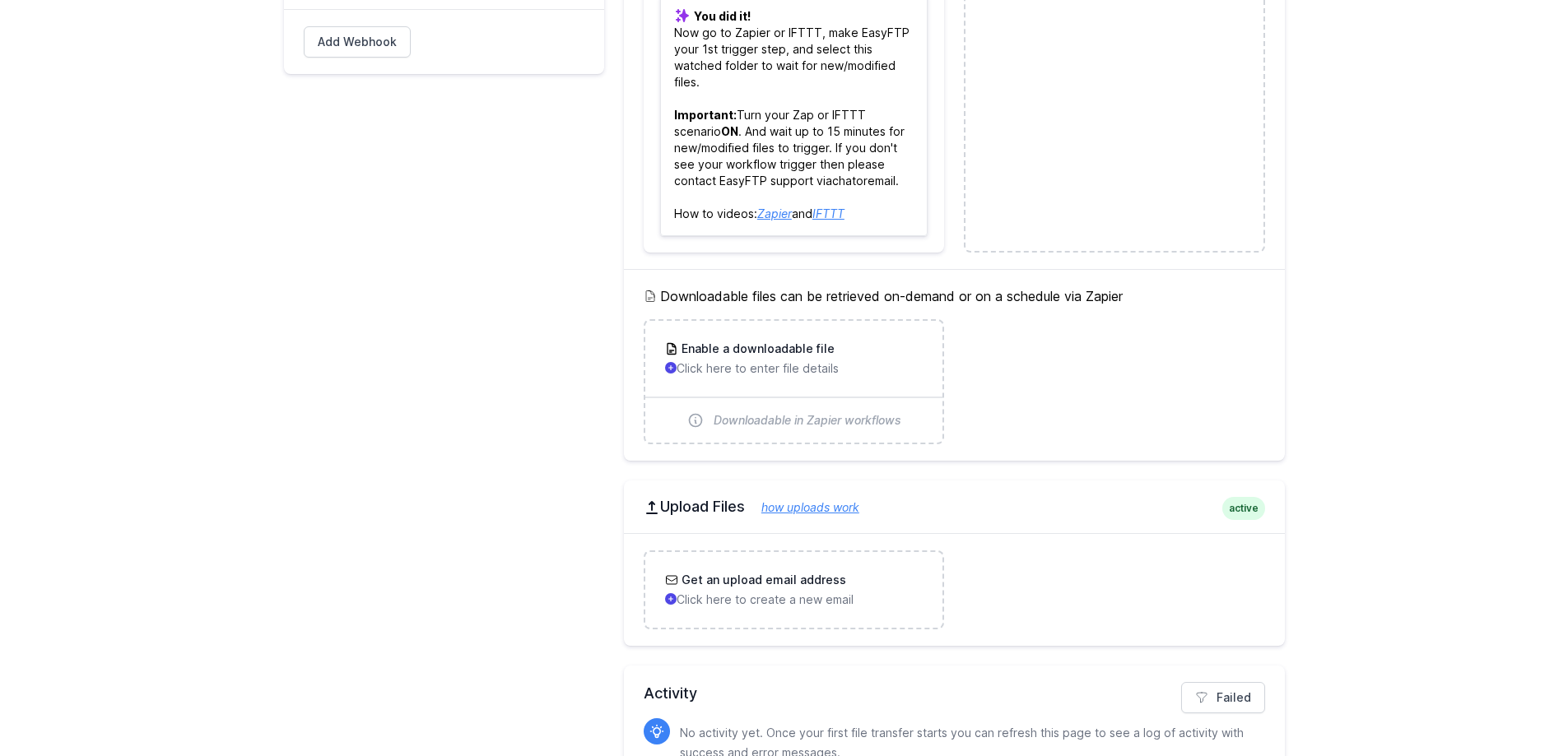
click at [1145, 295] on h5 "Downloadable files can be retrieved on-demand or on a schedule via Zapier" at bounding box center [954, 295] width 621 height 20
click at [1146, 295] on h5 "Downloadable files can be retrieved on-demand or on a schedule via Zapier" at bounding box center [954, 295] width 621 height 20
drag, startPoint x: 1153, startPoint y: 294, endPoint x: 845, endPoint y: 299, distance: 308.0
click at [850, 299] on h5 "Downloadable files can be retrieved on-demand or on a schedule via Zapier" at bounding box center [954, 295] width 621 height 20
click at [845, 299] on h5 "Downloadable files can be retrieved on-demand or on a schedule via Zapier" at bounding box center [954, 295] width 621 height 20
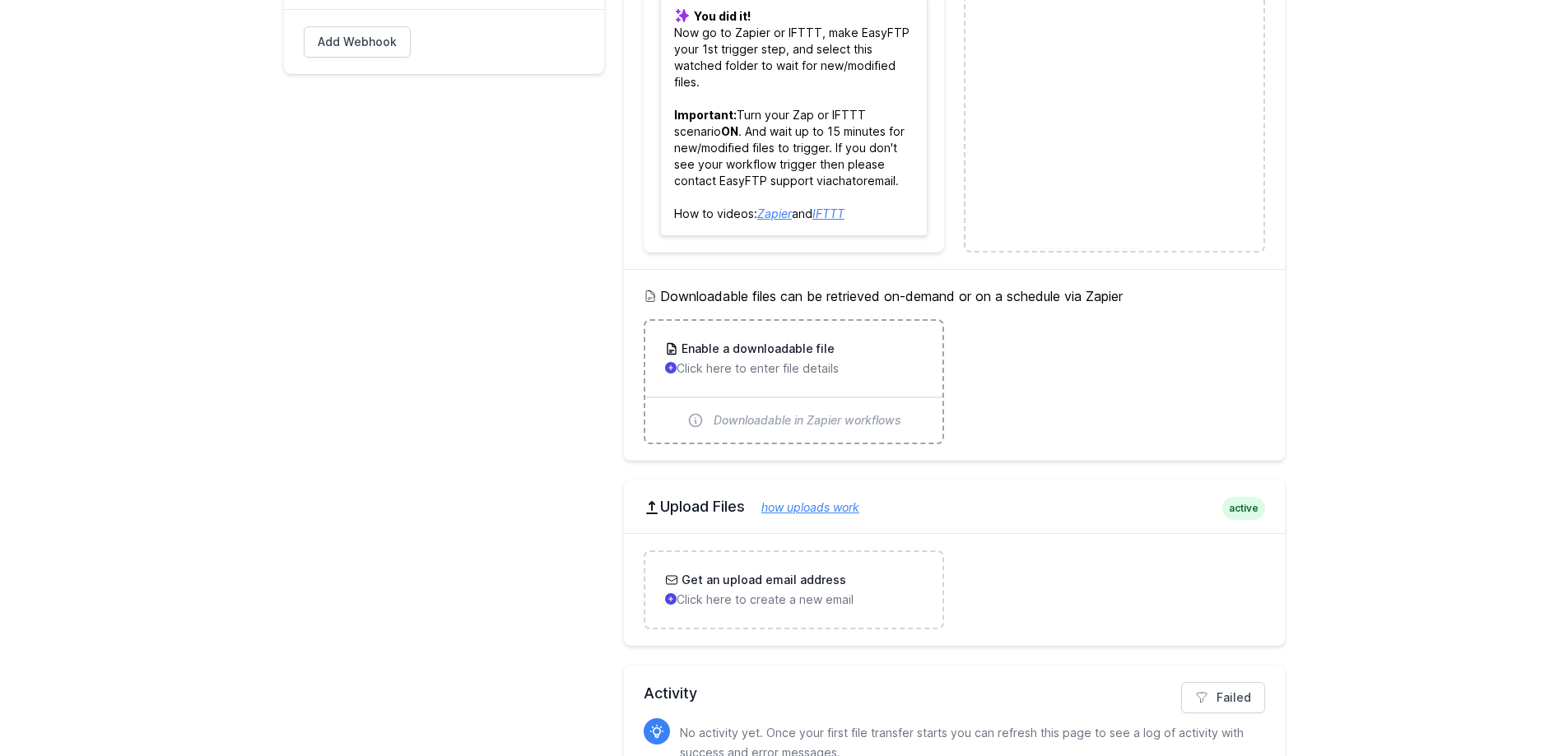
click at [842, 357] on div "Enable a downloadable file Click here to enter file details" at bounding box center [794, 358] width 258 height 37
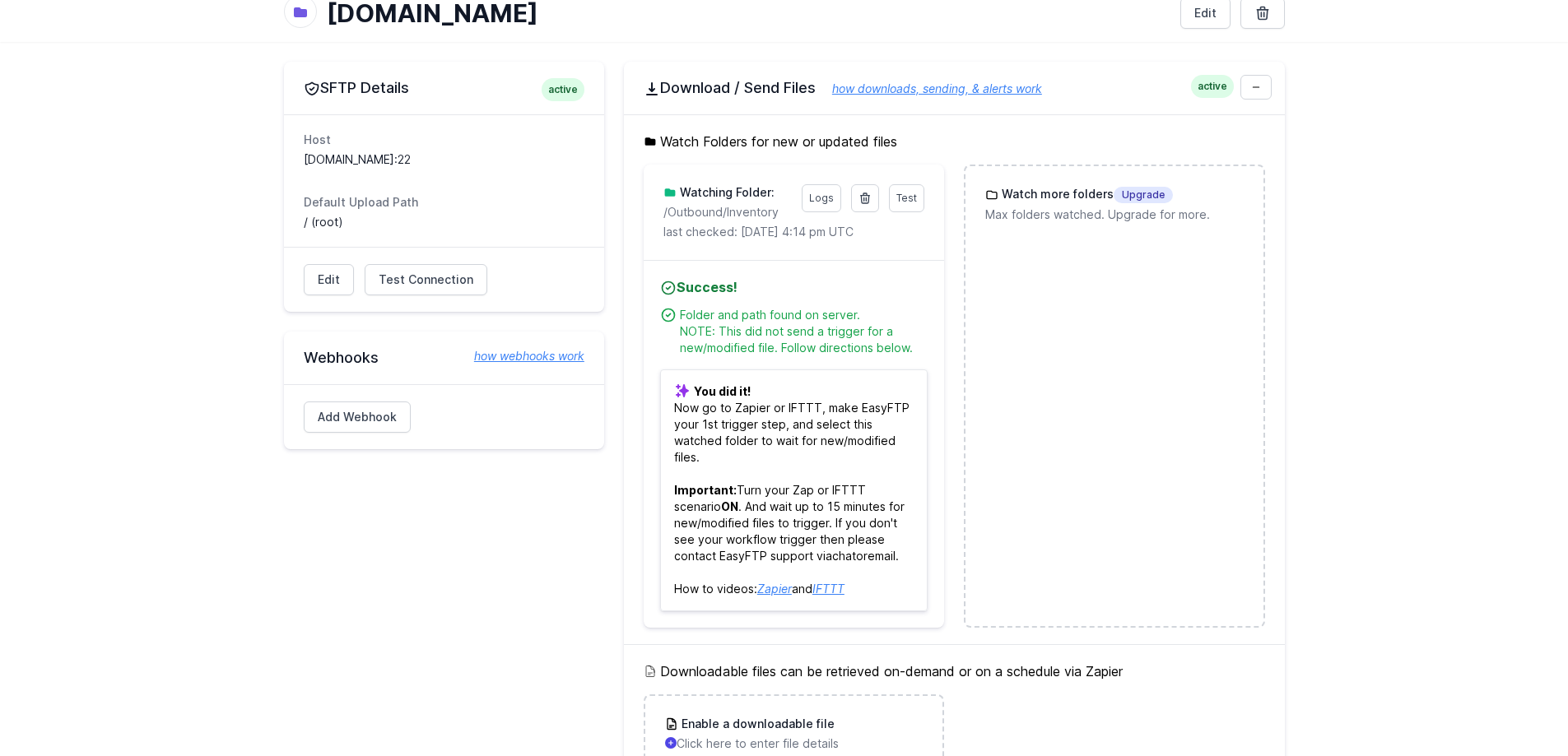
scroll to position [0, 0]
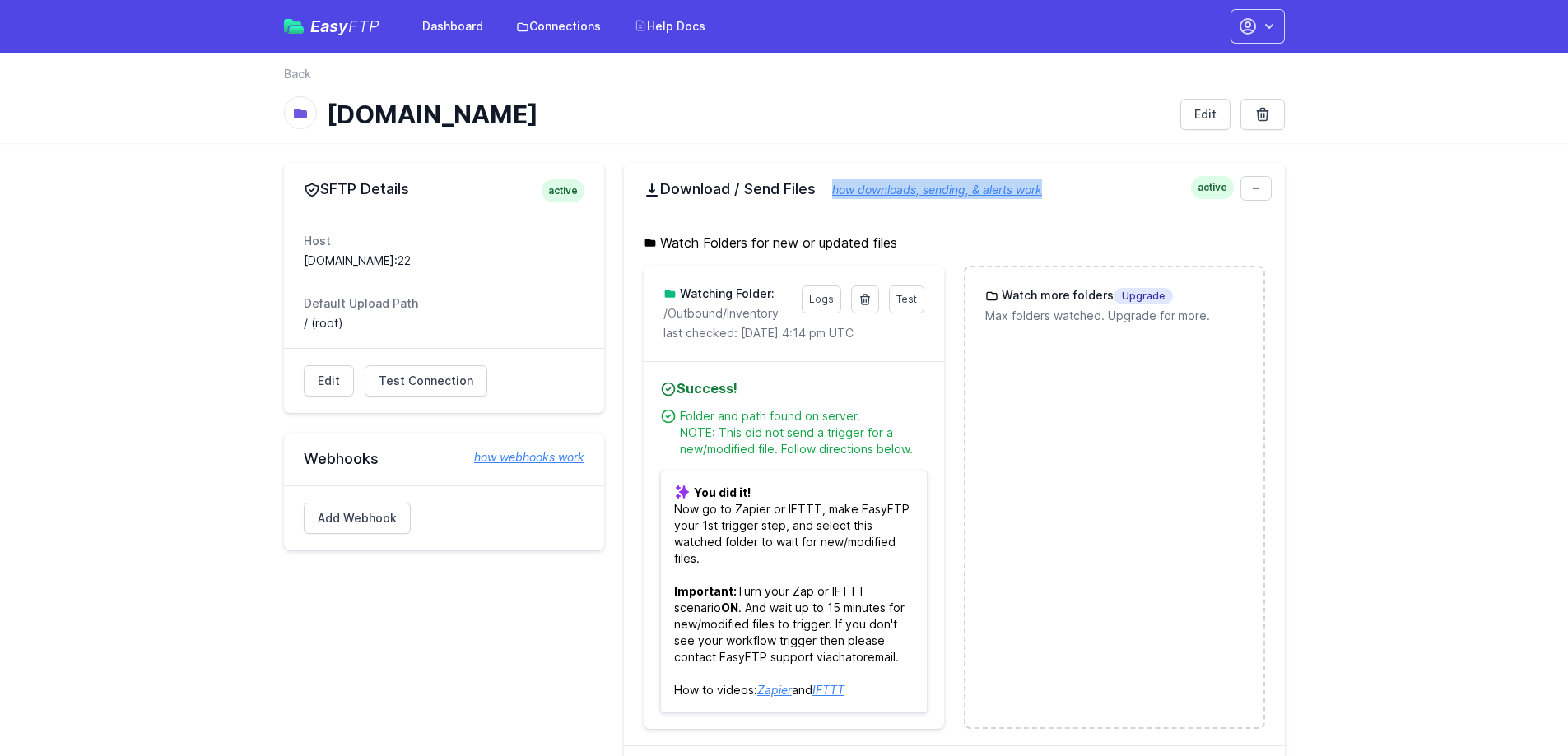
drag, startPoint x: 1068, startPoint y: 178, endPoint x: 830, endPoint y: 178, distance: 238.0
click at [830, 178] on div "active Download / Send Files how downloads, sending, & alerts work" at bounding box center [954, 189] width 662 height 53
click at [833, 193] on link "how downloads, sending, & alerts work" at bounding box center [929, 189] width 226 height 14
click at [1063, 101] on h1 "[DOMAIN_NAME]" at bounding box center [747, 114] width 841 height 30
click at [1254, 32] on icon "button" at bounding box center [1248, 26] width 20 height 20
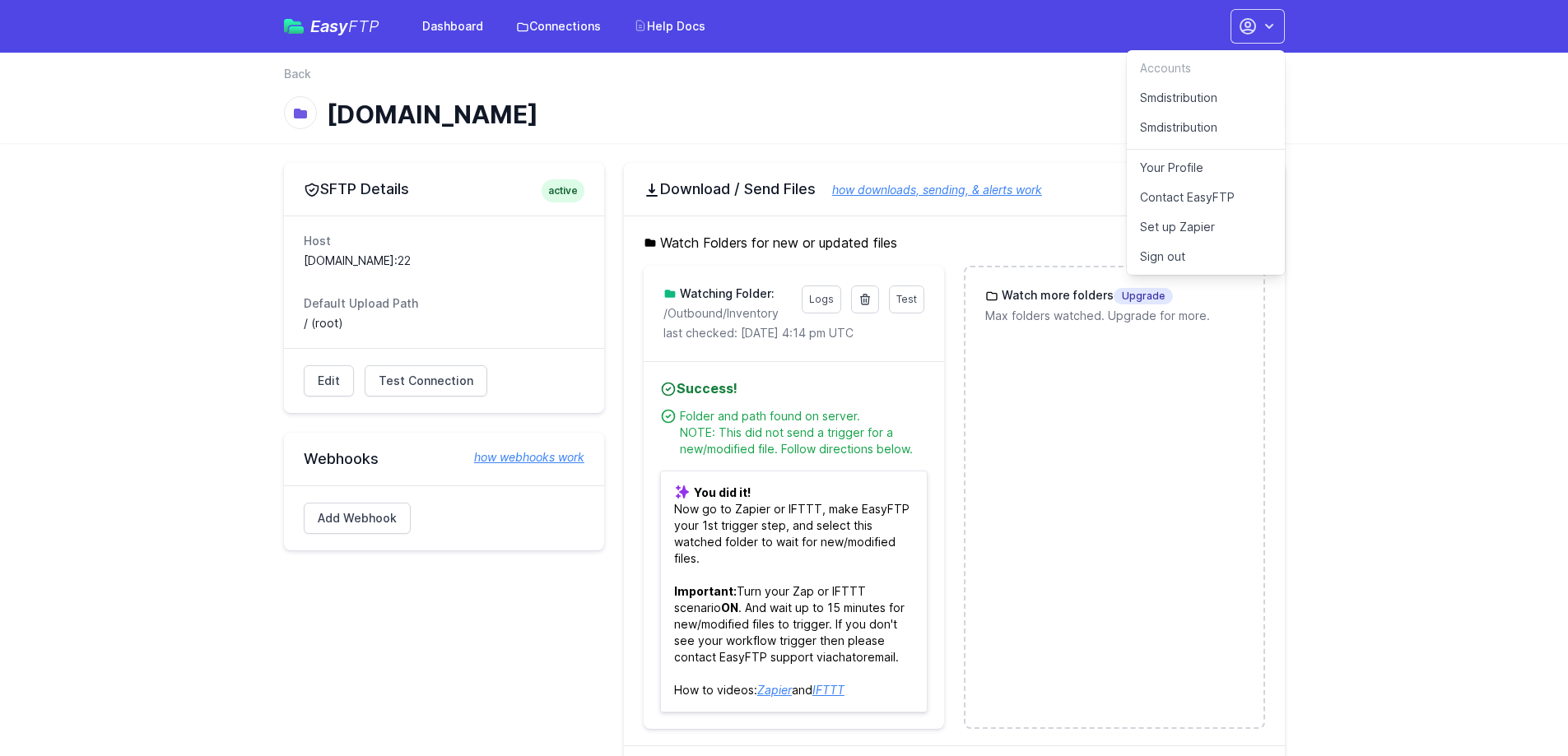
click at [1176, 255] on link "Sign out" at bounding box center [1206, 257] width 158 height 30
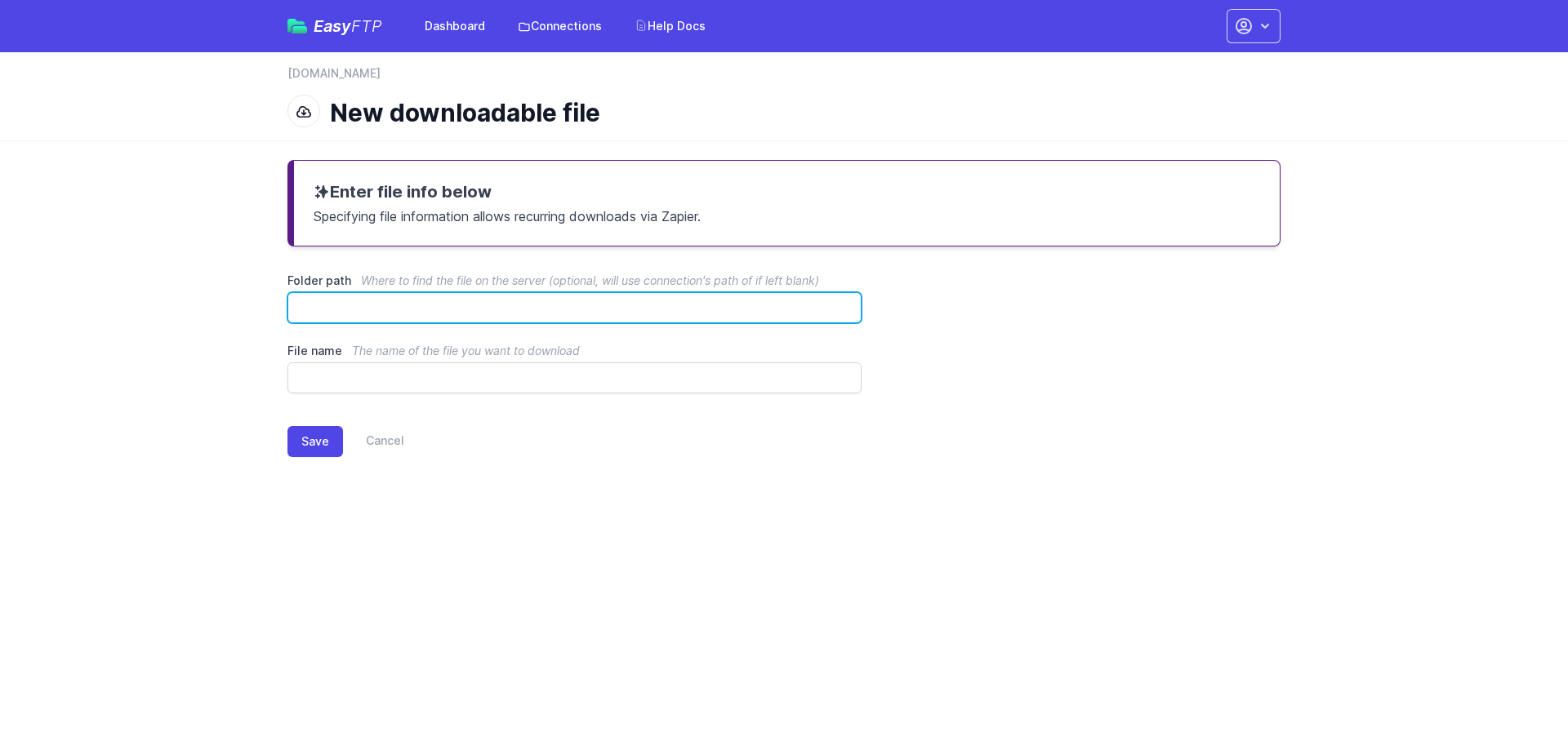
click at [603, 302] on input "Folder path Where to find the file on the server (optional, will use connection…" at bounding box center [574, 307] width 574 height 31
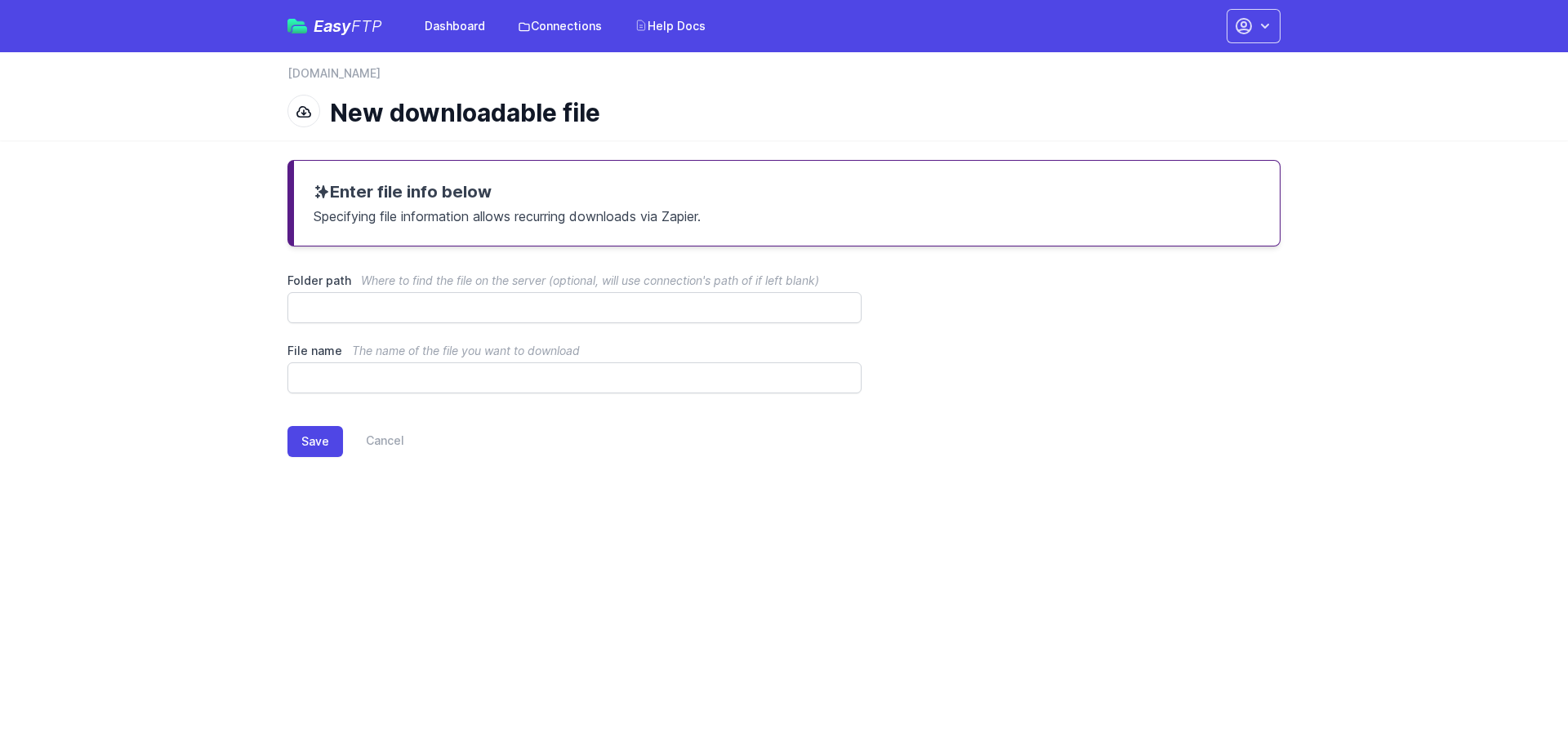
drag, startPoint x: 747, startPoint y: 269, endPoint x: 754, endPoint y: 263, distance: 9.2
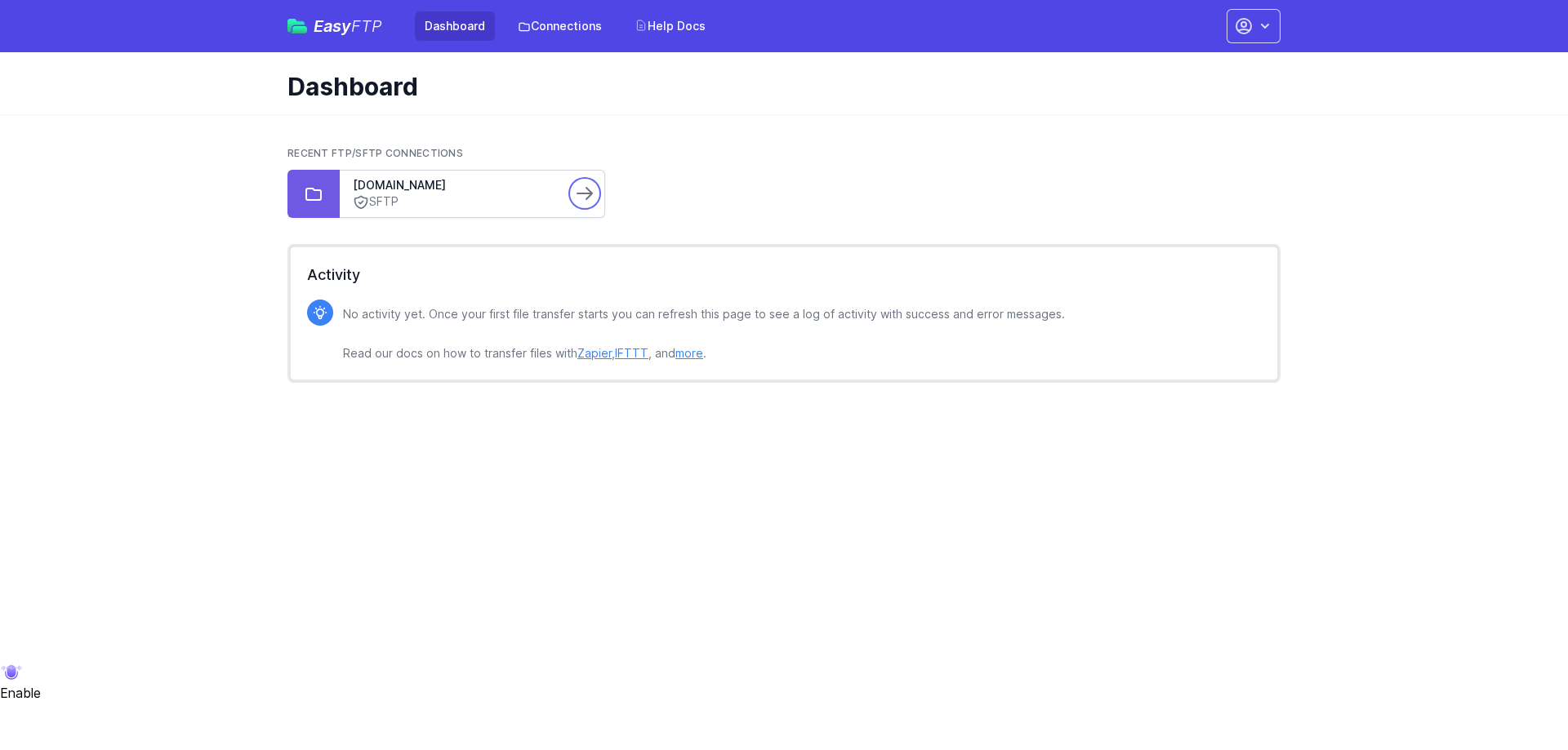
click at [586, 194] on icon at bounding box center [584, 193] width 20 height 20
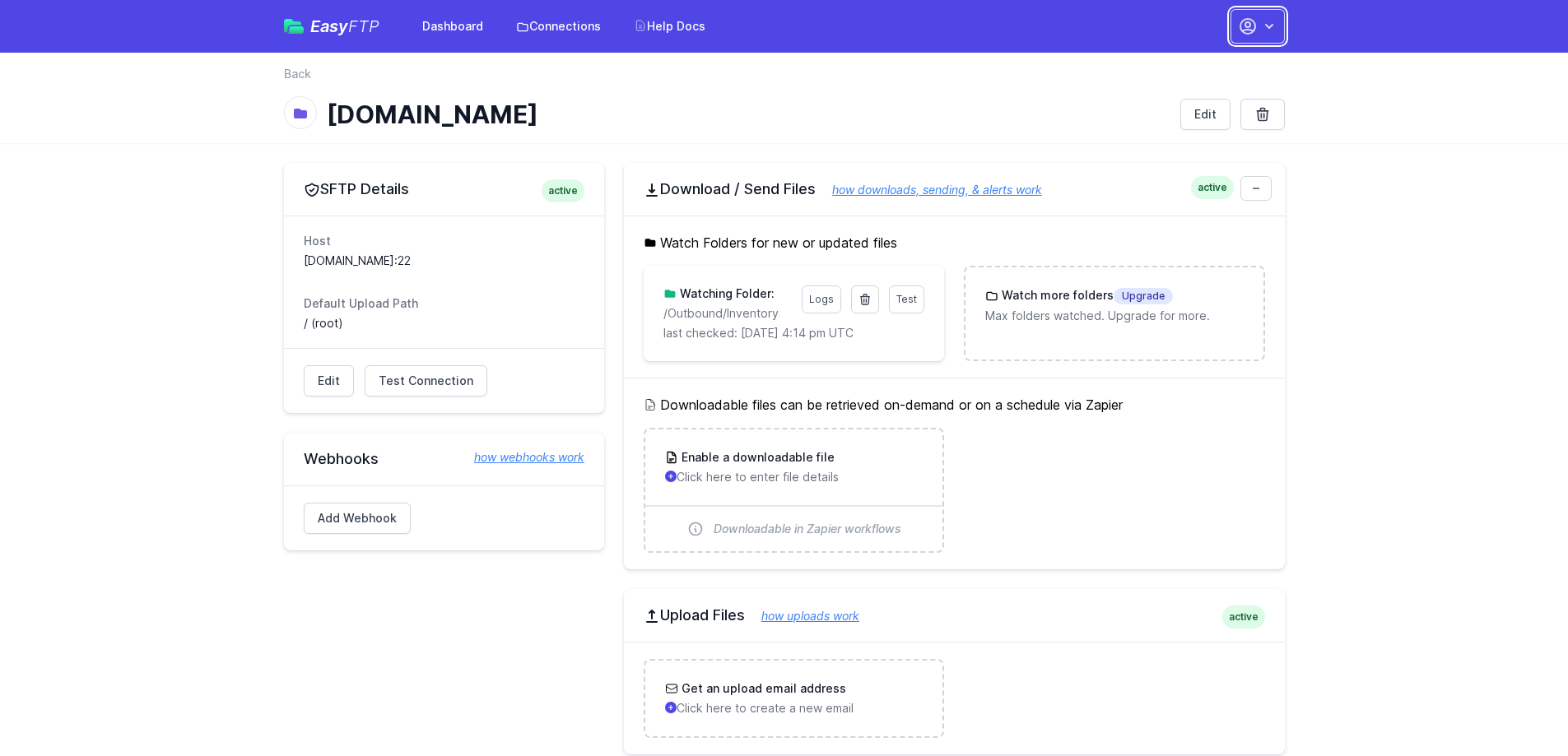
click at [1264, 31] on icon "button" at bounding box center [1270, 26] width 17 height 17
drag, startPoint x: 1338, startPoint y: 89, endPoint x: 1330, endPoint y: 91, distance: 8.2
click at [1338, 89] on header "back Back [DOMAIN_NAME] Edit" at bounding box center [784, 98] width 1568 height 91
click at [915, 150] on div "SFTP Details active Host [DOMAIN_NAME]:22 Default Upload Path / (root) Edit Tes…" at bounding box center [784, 545] width 1054 height 804
click at [567, 192] on span "active" at bounding box center [563, 190] width 43 height 23
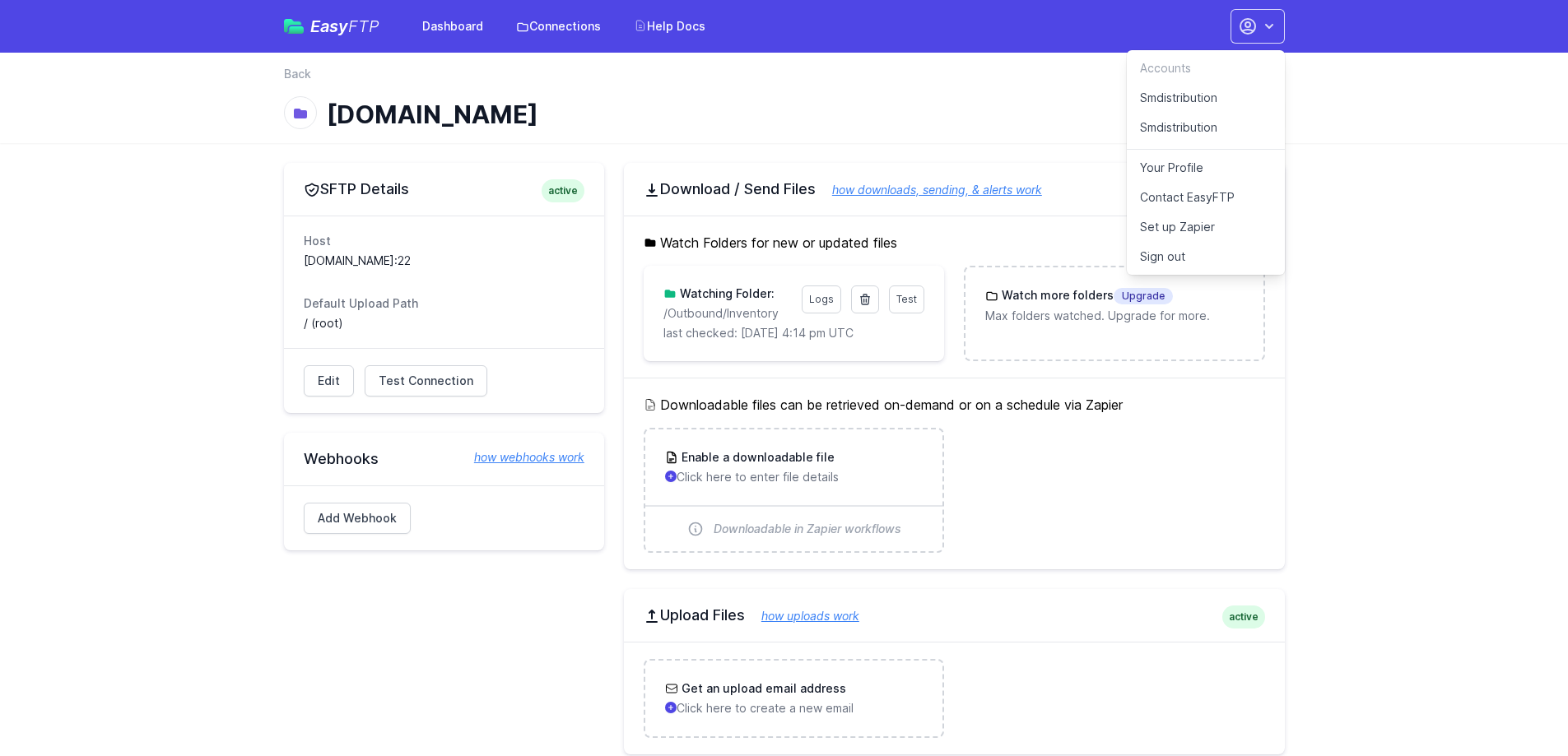
click at [567, 192] on span "active" at bounding box center [563, 190] width 43 height 23
drag, startPoint x: 757, startPoint y: 162, endPoint x: 748, endPoint y: 164, distance: 9.2
click at [755, 162] on div "SFTP Details active Host ftp02.newegg.com:22 Default Upload Path / (root) Edit …" at bounding box center [784, 545] width 1054 height 804
click at [1067, 319] on p "Max folders watched. Upgrade for more." at bounding box center [1114, 316] width 258 height 17
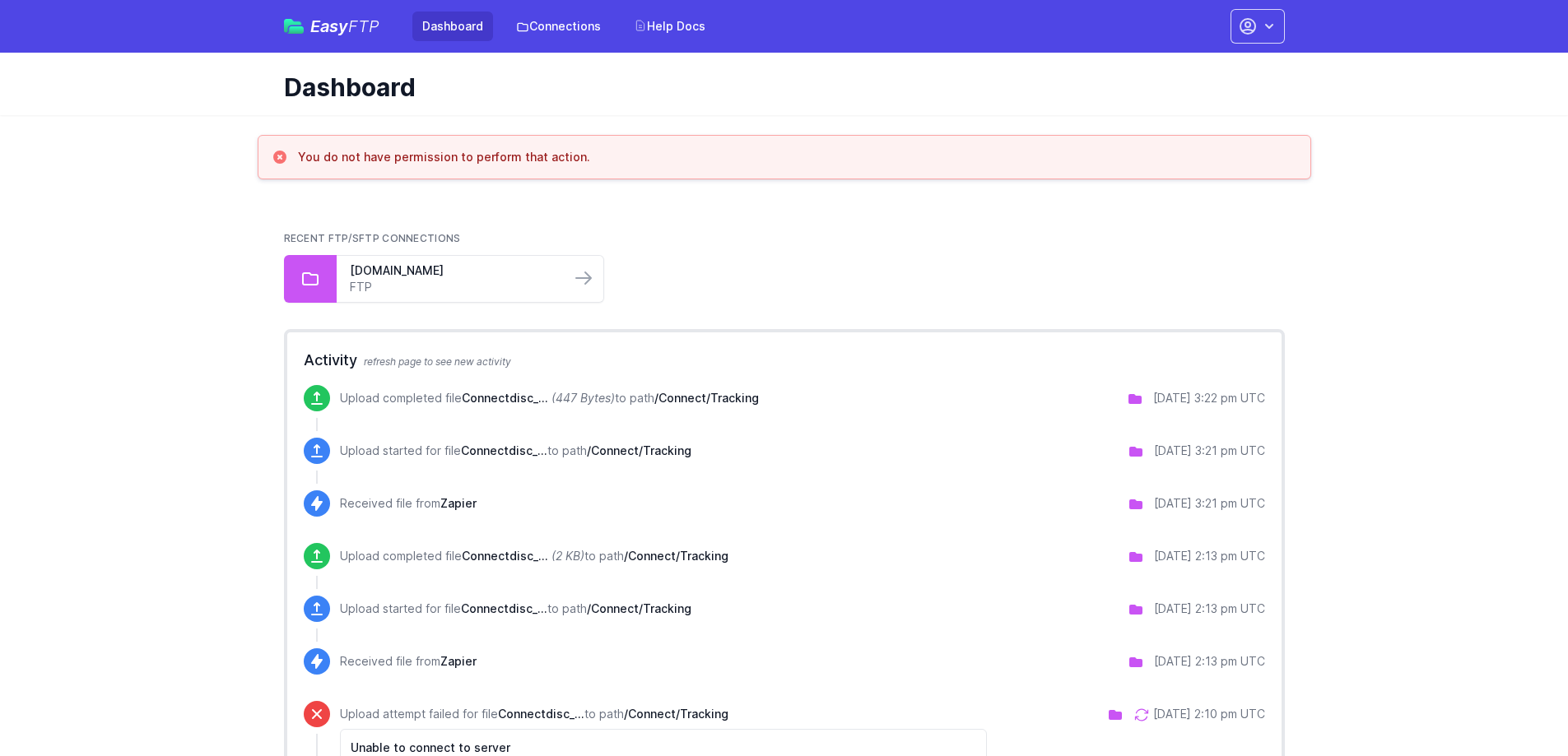
drag, startPoint x: 637, startPoint y: 164, endPoint x: 243, endPoint y: 166, distance: 394.0
click at [243, 166] on main "You do not have permission to perform that action. Recent FTP/SFTP Connections …" at bounding box center [784, 580] width 1568 height 889
click at [307, 155] on h3 "You do not have permission to perform that action." at bounding box center [444, 158] width 292 height 17
drag, startPoint x: 294, startPoint y: 157, endPoint x: 669, endPoint y: 167, distance: 375.1
click at [669, 167] on div "You do not have permission to perform that action." at bounding box center [784, 157] width 1054 height 44
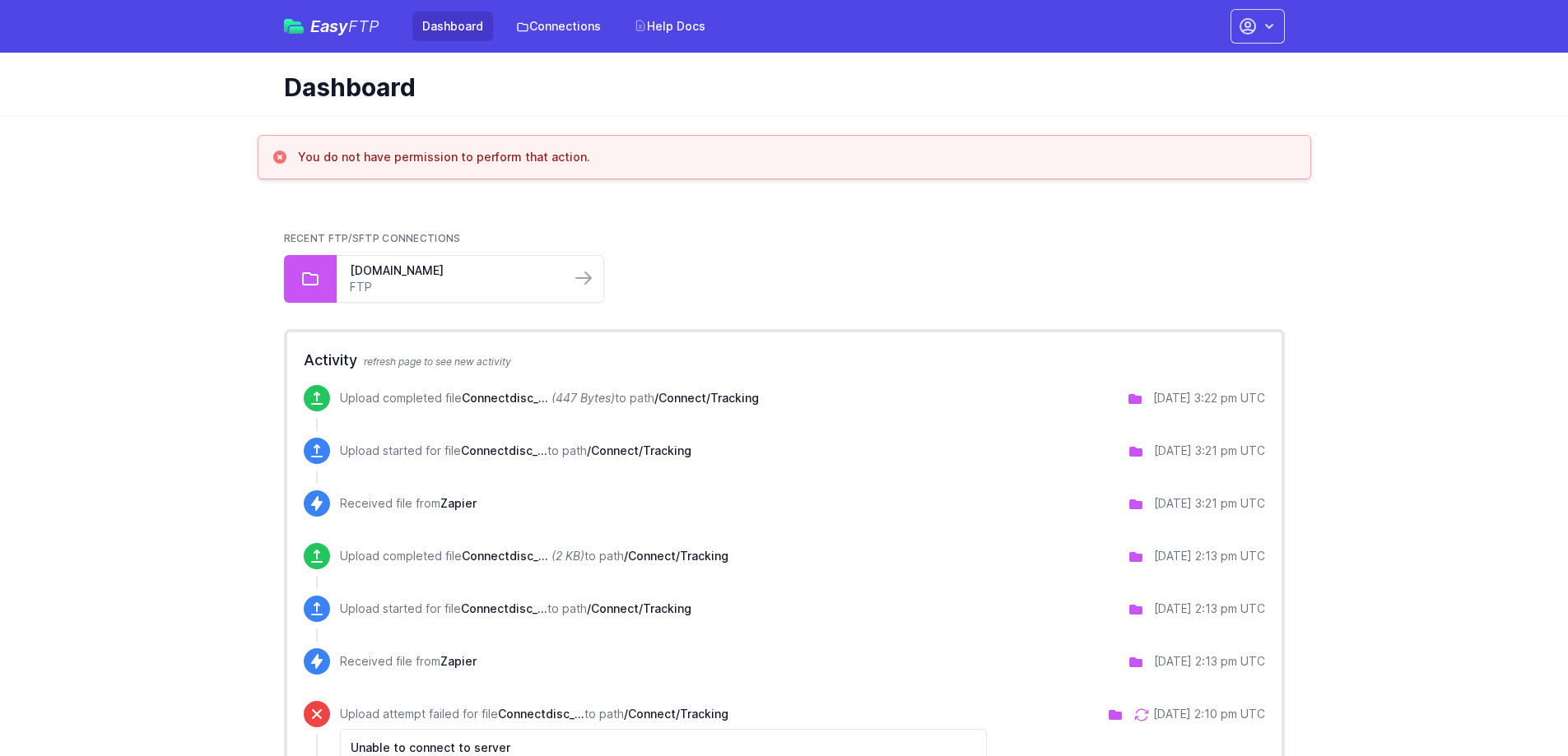
click at [669, 167] on div "You do not have permission to perform that action." at bounding box center [784, 157] width 1054 height 44
click at [1264, 38] on button "button" at bounding box center [1258, 26] width 54 height 35
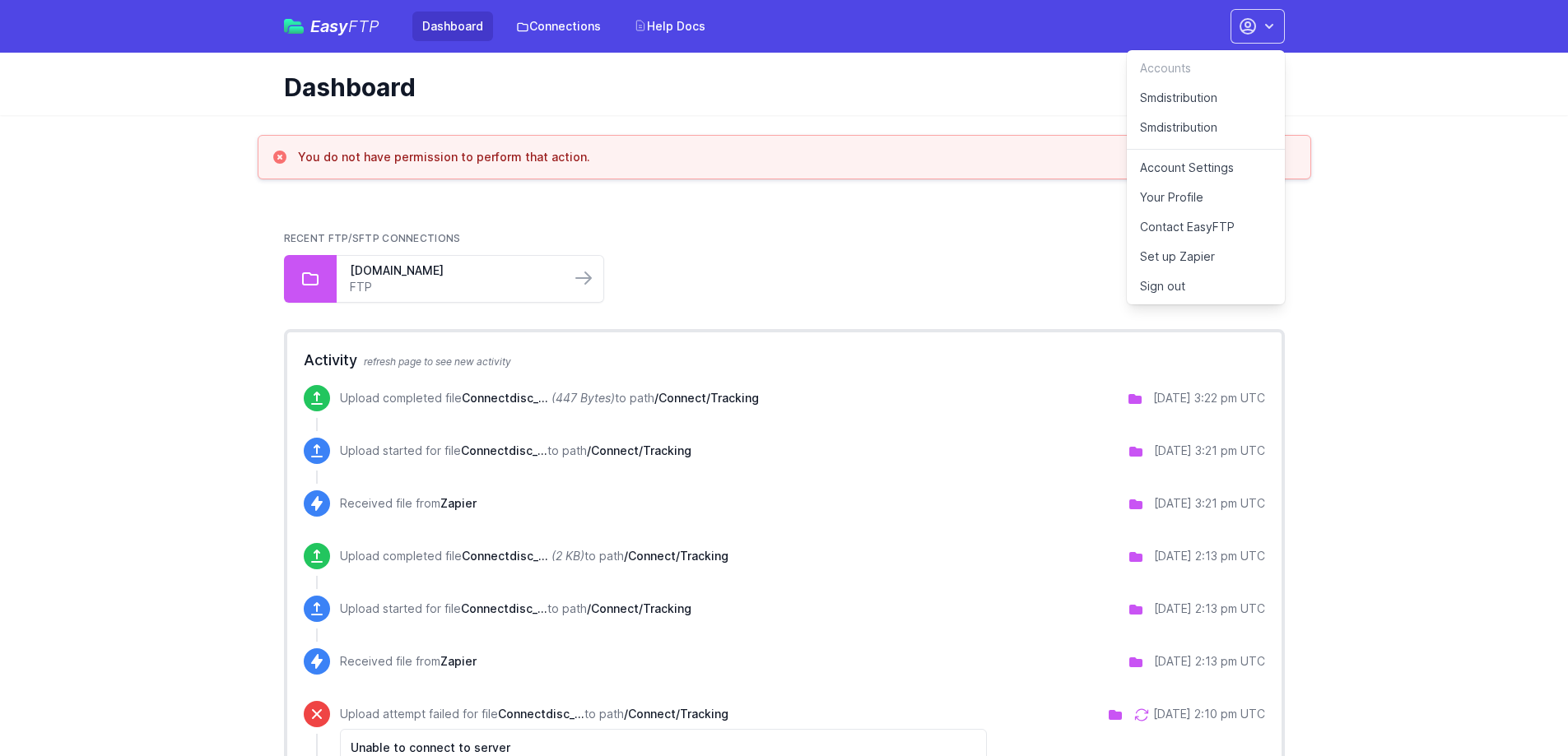
click at [1193, 132] on link "Smdistribution" at bounding box center [1206, 130] width 158 height 37
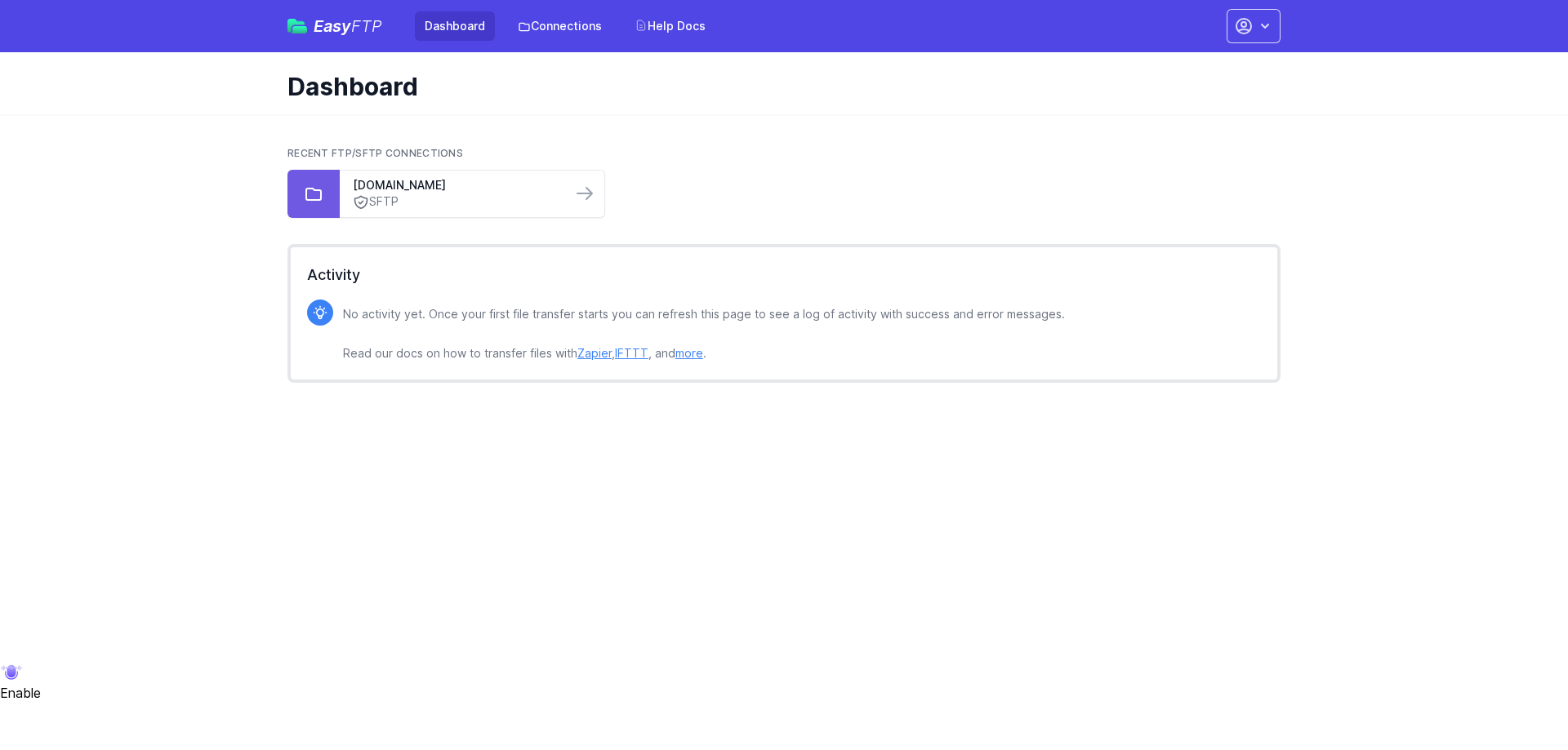
click at [728, 123] on div "Recent FTP/SFTP Connections [DOMAIN_NAME] SFTP Activity No activity yet. Once y…" at bounding box center [784, 265] width 1045 height 301
click at [1270, 29] on icon "button" at bounding box center [1265, 26] width 17 height 17
click at [1201, 128] on link "Smdistribution" at bounding box center [1201, 129] width 156 height 36
click at [601, 200] on div "ftp02.newegg.com SFTP" at bounding box center [472, 194] width 265 height 48
click at [596, 200] on link at bounding box center [584, 194] width 26 height 26
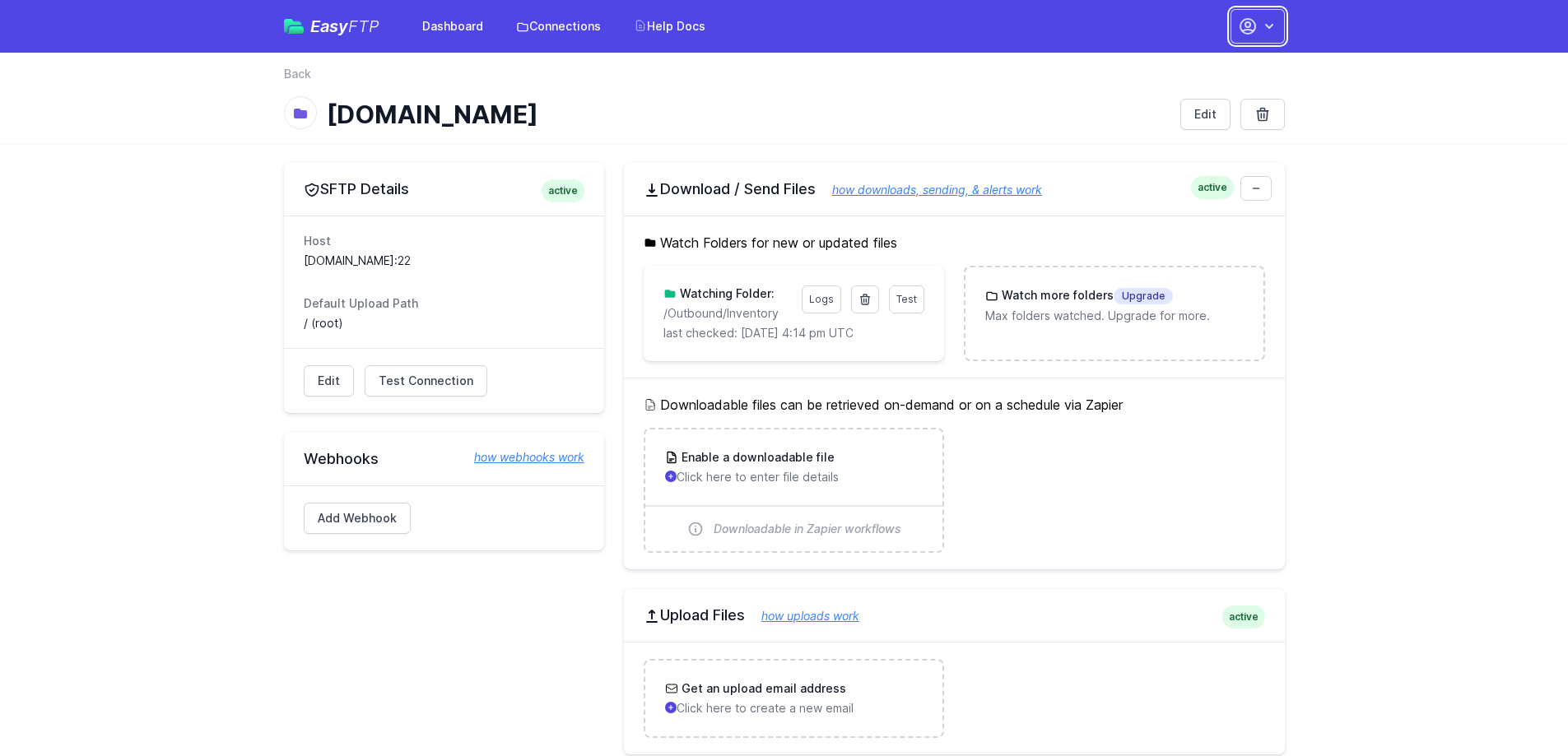
click at [1274, 29] on icon "button" at bounding box center [1270, 26] width 17 height 17
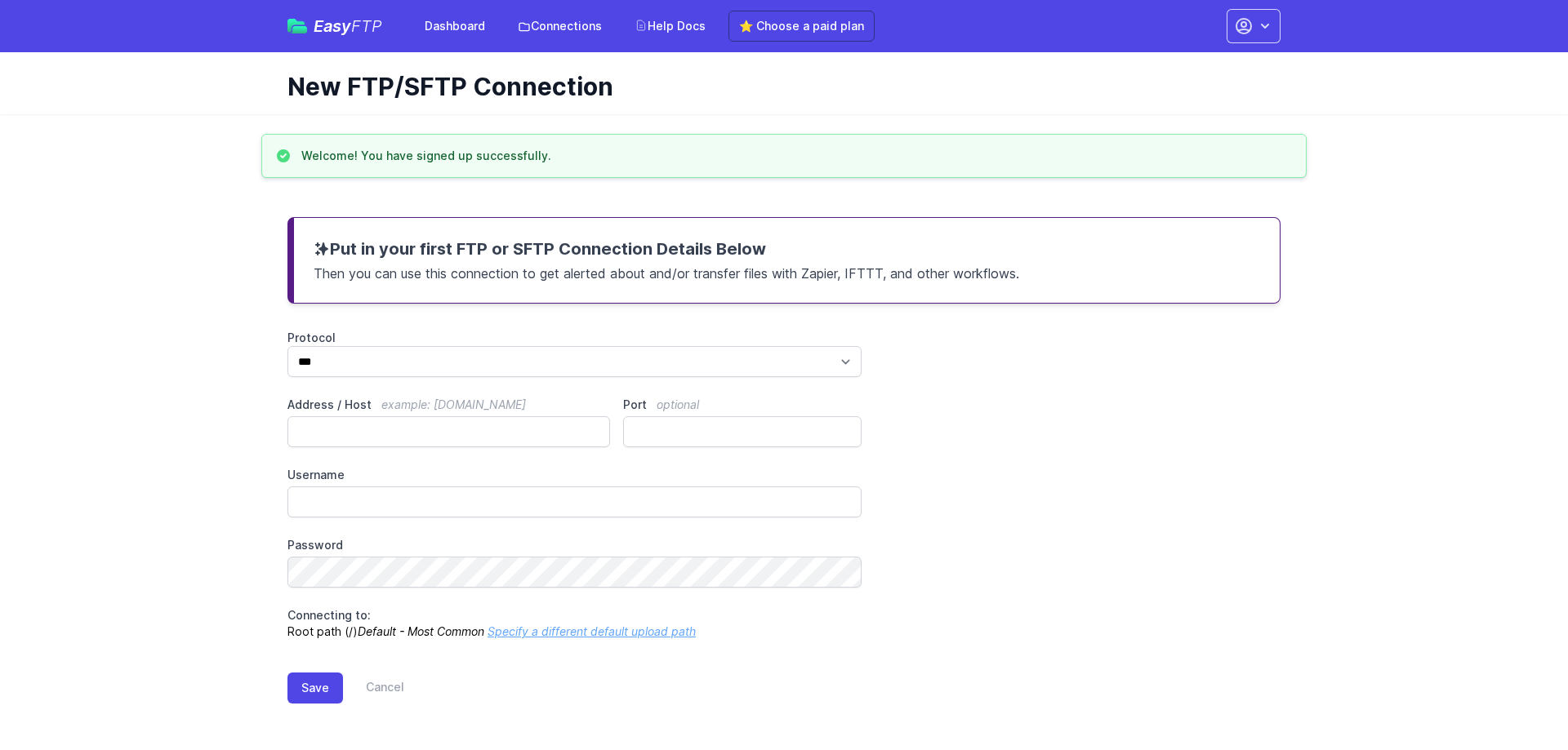
type input "*******"
click at [331, 32] on span "Easy FTP" at bounding box center [348, 26] width 69 height 17
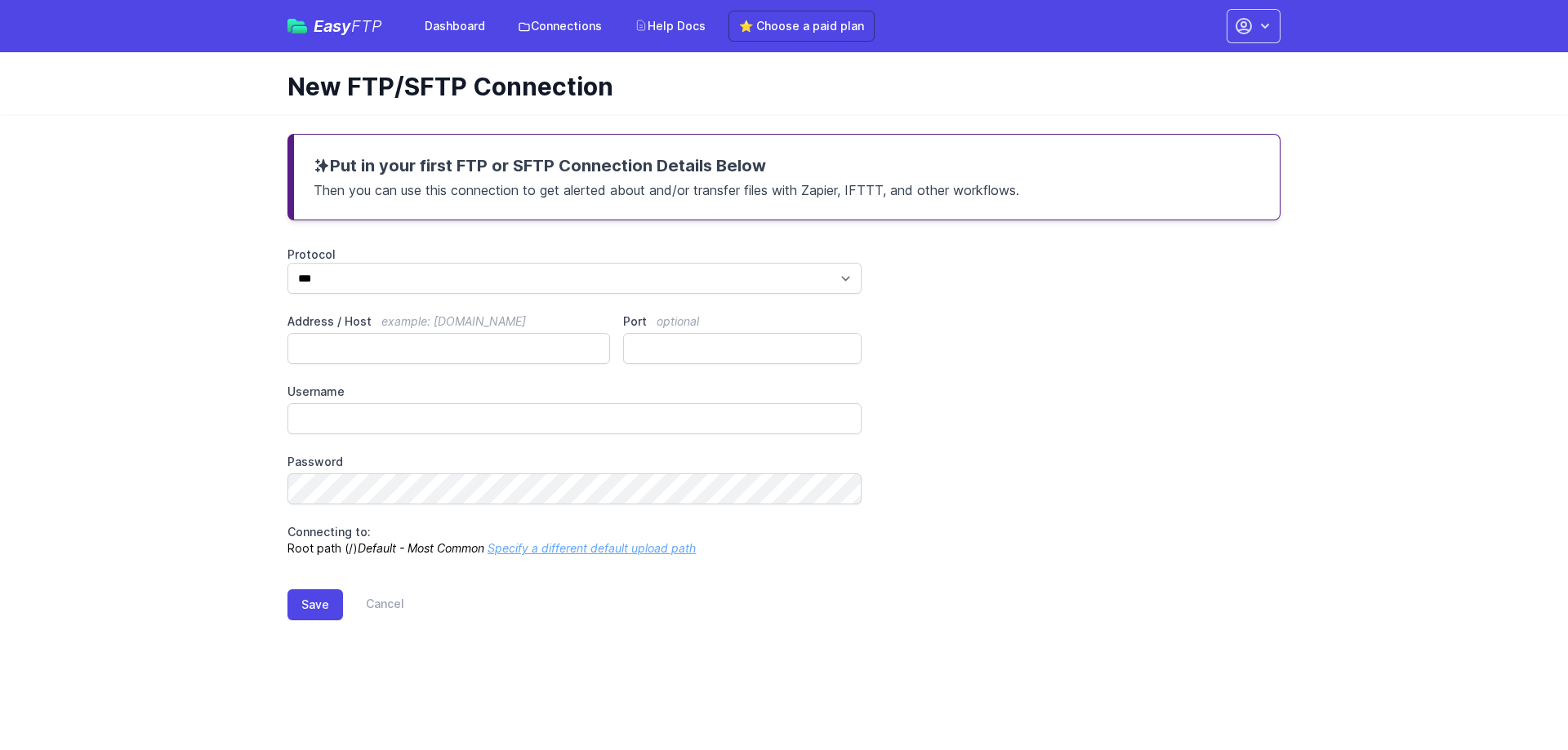
type input "*******"
click at [1265, 23] on button "button" at bounding box center [1253, 26] width 54 height 34
click at [931, 94] on h1 "New FTP/SFTP Connection" at bounding box center [777, 87] width 980 height 30
drag, startPoint x: 389, startPoint y: 582, endPoint x: 378, endPoint y: 593, distance: 15.6
click at [374, 604] on div "Save Cancel" at bounding box center [784, 601] width 993 height 90
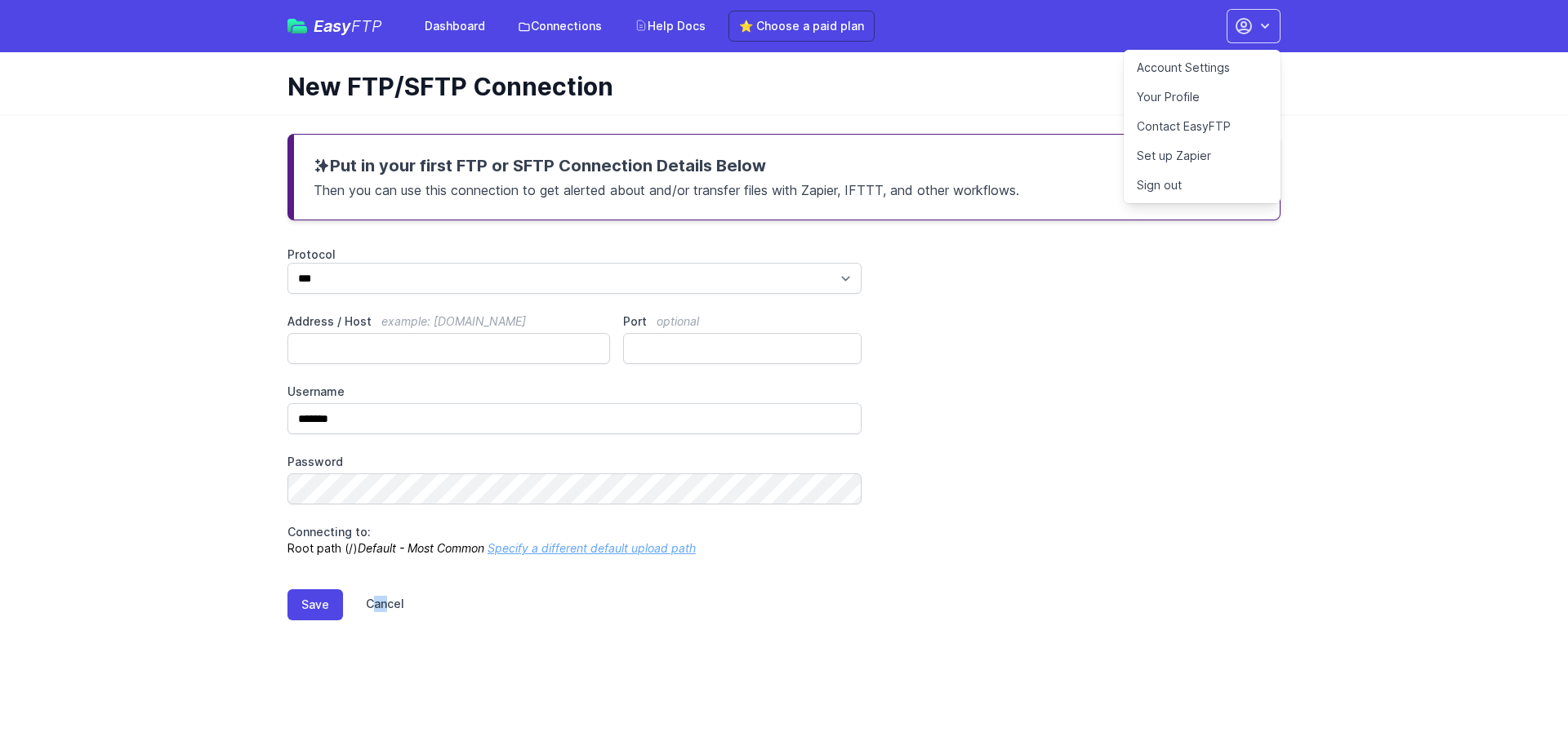
click at [386, 605] on link "Cancel" at bounding box center [374, 604] width 61 height 31
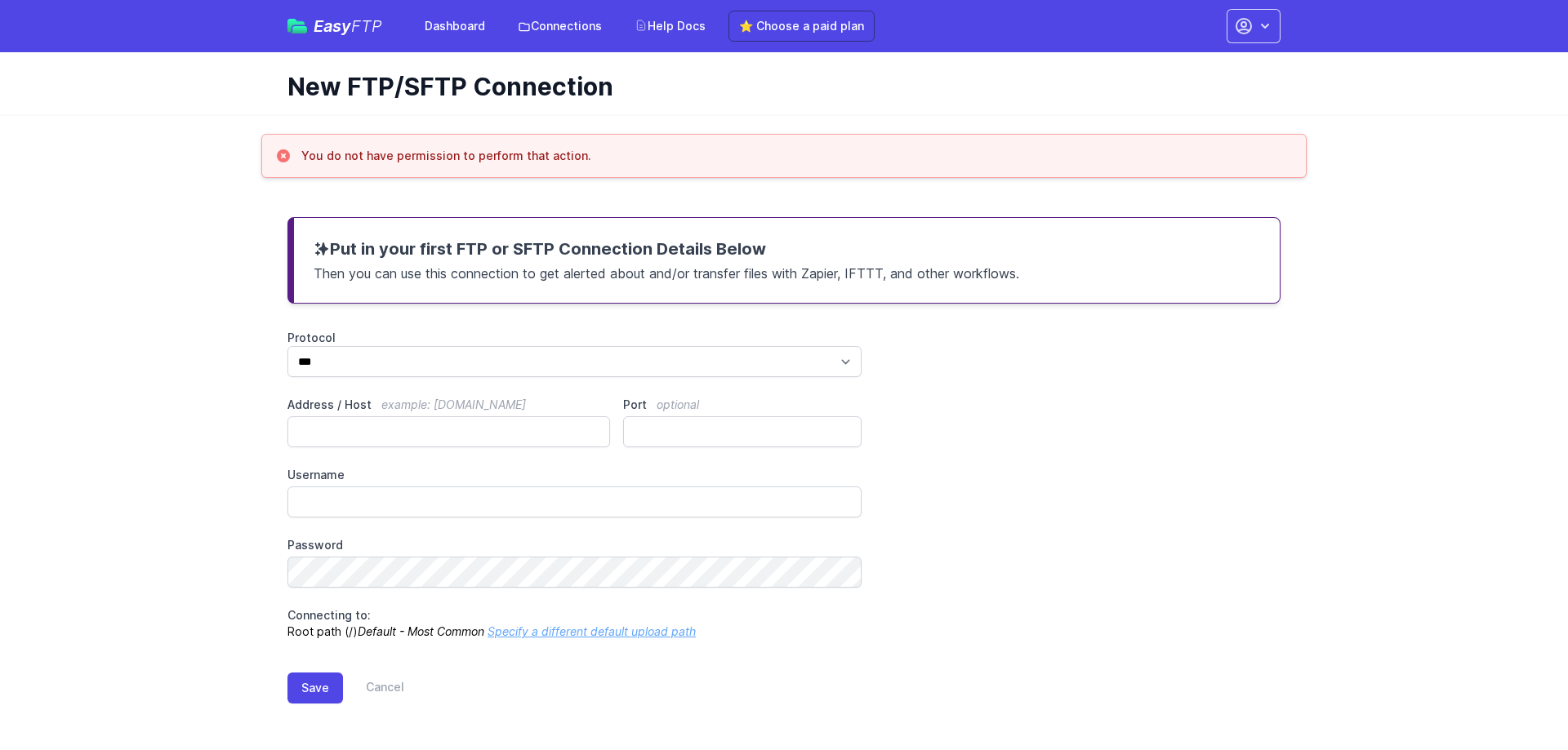
type input "*******"
drag, startPoint x: 593, startPoint y: 167, endPoint x: 297, endPoint y: 167, distance: 296.0
click at [297, 167] on div "You do not have permission to perform that action." at bounding box center [784, 155] width 1045 height 44
click at [331, 163] on h3 "You do not have permission to perform that action." at bounding box center [446, 156] width 289 height 17
drag, startPoint x: 298, startPoint y: 160, endPoint x: 570, endPoint y: 163, distance: 272.0
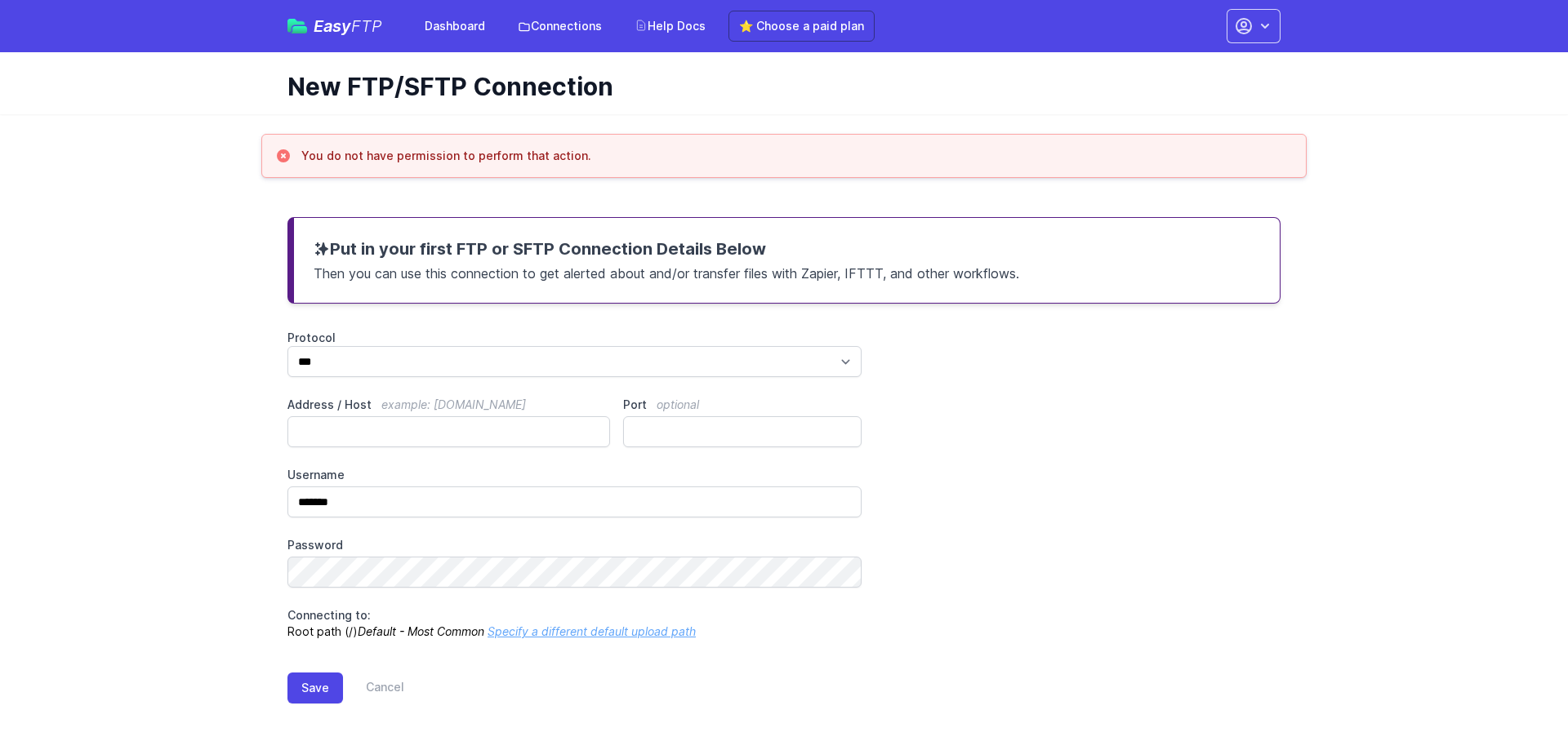
click at [570, 163] on div "You do not have permission to perform that action." at bounding box center [784, 156] width 1017 height 17
click at [570, 163] on h3 "You do not have permission to perform that action." at bounding box center [446, 156] width 289 height 17
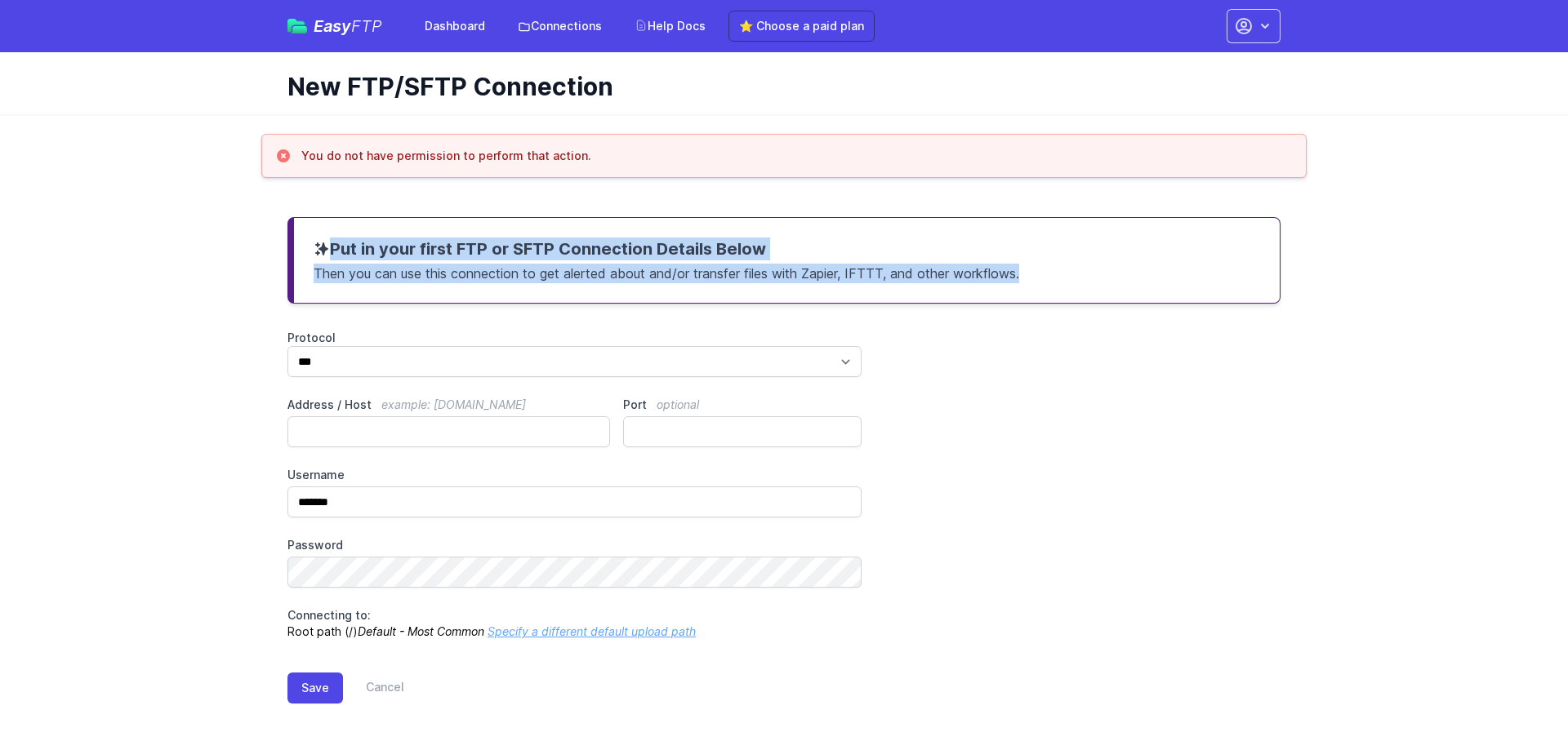
drag, startPoint x: 1076, startPoint y: 285, endPoint x: 310, endPoint y: 250, distance: 766.8
click at [310, 250] on div "Put in your first FTP or SFTP Connection Details Below Then you can use this co…" at bounding box center [784, 260] width 993 height 87
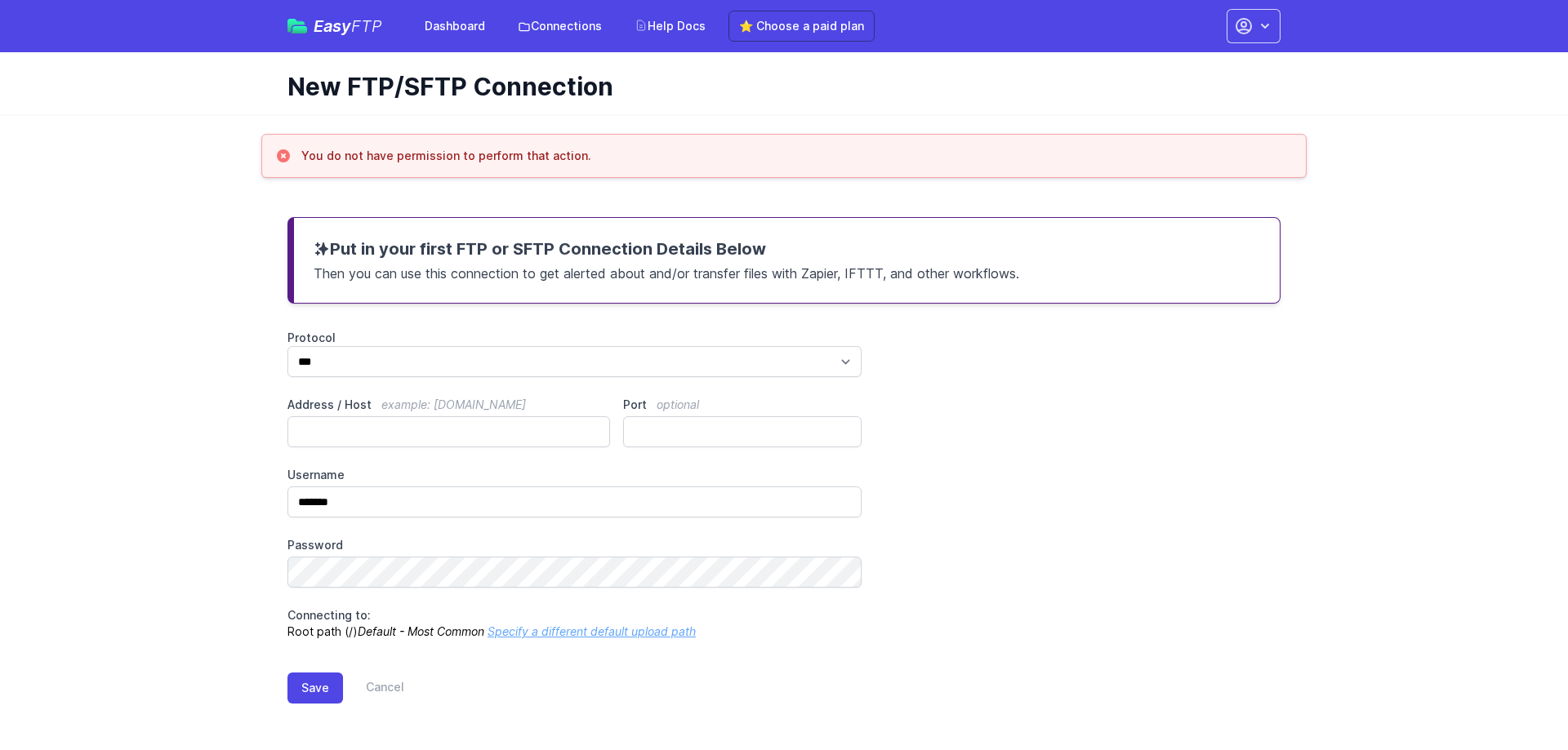
click at [310, 250] on div "Put in your first FTP or SFTP Connection Details Below Then you can use this co…" at bounding box center [784, 260] width 993 height 87
drag, startPoint x: 567, startPoint y: 158, endPoint x: 360, endPoint y: 160, distance: 207.0
click at [362, 160] on h3 "You do not have permission to perform that action." at bounding box center [446, 156] width 289 height 17
click at [359, 160] on h3 "You do not have permission to perform that action." at bounding box center [446, 156] width 289 height 17
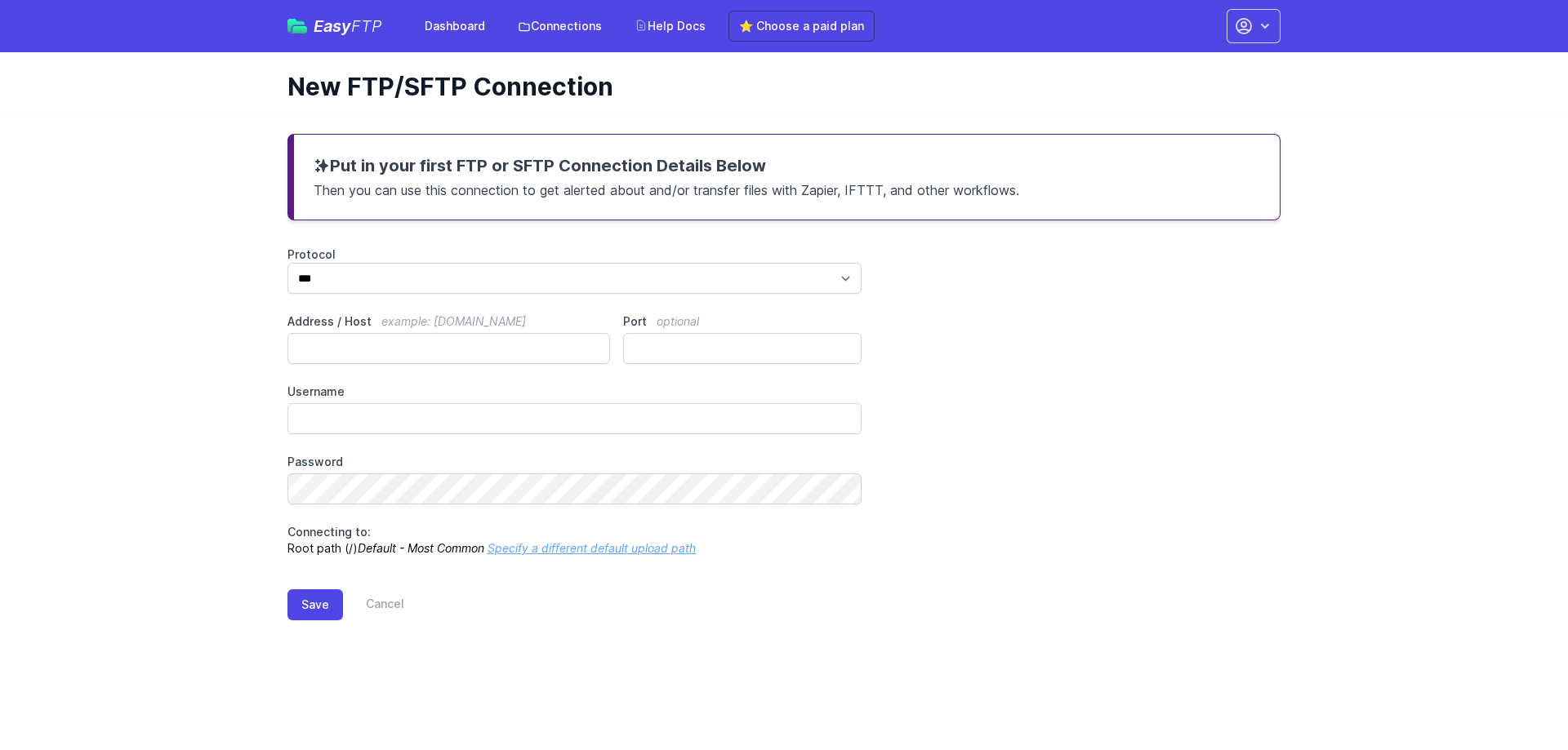
type input "*******"
click at [1276, 29] on button "button" at bounding box center [1253, 26] width 54 height 34
click at [329, 33] on span "Easy FTP" at bounding box center [348, 26] width 69 height 17
type input "*******"
click at [1241, 30] on icon "button" at bounding box center [1243, 26] width 15 height 15
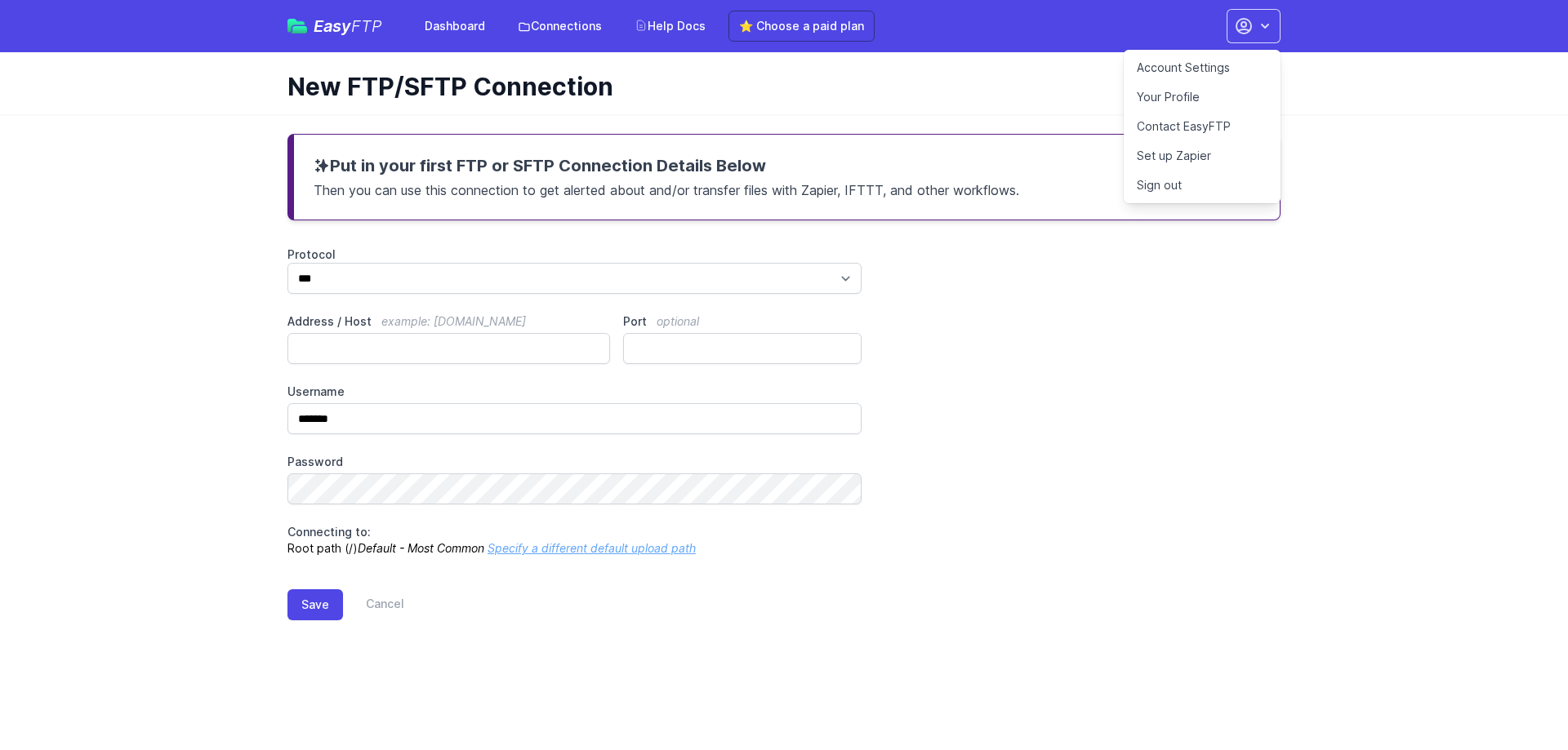
click at [1180, 179] on link "Sign out" at bounding box center [1201, 185] width 156 height 30
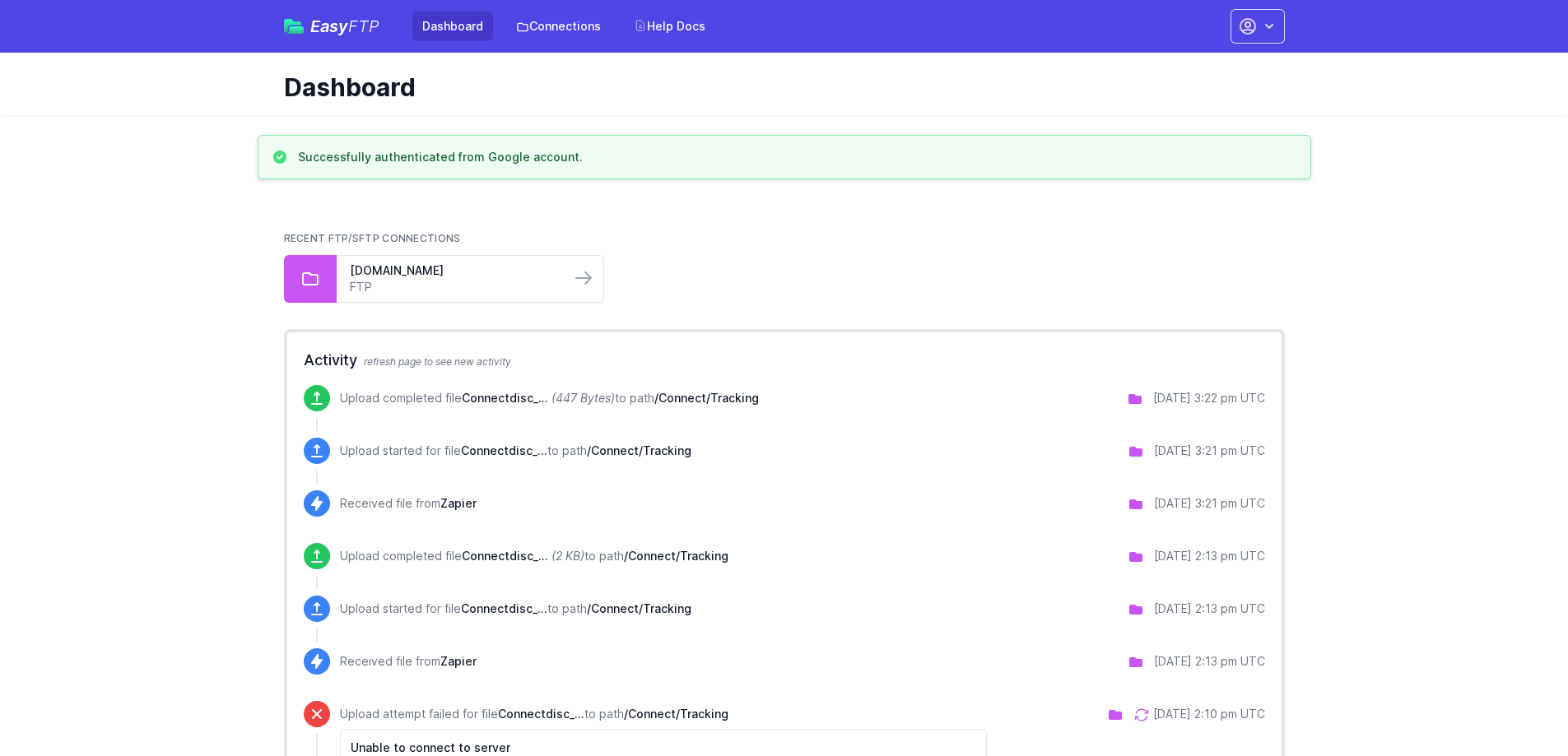
click at [1286, 25] on div "Easy FTP Dashboard Connections Help Docs Accounts Smdistribution Smdistribution…" at bounding box center [784, 26] width 1054 height 53
click at [1250, 16] on button "button" at bounding box center [1258, 26] width 54 height 35
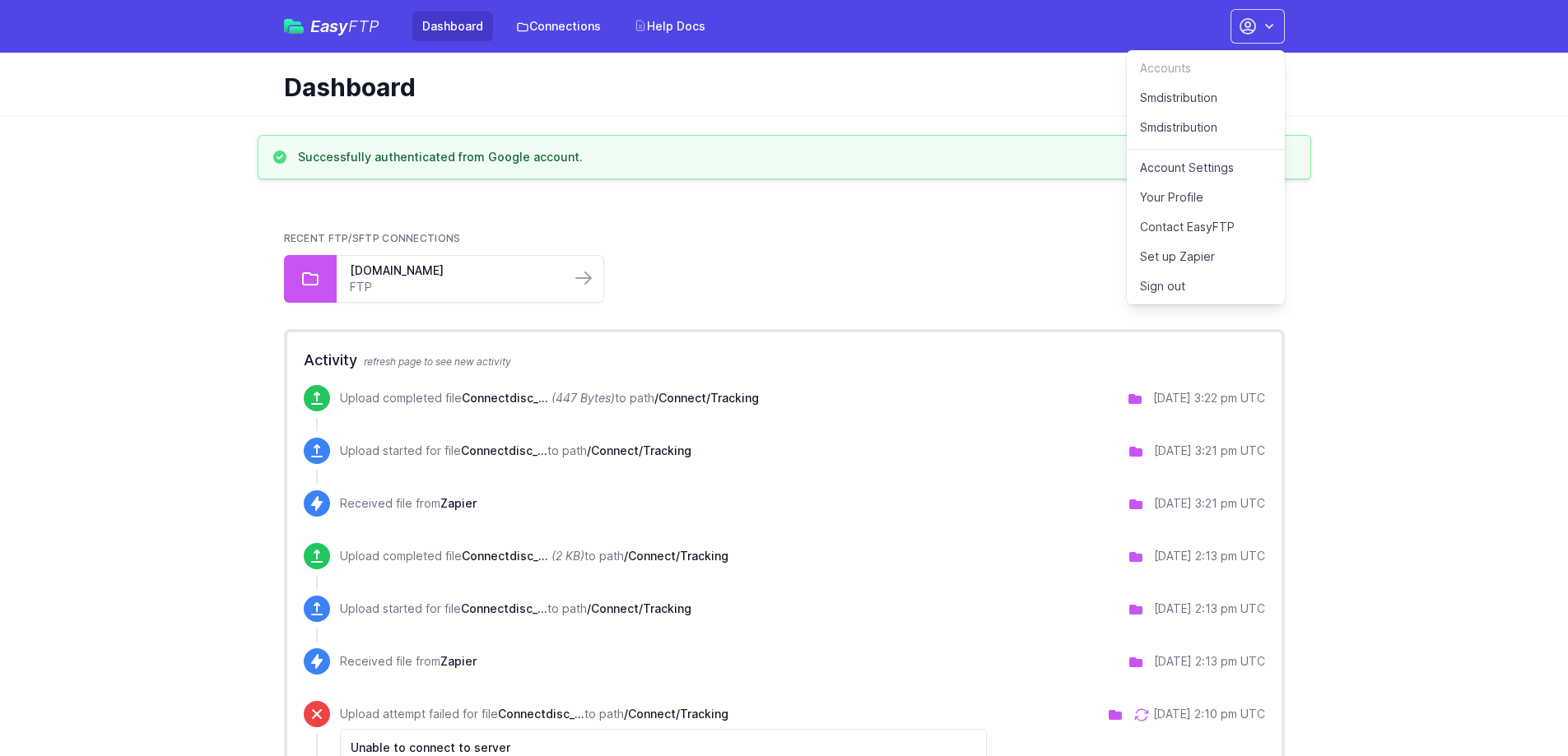
click at [1159, 102] on link "Smdistribution" at bounding box center [1206, 98] width 158 height 30
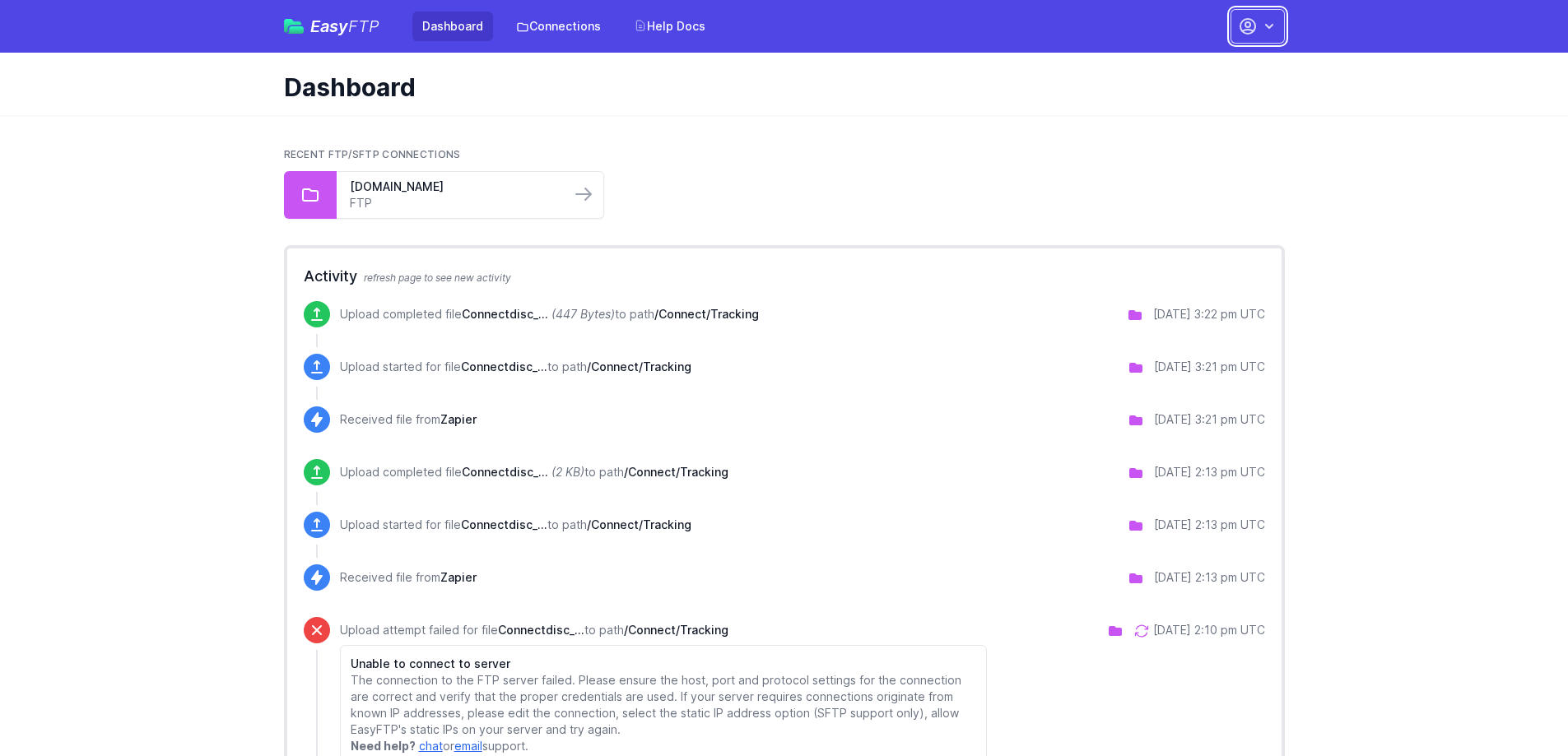
click at [1266, 36] on button "button" at bounding box center [1258, 26] width 54 height 35
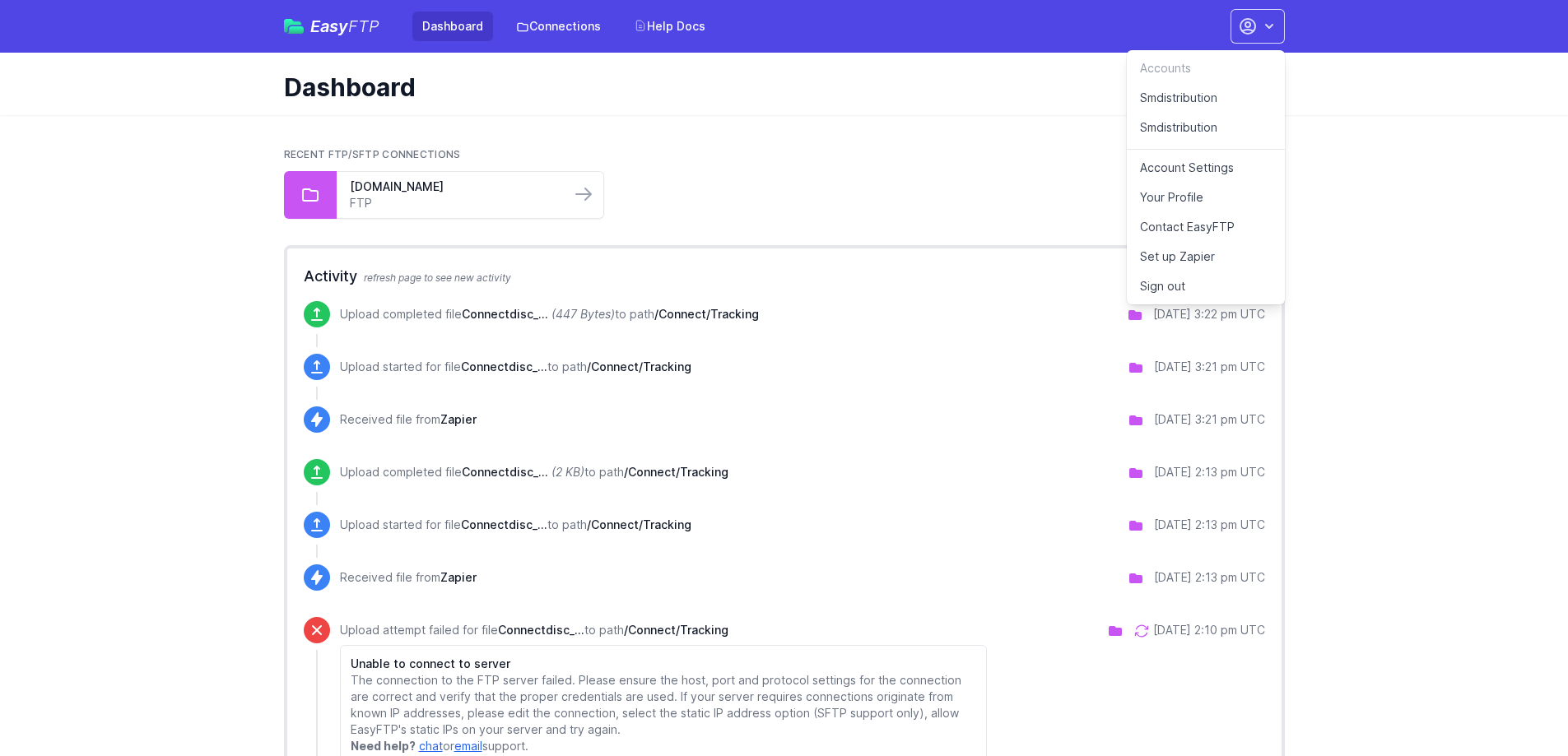
click at [1209, 123] on link "Smdistribution" at bounding box center [1206, 130] width 158 height 37
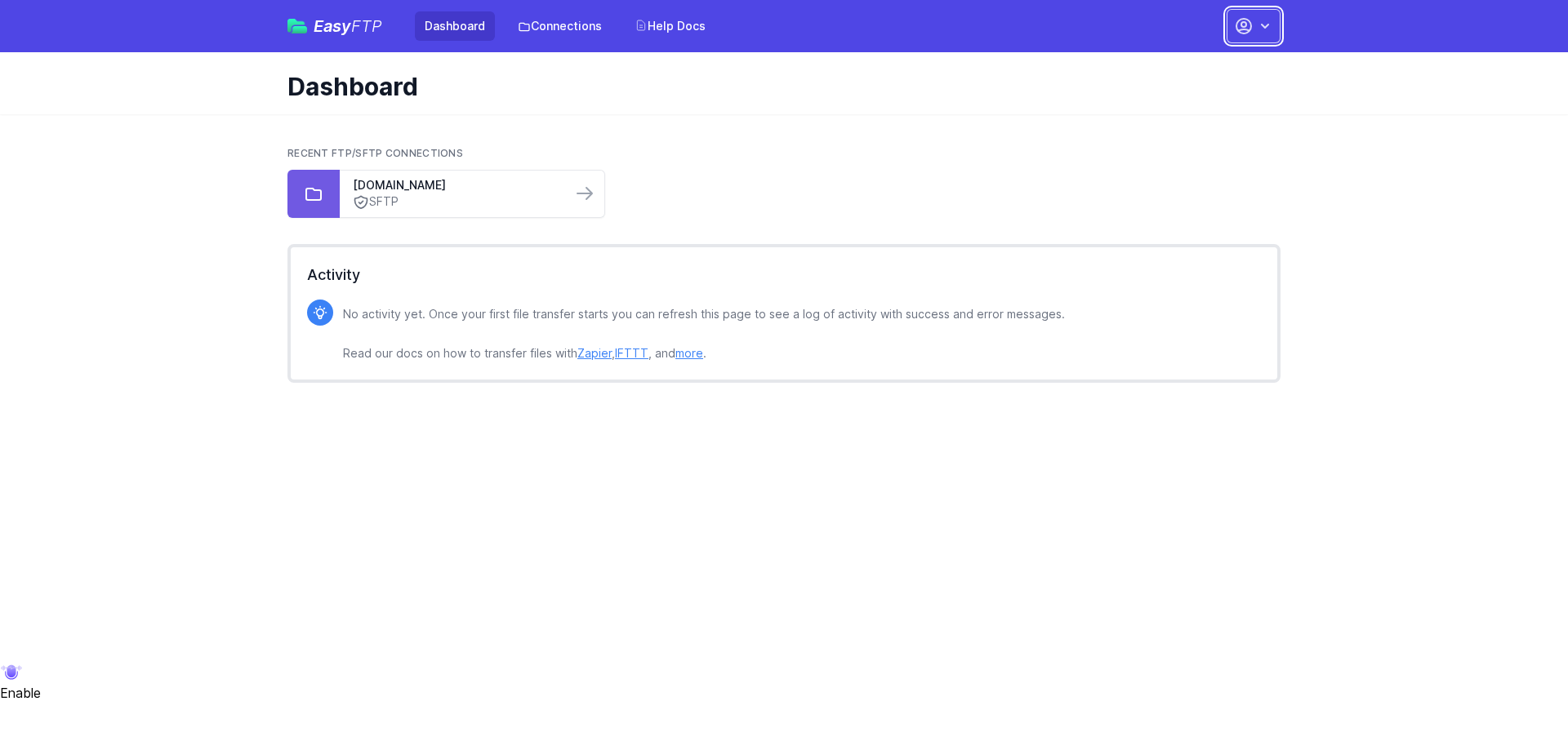
click at [1263, 40] on button "button" at bounding box center [1253, 26] width 54 height 34
drag, startPoint x: 1196, startPoint y: 74, endPoint x: 1185, endPoint y: 86, distance: 16.3
click at [1194, 77] on div "Accounts" at bounding box center [1201, 68] width 156 height 30
drag, startPoint x: 1185, startPoint y: 86, endPoint x: 1156, endPoint y: 90, distance: 29.3
click at [1185, 87] on link "Smdistribution" at bounding box center [1201, 98] width 156 height 30
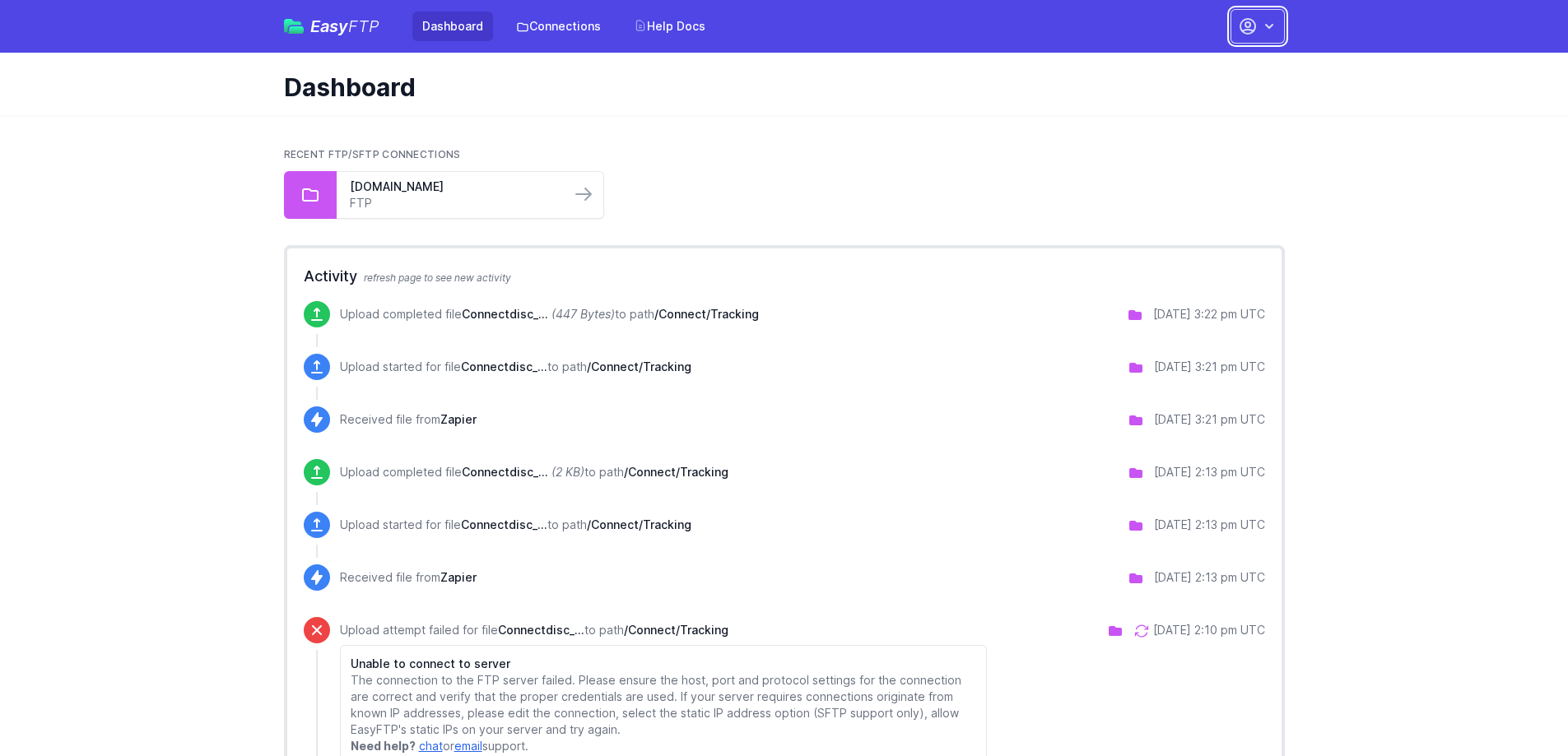
click at [1263, 29] on icon "button" at bounding box center [1270, 26] width 17 height 17
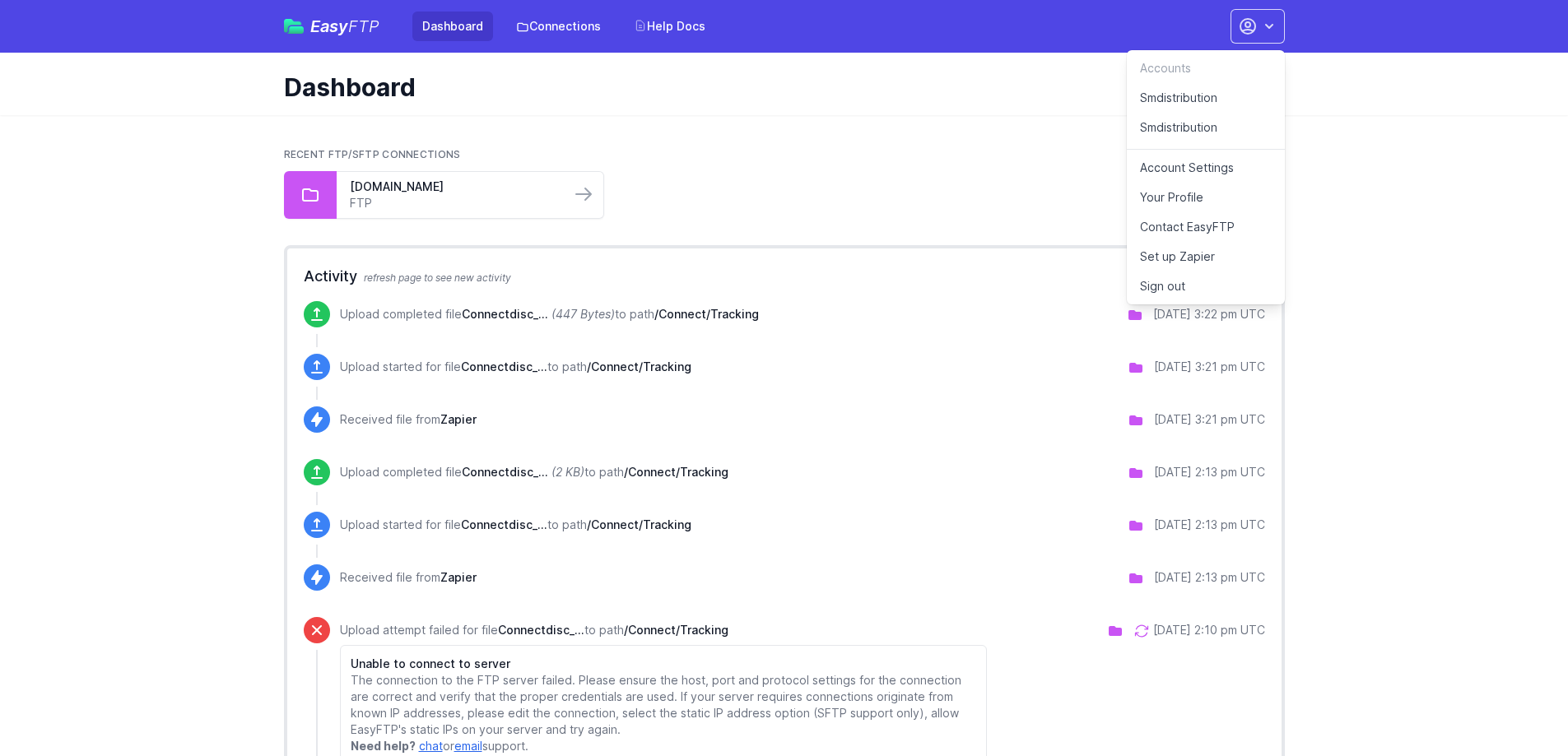
click at [1194, 128] on link "Smdistribution" at bounding box center [1206, 130] width 158 height 37
